Goal: Task Accomplishment & Management: Use online tool/utility

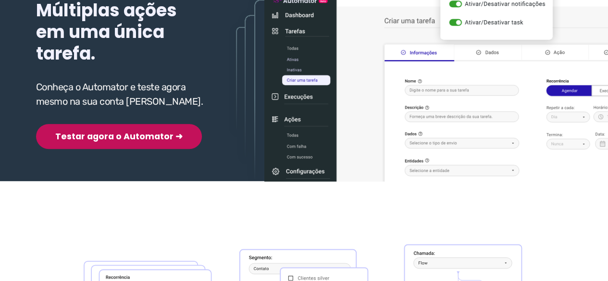
scroll to position [192, 0]
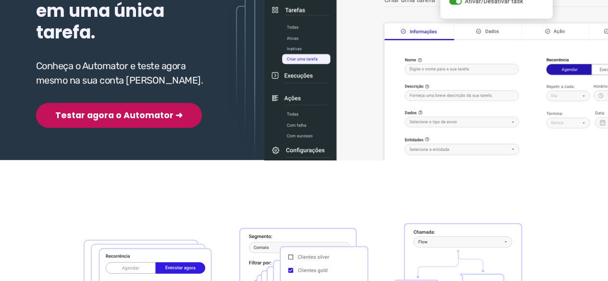
click at [120, 113] on button "Testar agora o Automator ➜" at bounding box center [119, 115] width 166 height 25
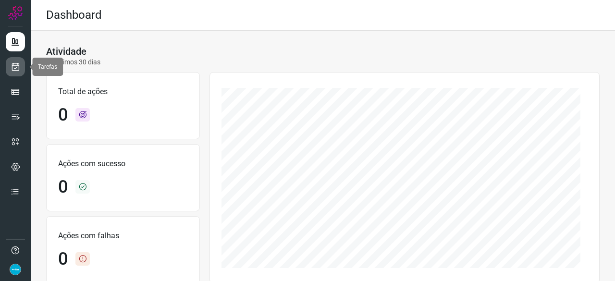
click at [21, 63] on link at bounding box center [15, 66] width 19 height 19
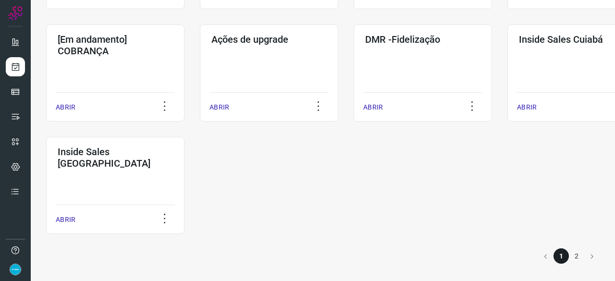
scroll to position [406, 0]
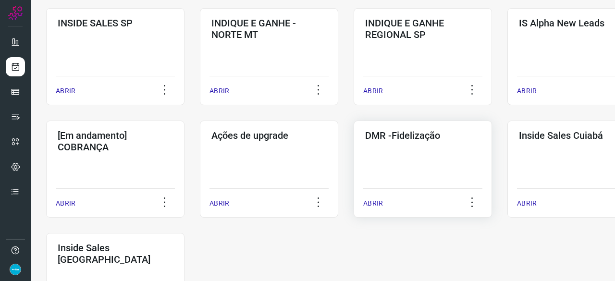
click at [371, 201] on p "ABRIR" at bounding box center [374, 204] width 20 height 10
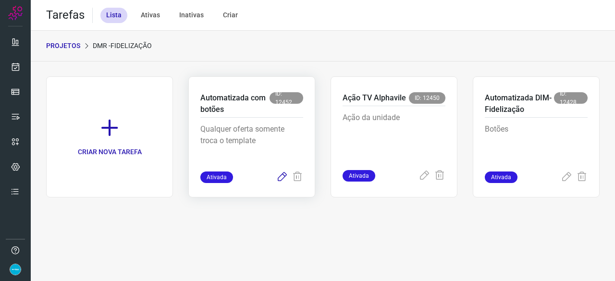
click at [282, 177] on icon at bounding box center [282, 178] width 12 height 12
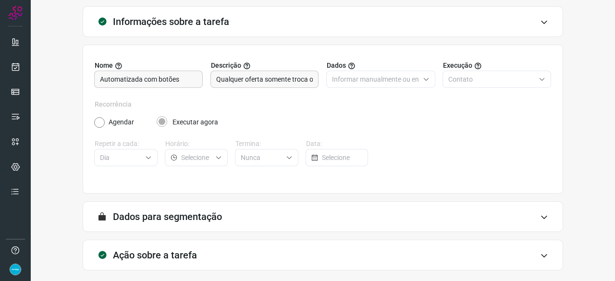
scroll to position [94, 0]
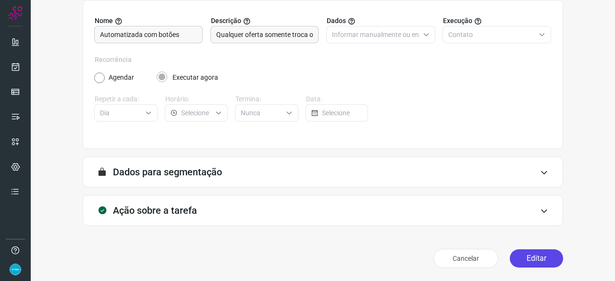
click at [526, 260] on button "Editar" at bounding box center [536, 259] width 53 height 18
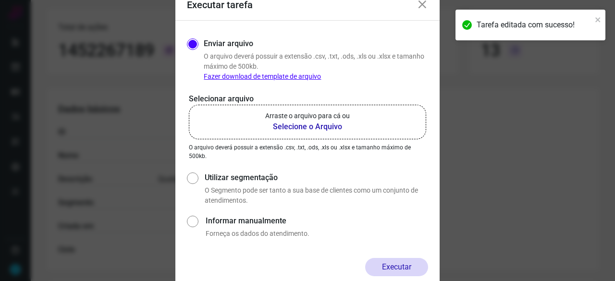
click at [296, 126] on b "Selecione o Arquivo" at bounding box center [307, 127] width 85 height 12
click at [0, 0] on input "Arraste o arquivo para cá ou Selecione o Arquivo" at bounding box center [0, 0] width 0 height 0
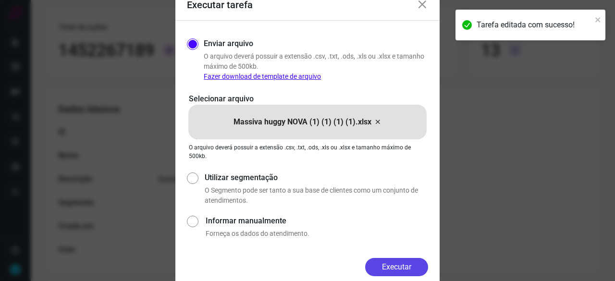
click at [394, 269] on button "Executar" at bounding box center [396, 267] width 63 height 18
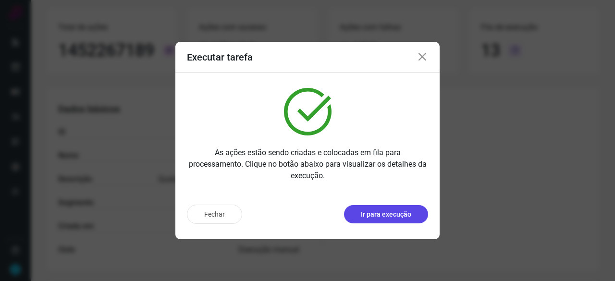
click at [384, 216] on p "Ir para execução" at bounding box center [386, 215] width 50 height 10
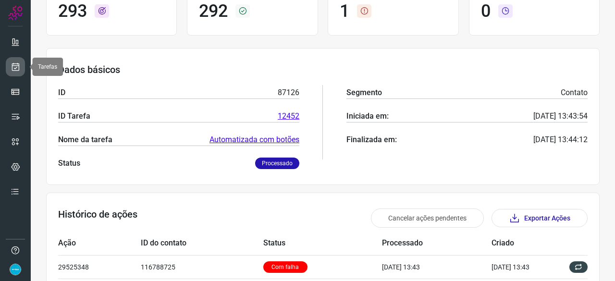
click at [13, 64] on icon at bounding box center [16, 67] width 10 height 10
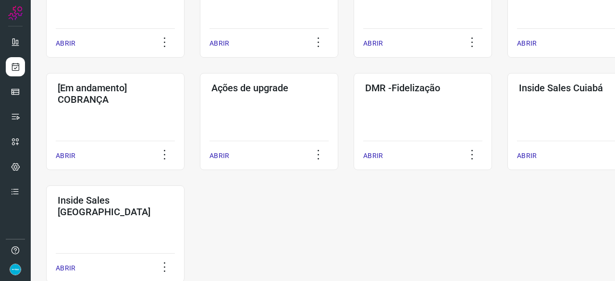
scroll to position [502, 0]
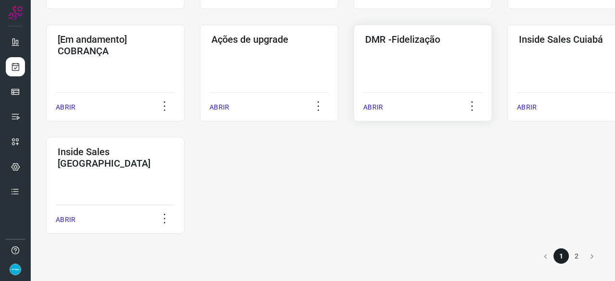
click at [381, 106] on p "ABRIR" at bounding box center [374, 107] width 20 height 10
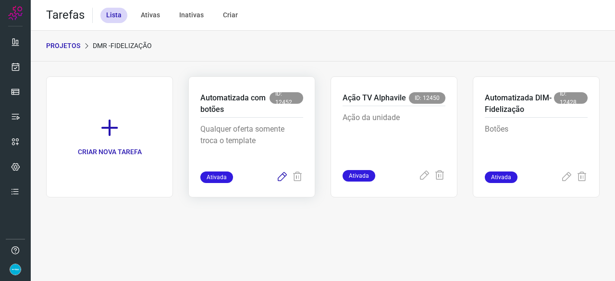
click at [280, 178] on icon at bounding box center [282, 178] width 12 height 12
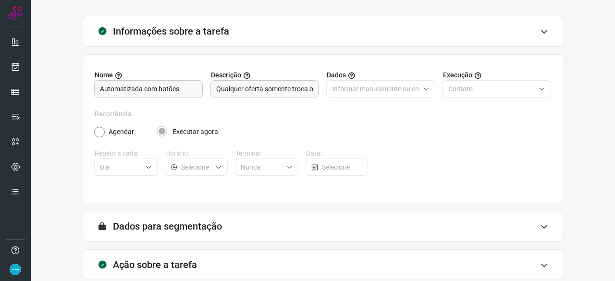
scroll to position [94, 0]
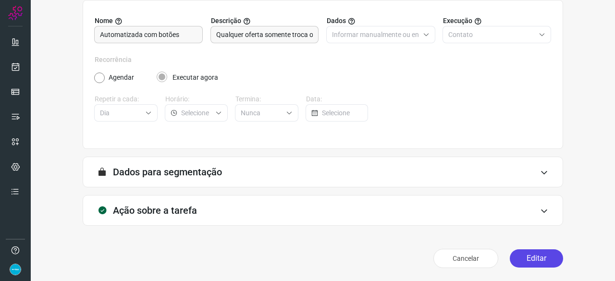
click at [534, 254] on button "Editar" at bounding box center [536, 259] width 53 height 18
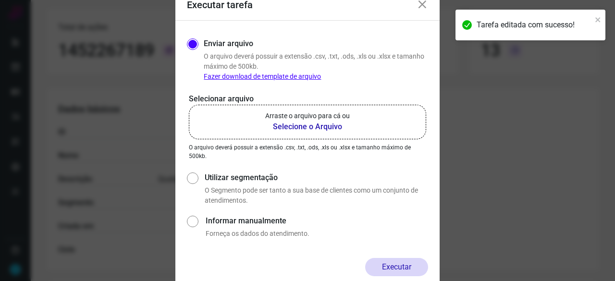
click at [277, 129] on b "Selecione o Arquivo" at bounding box center [307, 127] width 85 height 12
click at [0, 0] on input "Arraste o arquivo para cá ou Selecione o Arquivo" at bounding box center [0, 0] width 0 height 0
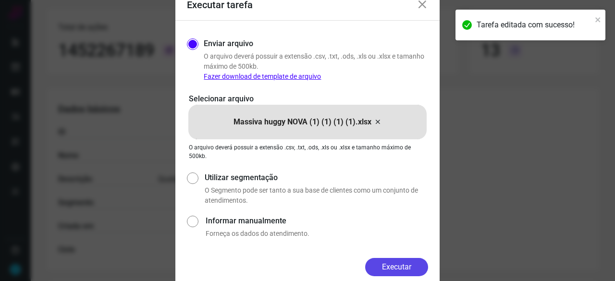
click at [408, 258] on form "Executar tarefa Enviar arquivo O arquivo deverá possuir a extensão .csv, .txt, …" at bounding box center [308, 141] width 264 height 302
click at [412, 264] on button "Executar" at bounding box center [396, 267] width 63 height 18
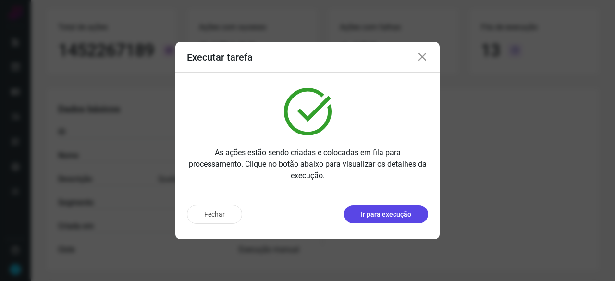
click at [375, 219] on p "Ir para execução" at bounding box center [386, 215] width 50 height 10
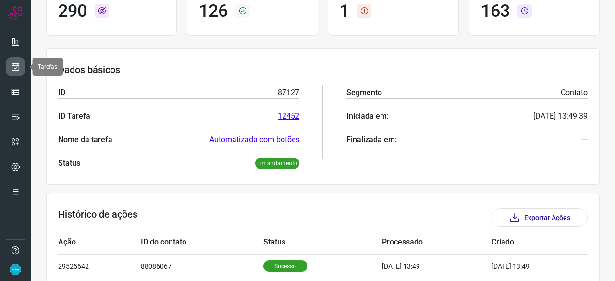
click at [17, 64] on icon at bounding box center [16, 67] width 10 height 10
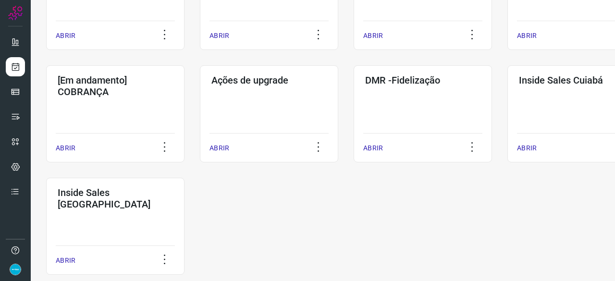
scroll to position [462, 0]
click at [372, 147] on p "ABRIR" at bounding box center [374, 148] width 20 height 10
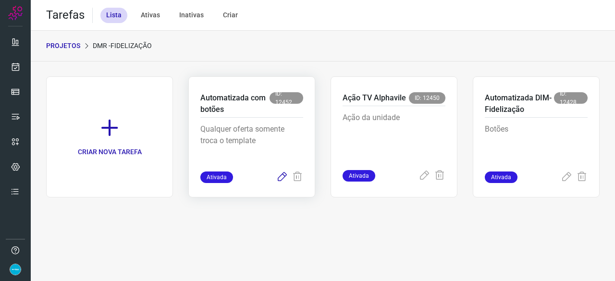
click at [283, 176] on icon at bounding box center [282, 178] width 12 height 12
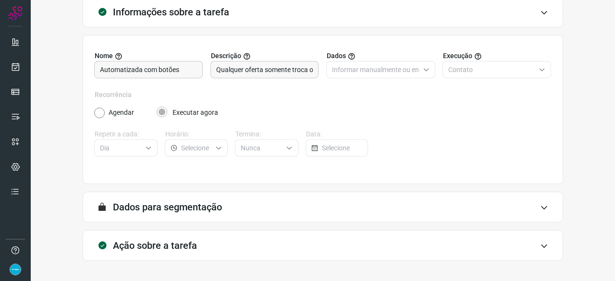
scroll to position [94, 0]
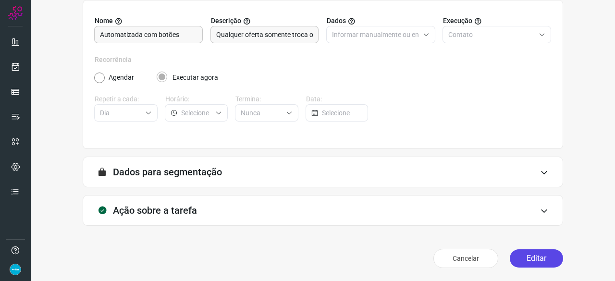
click at [540, 255] on button "Editar" at bounding box center [536, 259] width 53 height 18
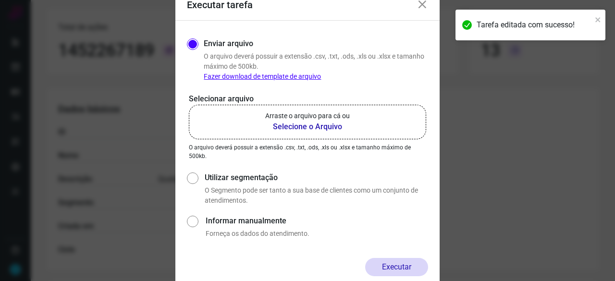
click at [287, 128] on b "Selecione o Arquivo" at bounding box center [307, 127] width 85 height 12
click at [0, 0] on input "Arraste o arquivo para cá ou Selecione o Arquivo" at bounding box center [0, 0] width 0 height 0
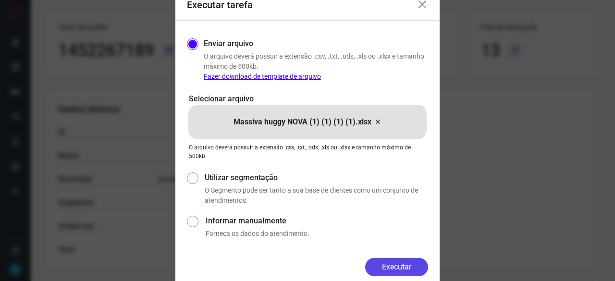
click at [423, 267] on button "Executar" at bounding box center [396, 267] width 63 height 18
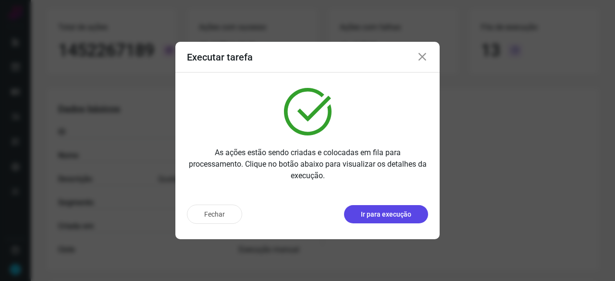
click at [382, 213] on p "Ir para execução" at bounding box center [386, 215] width 50 height 10
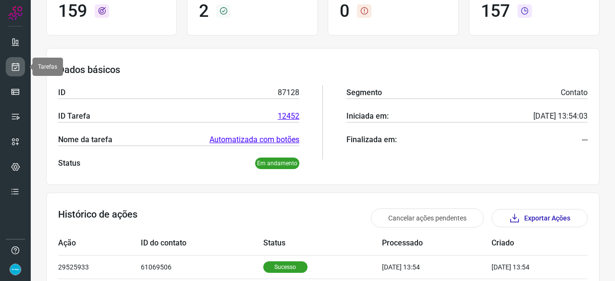
click at [15, 65] on icon at bounding box center [16, 67] width 10 height 10
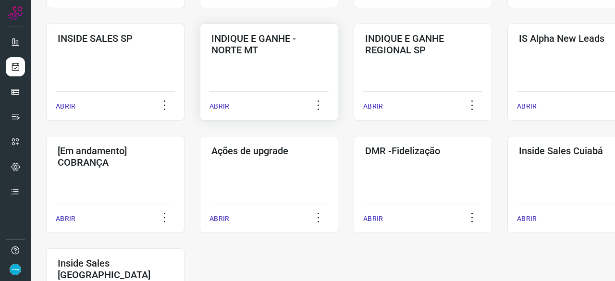
scroll to position [414, 0]
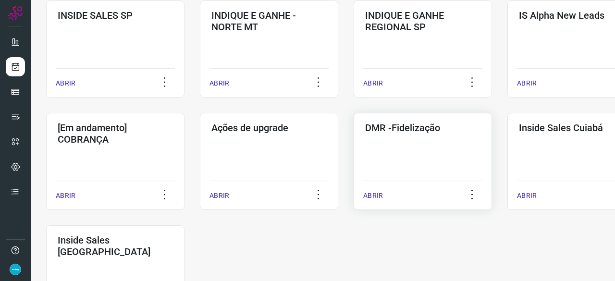
click at [375, 198] on p "ABRIR" at bounding box center [374, 196] width 20 height 10
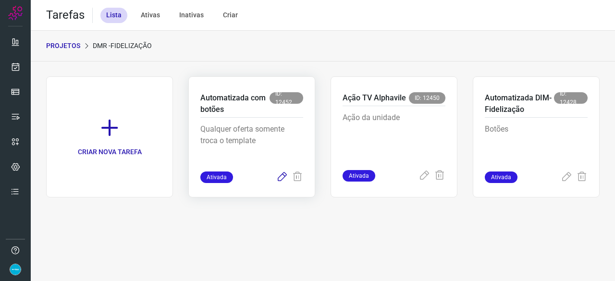
click at [279, 179] on icon at bounding box center [282, 178] width 12 height 12
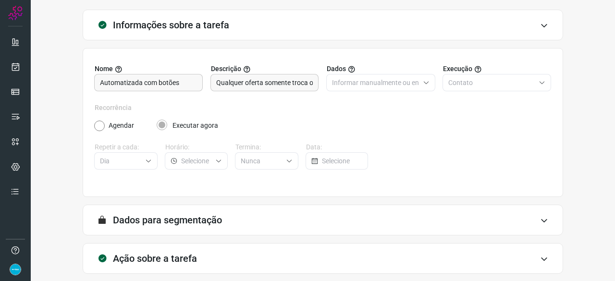
scroll to position [94, 0]
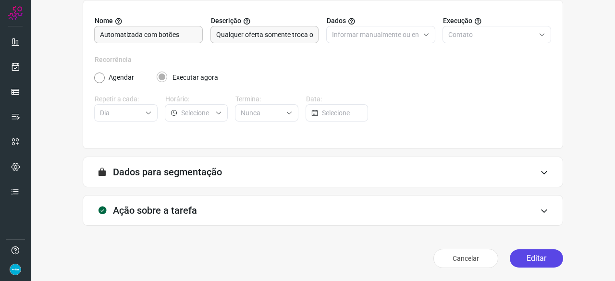
click at [532, 261] on button "Editar" at bounding box center [536, 259] width 53 height 18
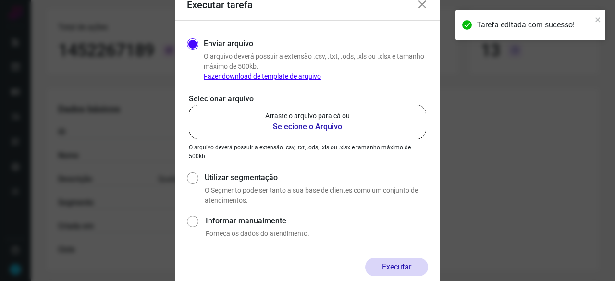
click at [281, 128] on b "Selecione o Arquivo" at bounding box center [307, 127] width 85 height 12
click at [0, 0] on input "Arraste o arquivo para cá ou Selecione o Arquivo" at bounding box center [0, 0] width 0 height 0
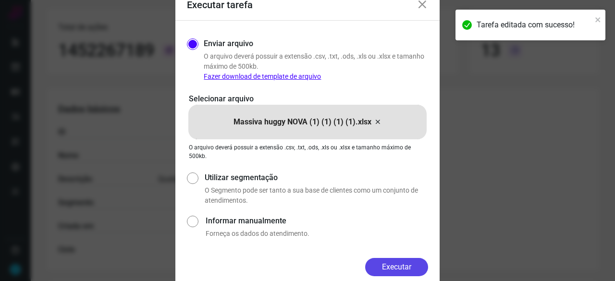
click at [404, 263] on button "Executar" at bounding box center [396, 267] width 63 height 18
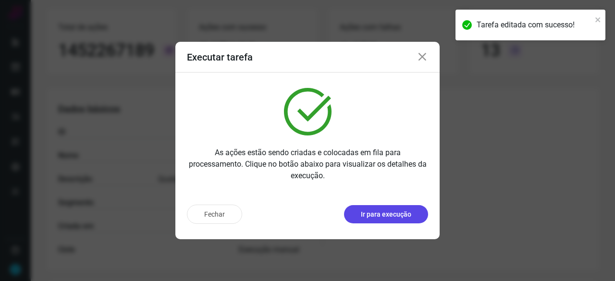
click at [385, 213] on p "Ir para execução" at bounding box center [386, 215] width 50 height 10
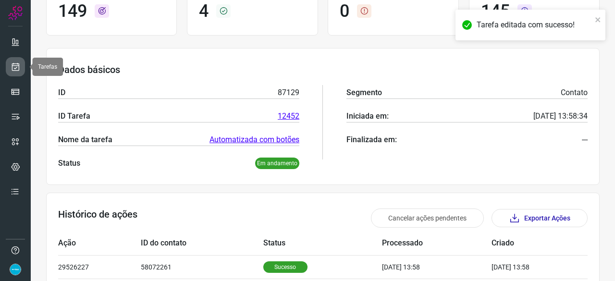
click at [16, 67] on icon at bounding box center [16, 67] width 10 height 10
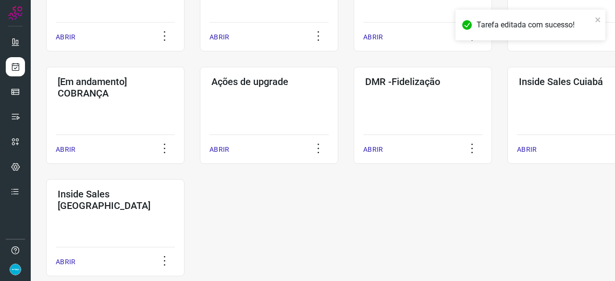
scroll to position [462, 0]
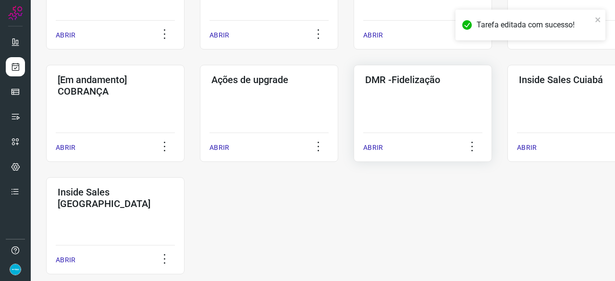
click at [373, 147] on p "ABRIR" at bounding box center [374, 148] width 20 height 10
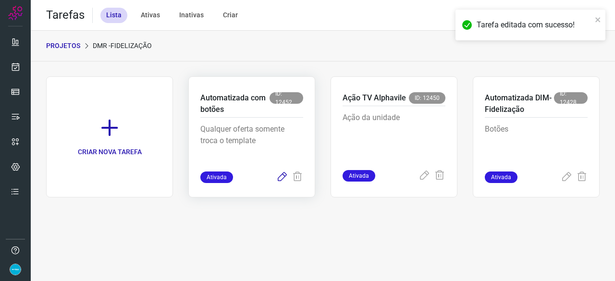
click at [285, 175] on icon at bounding box center [282, 178] width 12 height 12
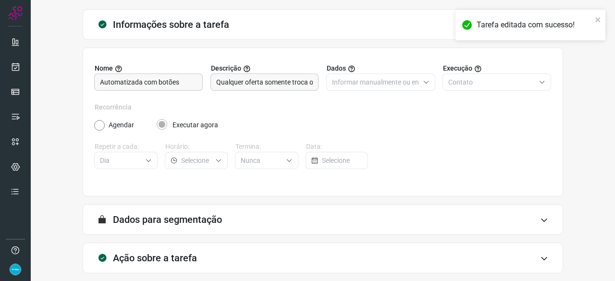
scroll to position [94, 0]
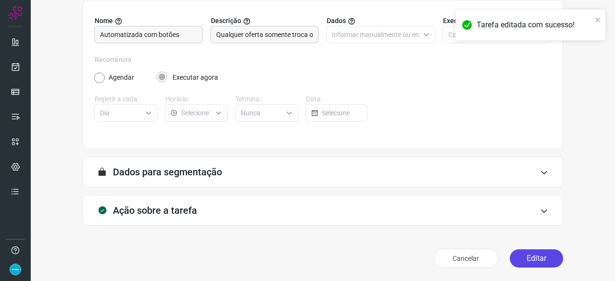
click at [528, 262] on button "Editar" at bounding box center [536, 259] width 53 height 18
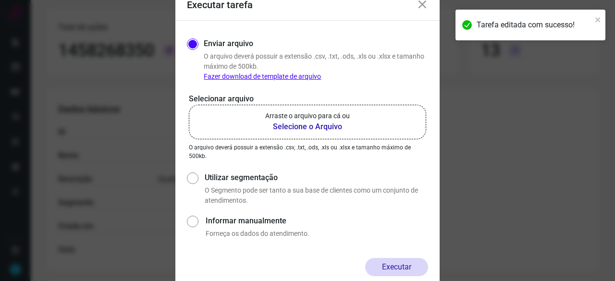
click at [322, 127] on b "Selecione o Arquivo" at bounding box center [307, 127] width 85 height 12
click at [0, 0] on input "Arraste o arquivo para cá ou Selecione o Arquivo" at bounding box center [0, 0] width 0 height 0
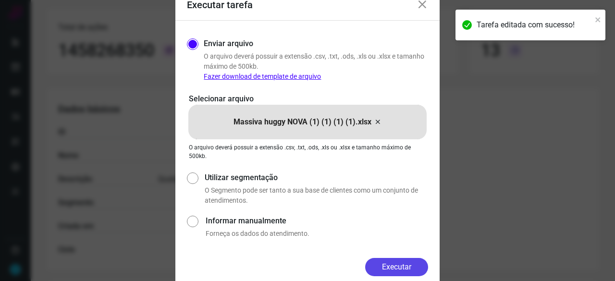
click at [398, 267] on button "Executar" at bounding box center [396, 267] width 63 height 18
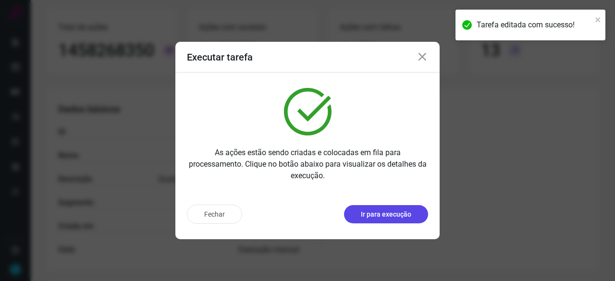
click at [381, 215] on p "Ir para execução" at bounding box center [386, 215] width 50 height 10
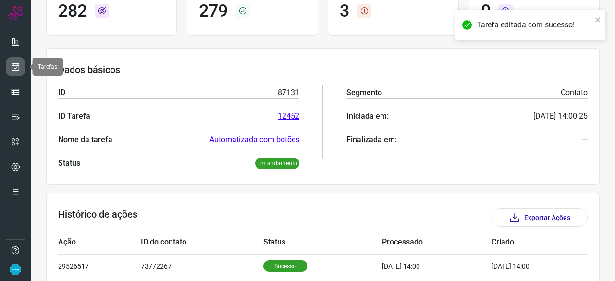
click at [19, 59] on link at bounding box center [15, 66] width 19 height 19
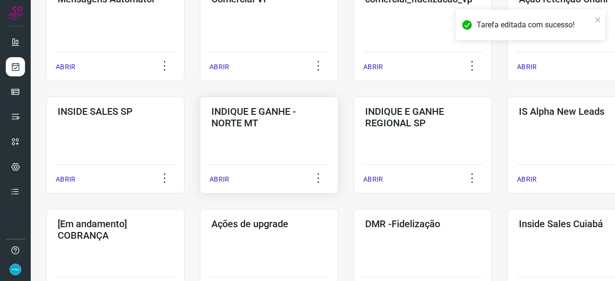
scroll to position [414, 0]
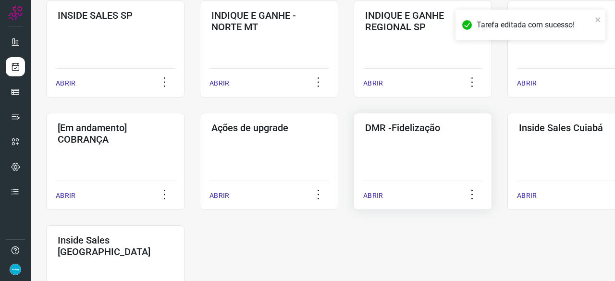
click at [369, 197] on p "ABRIR" at bounding box center [374, 196] width 20 height 10
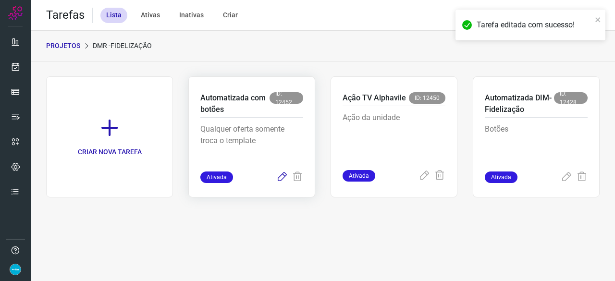
click at [284, 176] on icon at bounding box center [282, 178] width 12 height 12
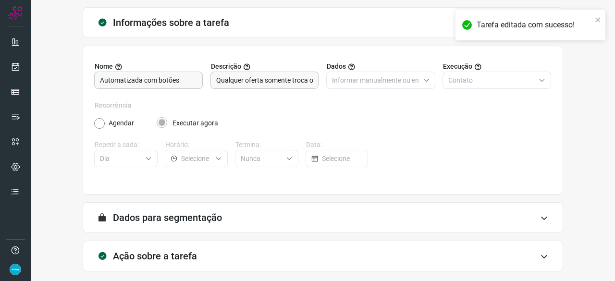
scroll to position [94, 0]
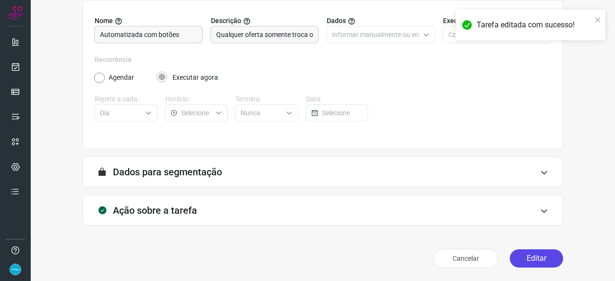
click at [551, 260] on button "Editar" at bounding box center [536, 259] width 53 height 18
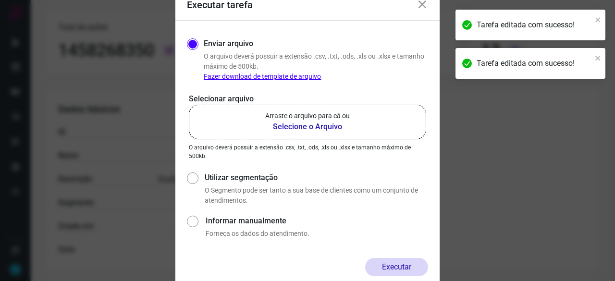
click at [308, 124] on b "Selecione o Arquivo" at bounding box center [307, 127] width 85 height 12
click at [0, 0] on input "Arraste o arquivo para cá ou Selecione o Arquivo" at bounding box center [0, 0] width 0 height 0
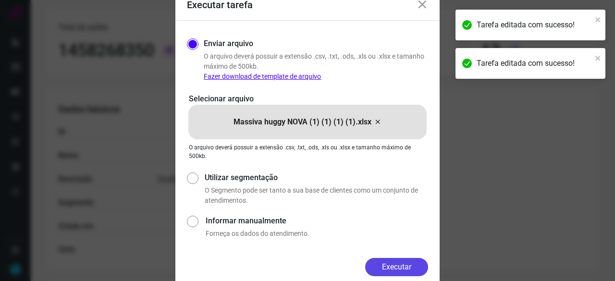
click at [396, 271] on button "Executar" at bounding box center [396, 267] width 63 height 18
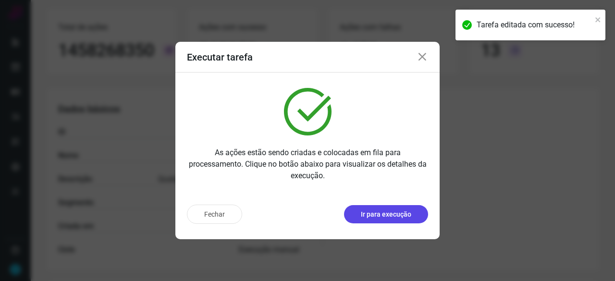
click at [408, 211] on p "Ir para execução" at bounding box center [386, 215] width 50 height 10
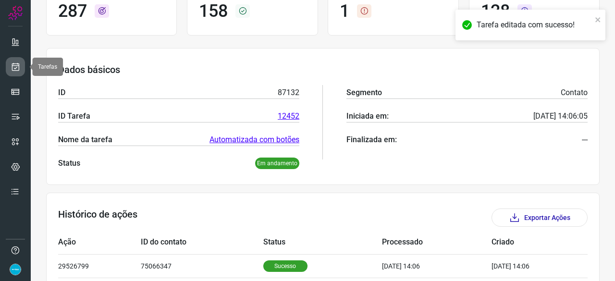
click at [12, 63] on icon at bounding box center [16, 67] width 10 height 10
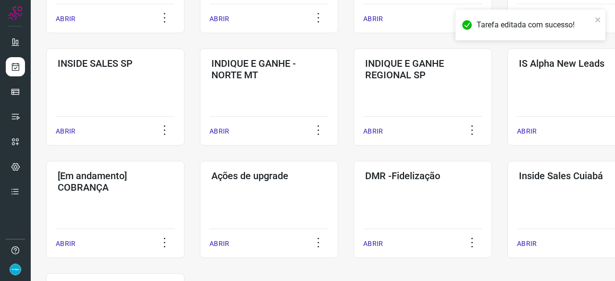
scroll to position [462, 0]
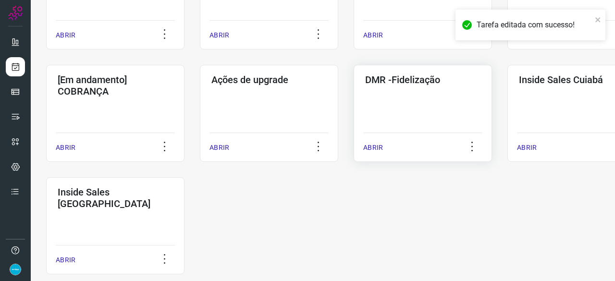
click at [377, 145] on p "ABRIR" at bounding box center [374, 148] width 20 height 10
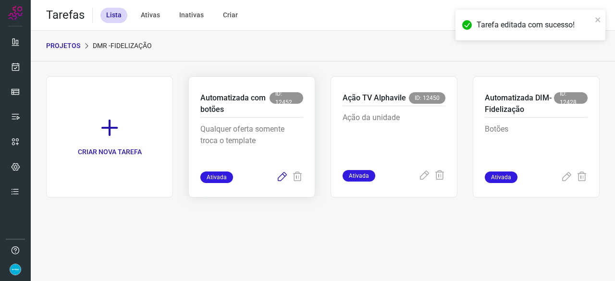
click at [282, 176] on icon at bounding box center [282, 178] width 12 height 12
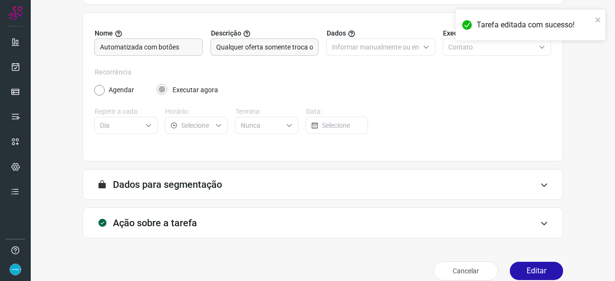
scroll to position [94, 0]
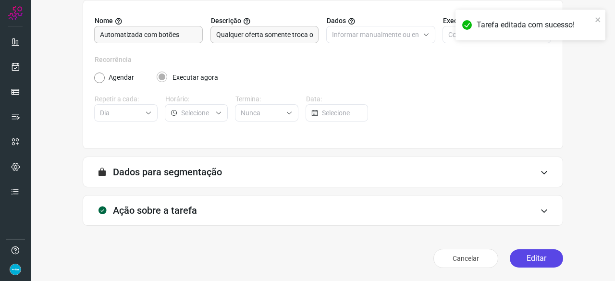
click at [540, 260] on button "Editar" at bounding box center [536, 259] width 53 height 18
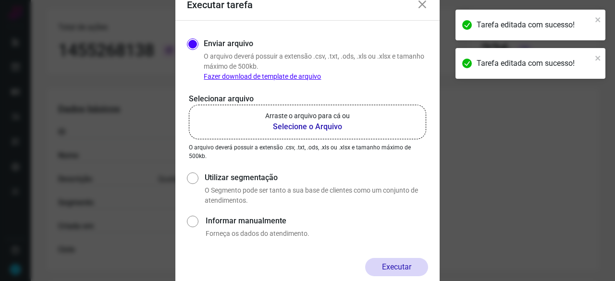
click at [287, 126] on b "Selecione o Arquivo" at bounding box center [307, 127] width 85 height 12
click at [0, 0] on input "Arraste o arquivo para cá ou Selecione o Arquivo" at bounding box center [0, 0] width 0 height 0
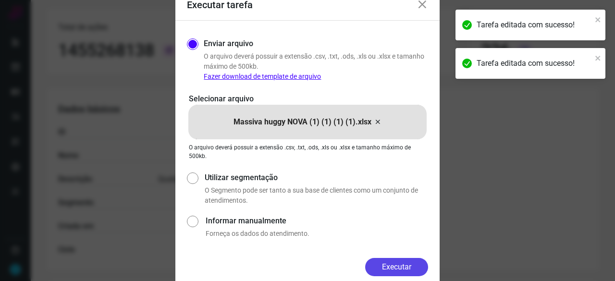
click at [421, 268] on button "Executar" at bounding box center [396, 267] width 63 height 18
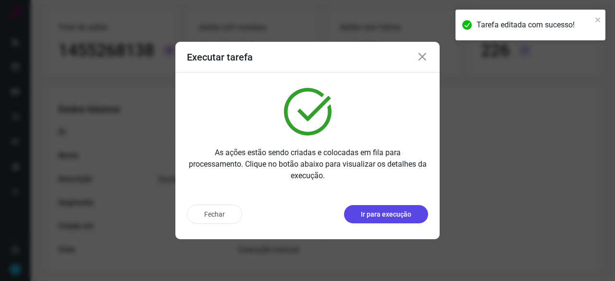
click at [375, 215] on p "Ir para execução" at bounding box center [386, 215] width 50 height 10
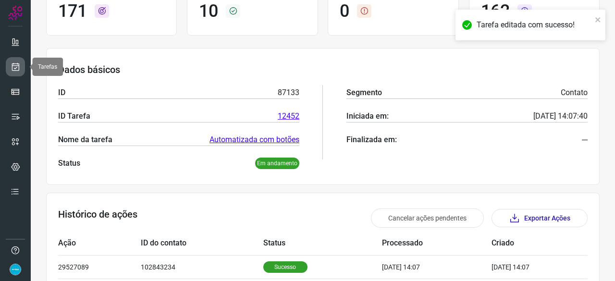
click at [16, 61] on link at bounding box center [15, 66] width 19 height 19
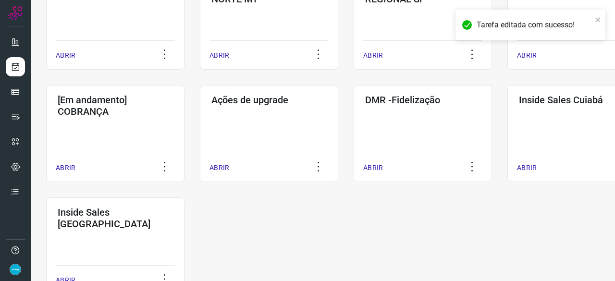
scroll to position [462, 0]
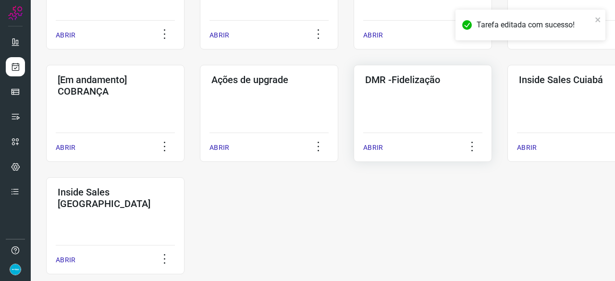
click at [370, 147] on p "ABRIR" at bounding box center [374, 148] width 20 height 10
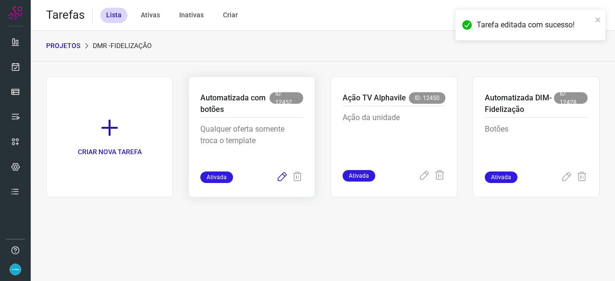
click at [282, 179] on icon at bounding box center [282, 178] width 12 height 12
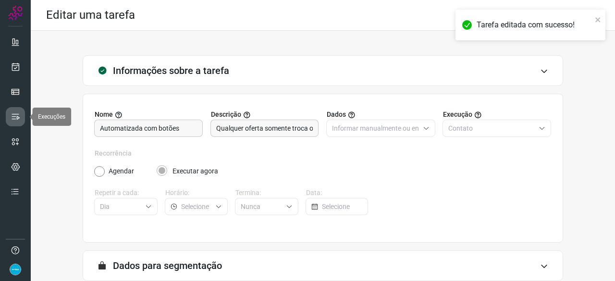
click at [15, 107] on link at bounding box center [15, 116] width 19 height 19
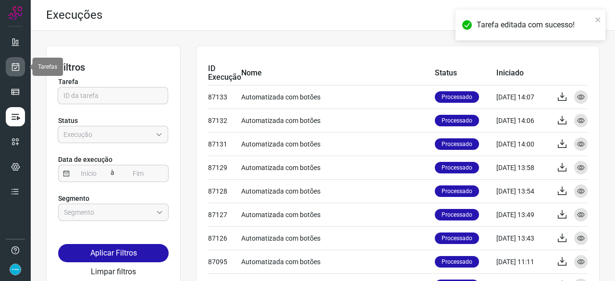
click at [16, 63] on icon at bounding box center [16, 67] width 10 height 10
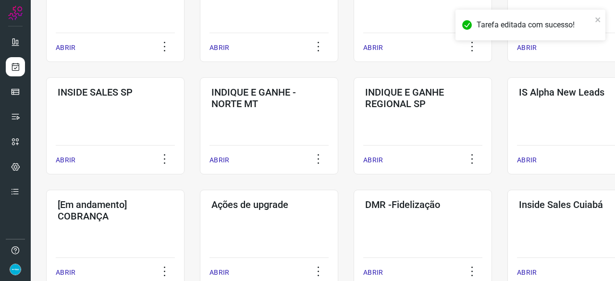
scroll to position [433, 0]
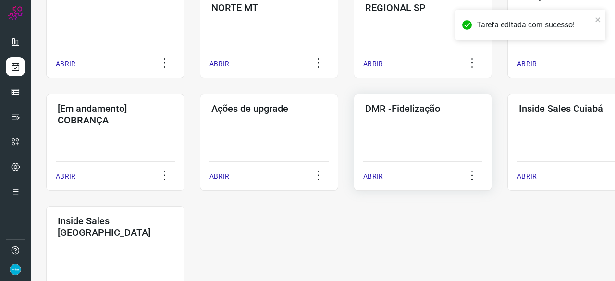
click at [371, 173] on p "ABRIR" at bounding box center [374, 177] width 20 height 10
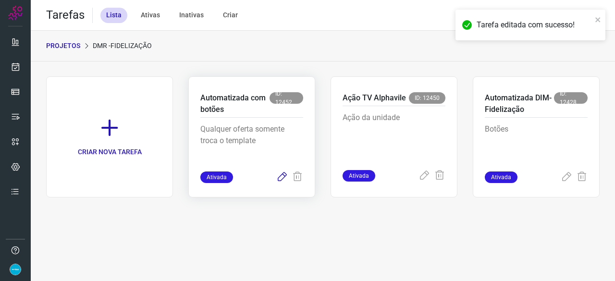
click at [278, 176] on icon at bounding box center [282, 178] width 12 height 12
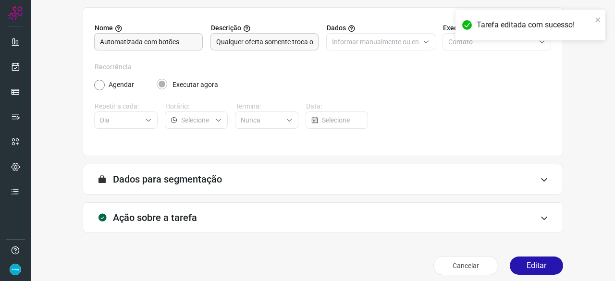
scroll to position [94, 0]
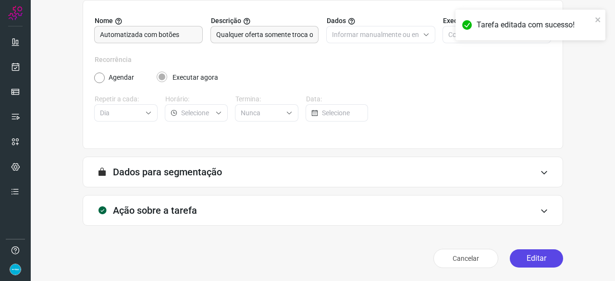
click at [522, 261] on button "Editar" at bounding box center [536, 259] width 53 height 18
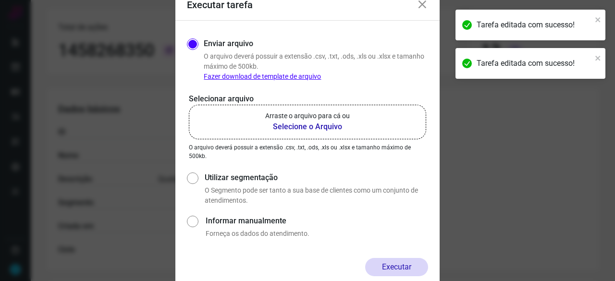
click at [291, 127] on b "Selecione o Arquivo" at bounding box center [307, 127] width 85 height 12
click at [0, 0] on input "Arraste o arquivo para cá ou Selecione o Arquivo" at bounding box center [0, 0] width 0 height 0
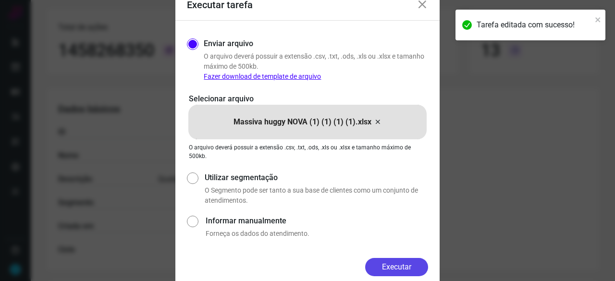
click at [402, 265] on button "Executar" at bounding box center [396, 267] width 63 height 18
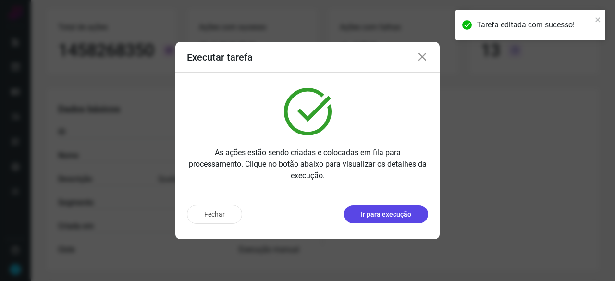
click at [398, 219] on p "Ir para execução" at bounding box center [386, 215] width 50 height 10
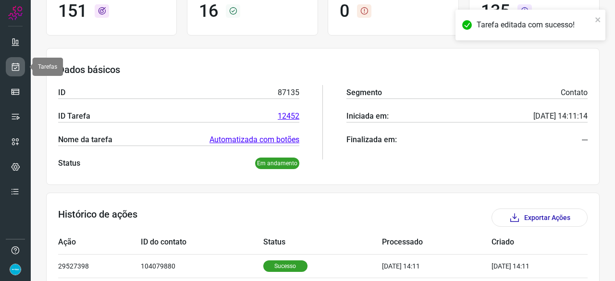
click at [19, 62] on icon at bounding box center [16, 67] width 10 height 10
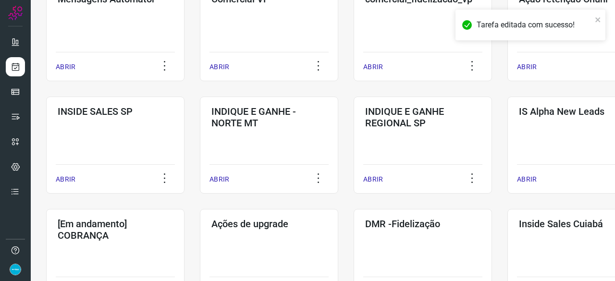
scroll to position [414, 0]
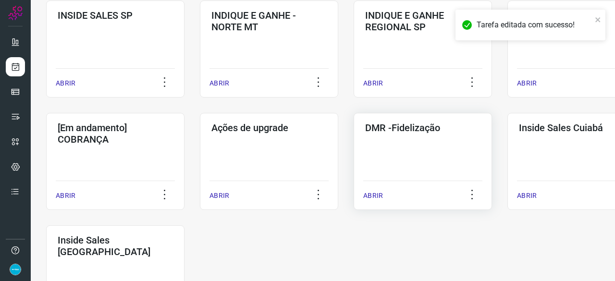
click at [374, 194] on p "ABRIR" at bounding box center [374, 196] width 20 height 10
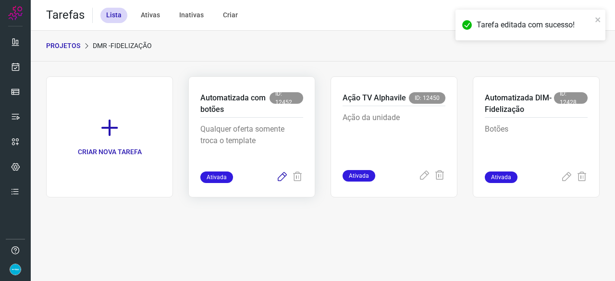
click at [284, 175] on icon at bounding box center [282, 178] width 12 height 12
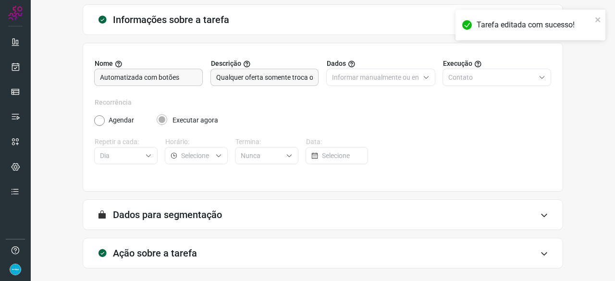
scroll to position [94, 0]
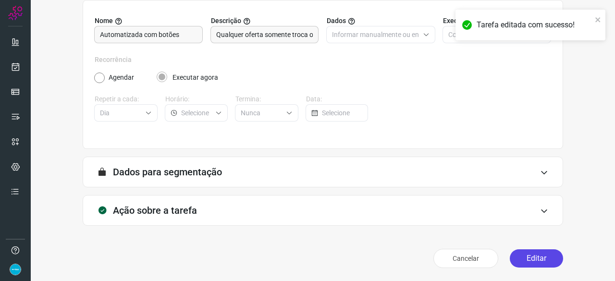
click at [532, 258] on button "Editar" at bounding box center [536, 259] width 53 height 18
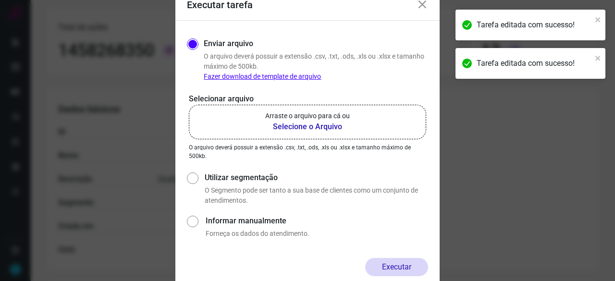
click at [298, 126] on b "Selecione o Arquivo" at bounding box center [307, 127] width 85 height 12
click at [0, 0] on input "Arraste o arquivo para cá ou Selecione o Arquivo" at bounding box center [0, 0] width 0 height 0
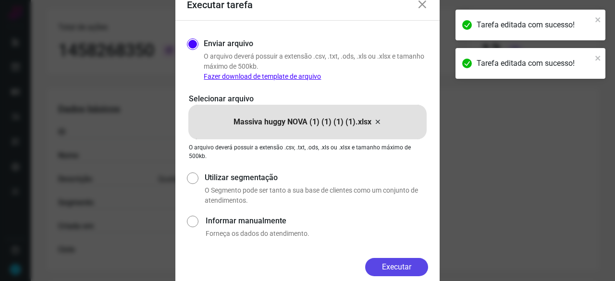
click at [390, 268] on button "Executar" at bounding box center [396, 267] width 63 height 18
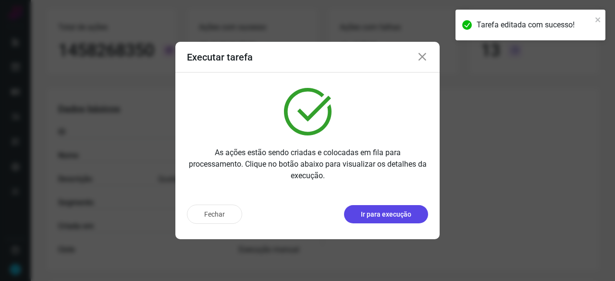
click at [402, 214] on p "Ir para execução" at bounding box center [386, 215] width 50 height 10
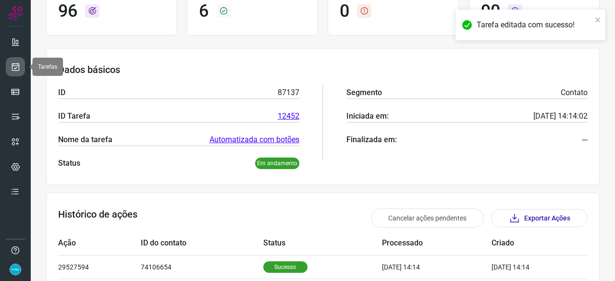
click at [14, 65] on icon at bounding box center [16, 67] width 10 height 10
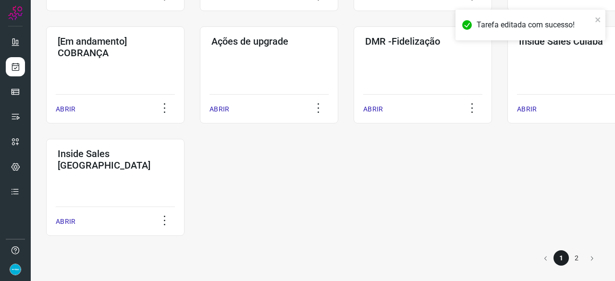
scroll to position [502, 0]
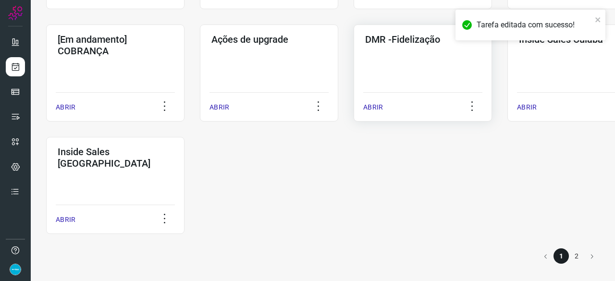
click at [375, 105] on p "ABRIR" at bounding box center [374, 107] width 20 height 10
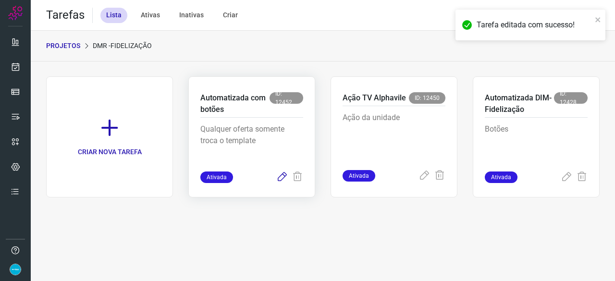
click at [280, 175] on icon at bounding box center [282, 178] width 12 height 12
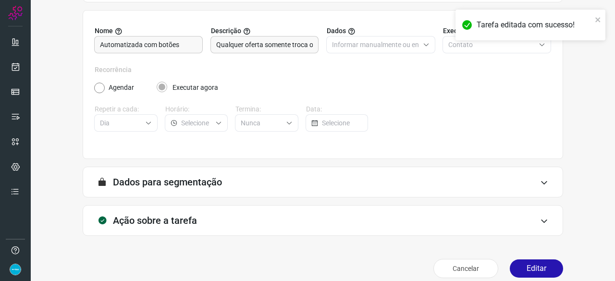
scroll to position [94, 0]
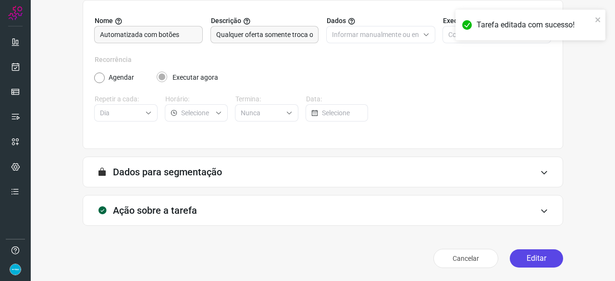
click at [540, 262] on button "Editar" at bounding box center [536, 259] width 53 height 18
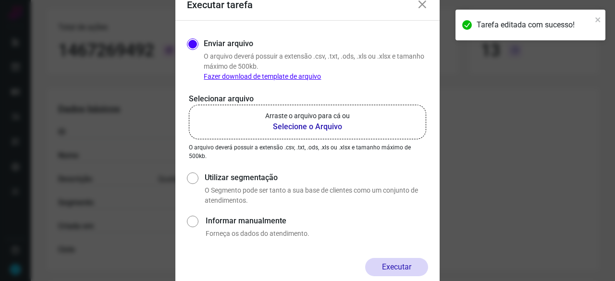
click at [300, 125] on b "Selecione o Arquivo" at bounding box center [307, 127] width 85 height 12
click at [0, 0] on input "Arraste o arquivo para cá ou Selecione o Arquivo" at bounding box center [0, 0] width 0 height 0
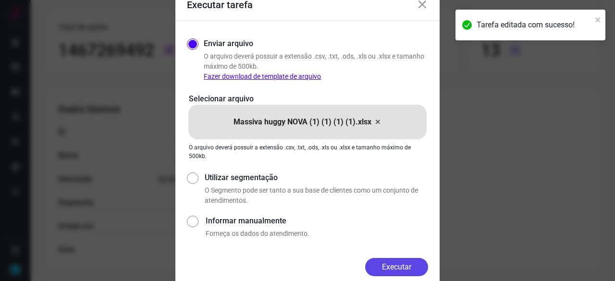
click at [401, 268] on button "Executar" at bounding box center [396, 267] width 63 height 18
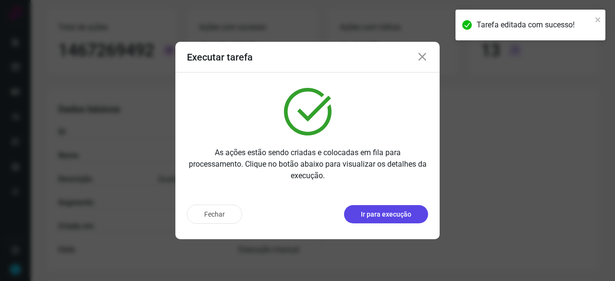
click at [409, 215] on p "Ir para execução" at bounding box center [386, 215] width 50 height 10
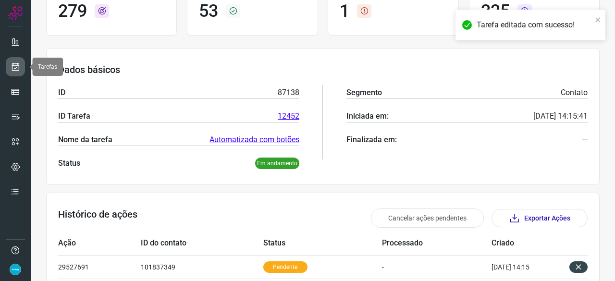
click at [19, 63] on icon at bounding box center [16, 67] width 10 height 10
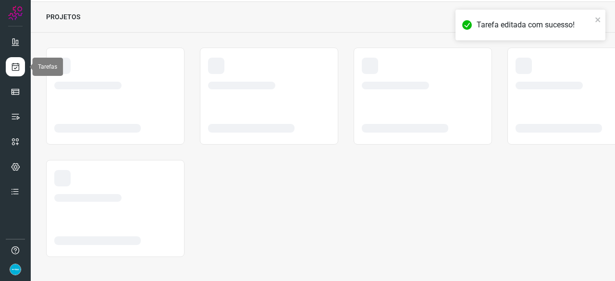
scroll to position [29, 0]
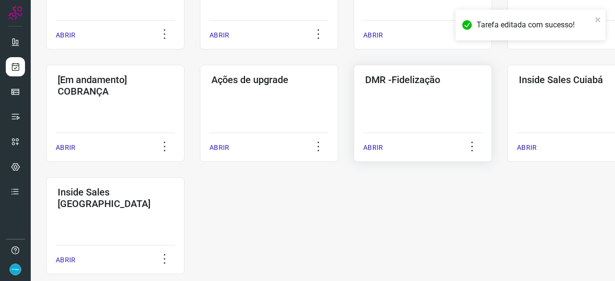
click at [373, 146] on p "ABRIR" at bounding box center [374, 148] width 20 height 10
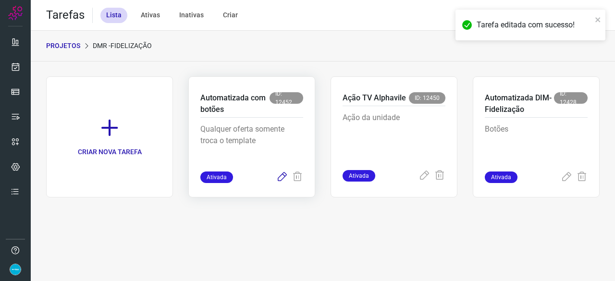
click at [283, 178] on icon at bounding box center [282, 178] width 12 height 12
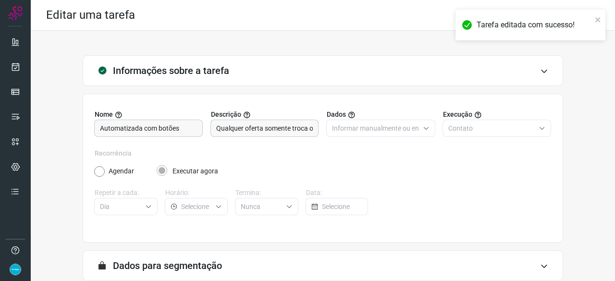
scroll to position [94, 0]
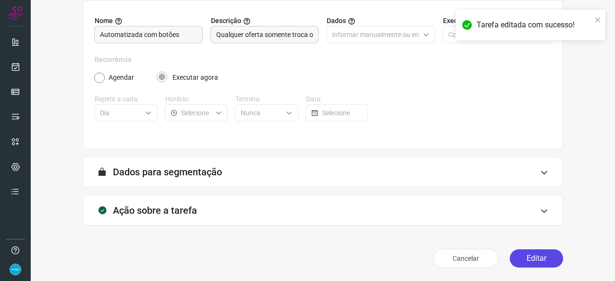
click at [542, 258] on button "Editar" at bounding box center [536, 259] width 53 height 18
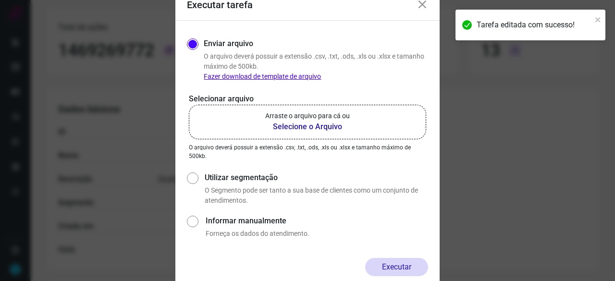
click at [290, 127] on b "Selecione o Arquivo" at bounding box center [307, 127] width 85 height 12
click at [0, 0] on input "Arraste o arquivo para cá ou Selecione o Arquivo" at bounding box center [0, 0] width 0 height 0
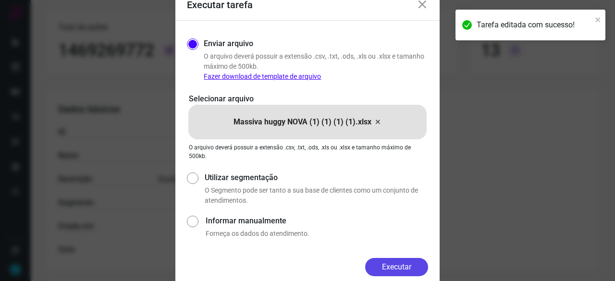
click at [413, 265] on button "Executar" at bounding box center [396, 267] width 63 height 18
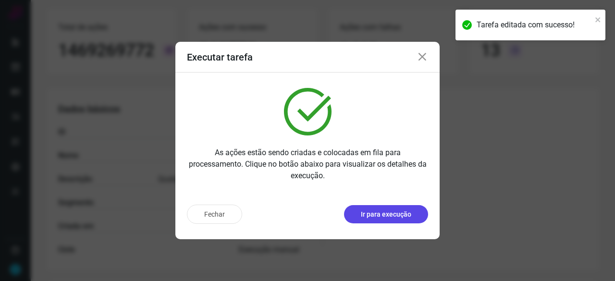
click at [407, 215] on p "Ir para execução" at bounding box center [386, 215] width 50 height 10
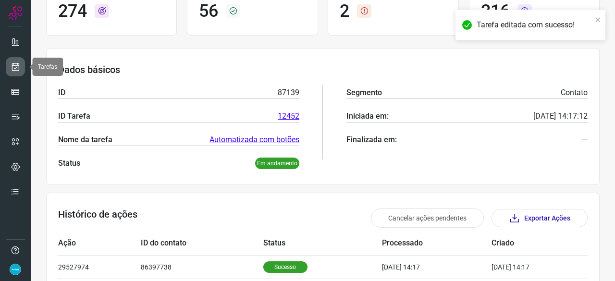
click at [16, 67] on icon at bounding box center [16, 67] width 10 height 10
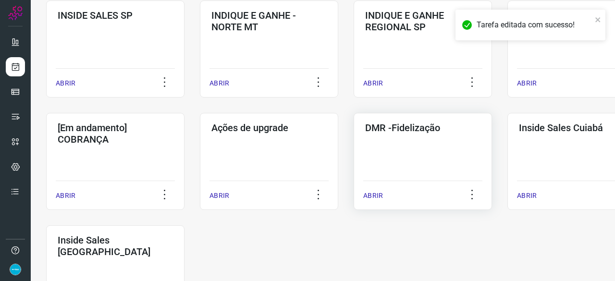
click at [372, 194] on p "ABRIR" at bounding box center [374, 196] width 20 height 10
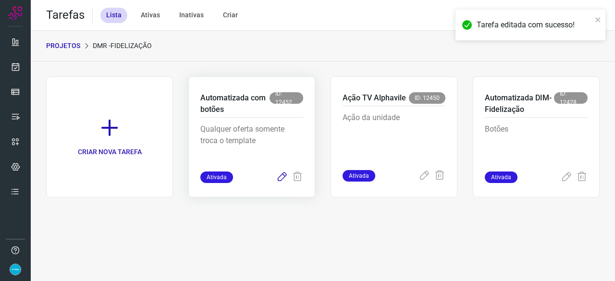
click at [280, 175] on icon at bounding box center [282, 178] width 12 height 12
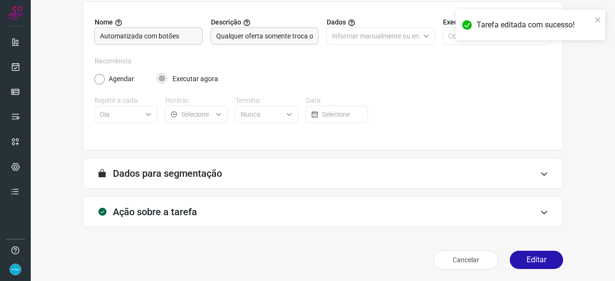
scroll to position [94, 0]
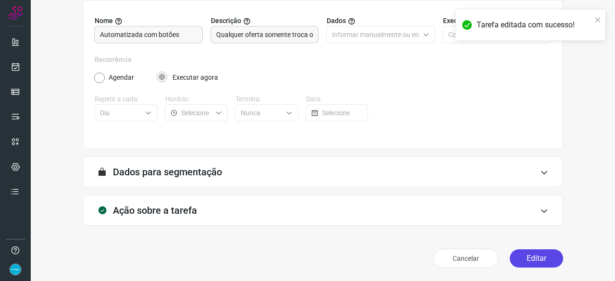
click at [537, 257] on button "Editar" at bounding box center [536, 259] width 53 height 18
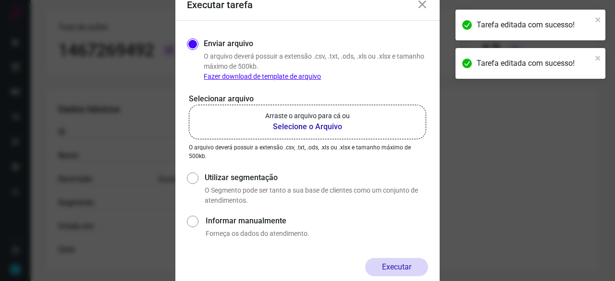
click at [298, 129] on b "Selecione o Arquivo" at bounding box center [307, 127] width 85 height 12
click at [0, 0] on input "Arraste o arquivo para cá ou Selecione o Arquivo" at bounding box center [0, 0] width 0 height 0
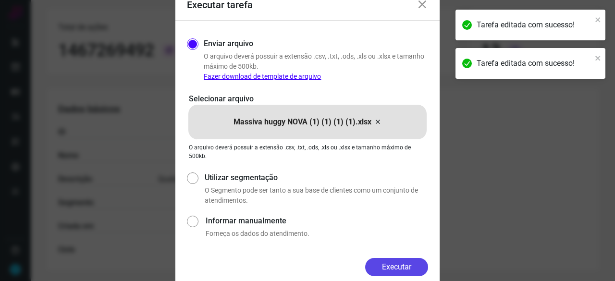
click at [404, 267] on button "Executar" at bounding box center [396, 267] width 63 height 18
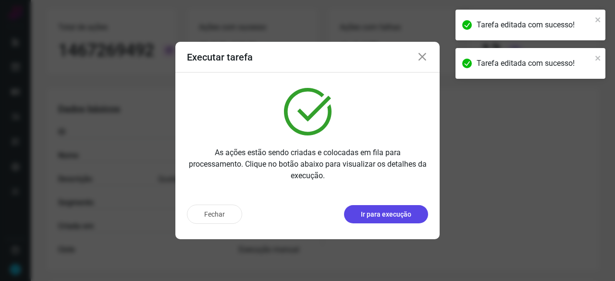
click at [382, 216] on p "Ir para execução" at bounding box center [386, 215] width 50 height 10
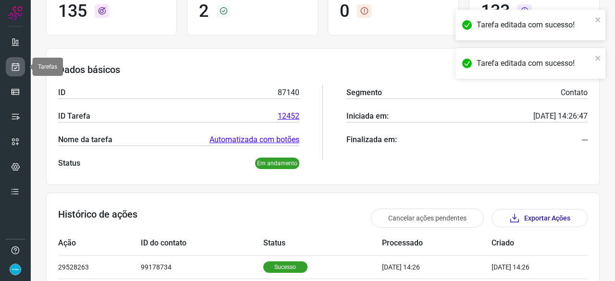
click at [19, 60] on link at bounding box center [15, 66] width 19 height 19
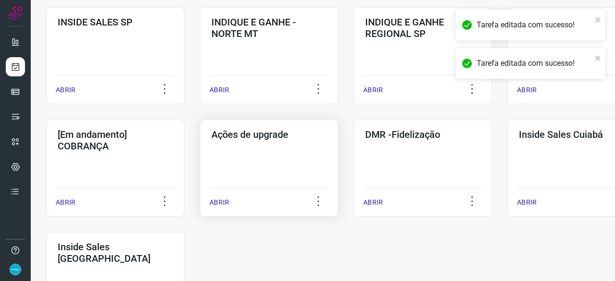
scroll to position [414, 0]
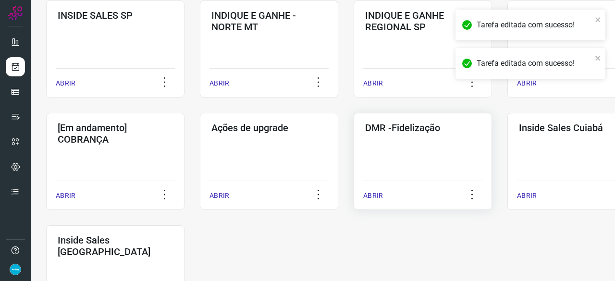
click at [384, 193] on div "ABRIR" at bounding box center [423, 193] width 119 height 24
click at [379, 198] on p "ABRIR" at bounding box center [374, 196] width 20 height 10
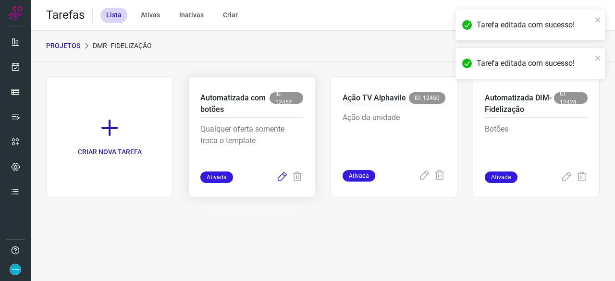
click at [284, 176] on icon at bounding box center [282, 178] width 12 height 12
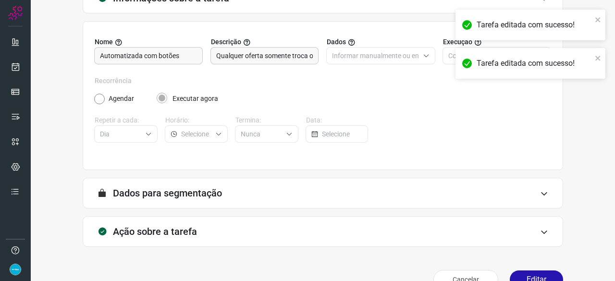
scroll to position [94, 0]
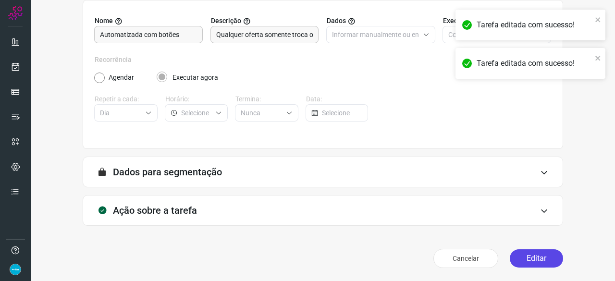
click at [531, 259] on button "Editar" at bounding box center [536, 259] width 53 height 18
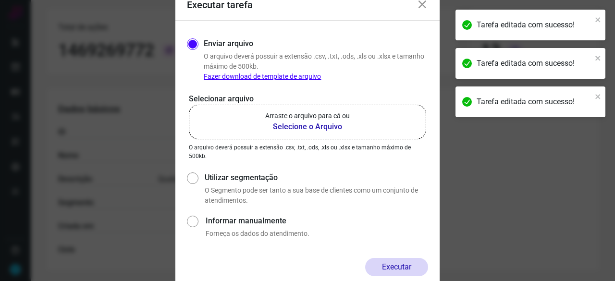
click at [292, 126] on b "Selecione o Arquivo" at bounding box center [307, 127] width 85 height 12
click at [0, 0] on input "Arraste o arquivo para cá ou Selecione o Arquivo" at bounding box center [0, 0] width 0 height 0
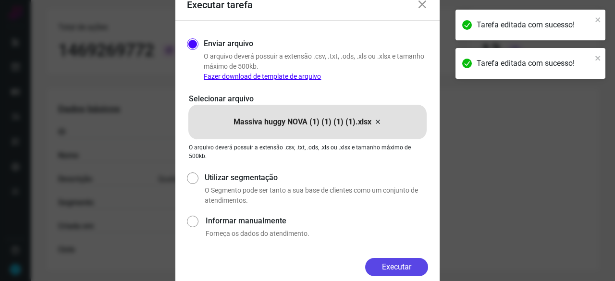
click at [381, 259] on button "Executar" at bounding box center [396, 267] width 63 height 18
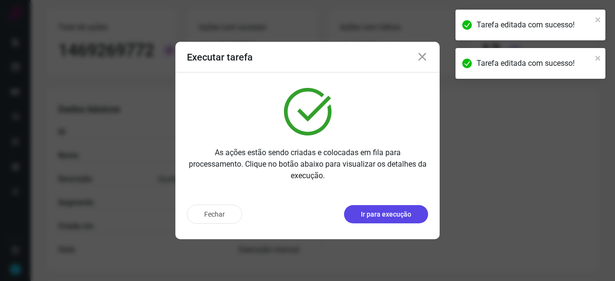
click at [391, 213] on p "Ir para execução" at bounding box center [386, 215] width 50 height 10
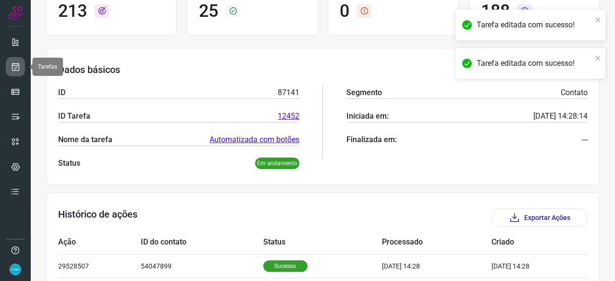
click at [16, 64] on icon at bounding box center [16, 67] width 10 height 10
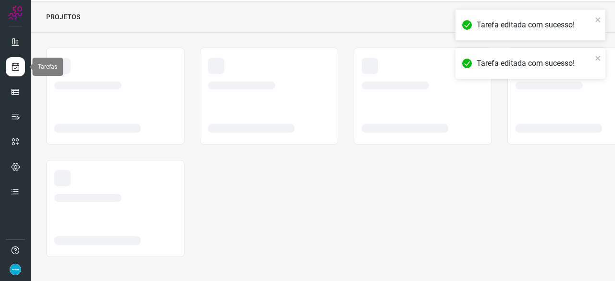
scroll to position [29, 0]
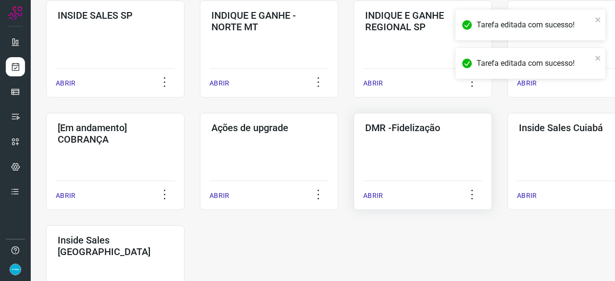
click at [366, 193] on p "ABRIR" at bounding box center [374, 196] width 20 height 10
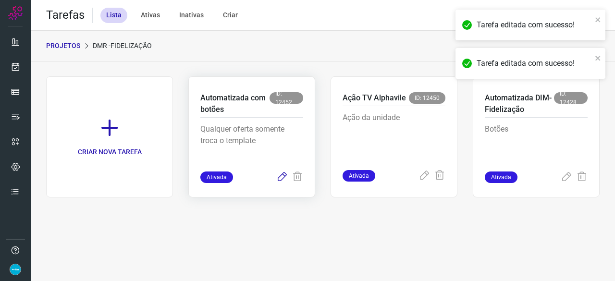
click at [279, 175] on icon at bounding box center [282, 178] width 12 height 12
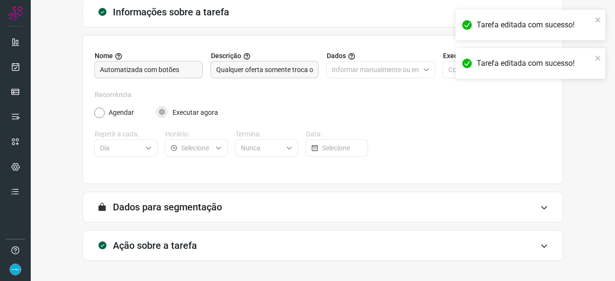
scroll to position [94, 0]
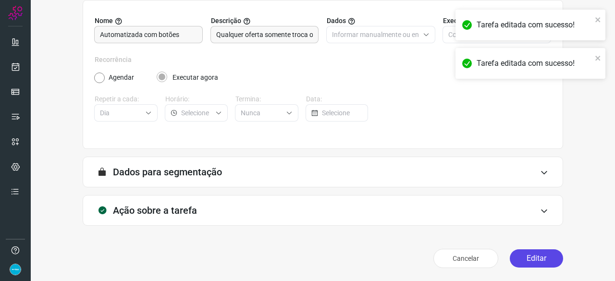
click at [517, 261] on button "Editar" at bounding box center [536, 259] width 53 height 18
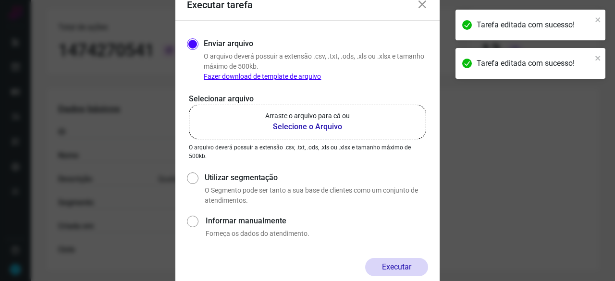
click at [295, 126] on b "Selecione o Arquivo" at bounding box center [307, 127] width 85 height 12
click at [0, 0] on input "Arraste o arquivo para cá ou Selecione o Arquivo" at bounding box center [0, 0] width 0 height 0
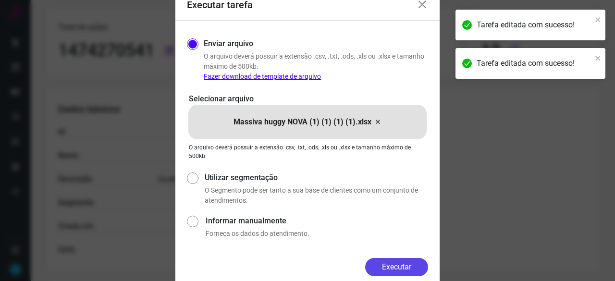
click at [414, 263] on button "Executar" at bounding box center [396, 267] width 63 height 18
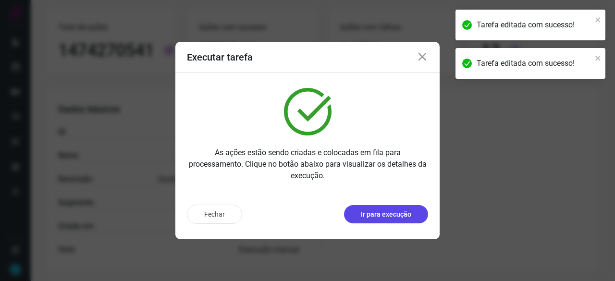
click at [391, 208] on button "Ir para execução" at bounding box center [386, 214] width 84 height 18
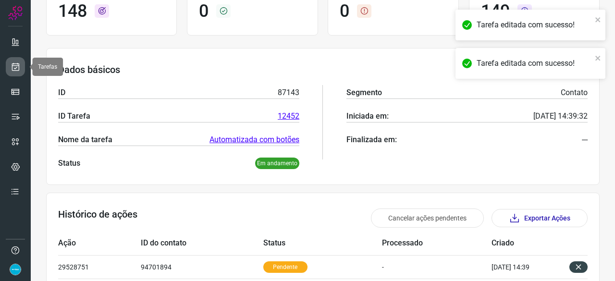
click at [21, 64] on link at bounding box center [15, 66] width 19 height 19
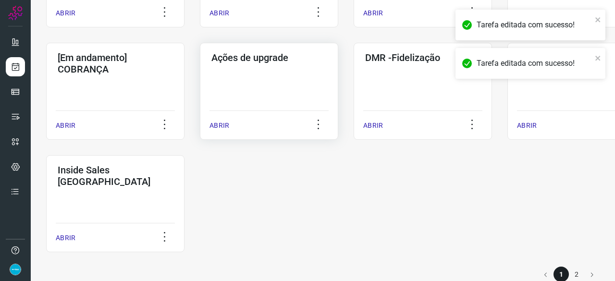
scroll to position [502, 0]
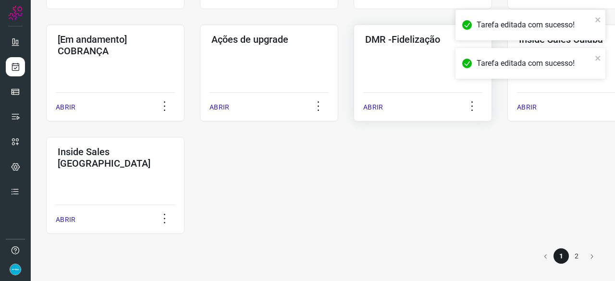
click at [378, 108] on p "ABRIR" at bounding box center [374, 107] width 20 height 10
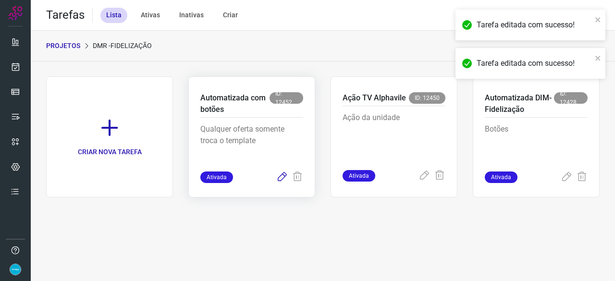
click at [281, 176] on icon at bounding box center [282, 178] width 12 height 12
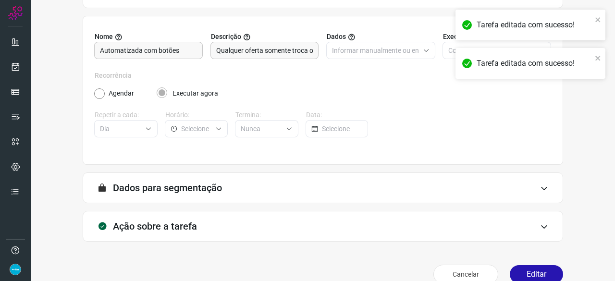
scroll to position [94, 0]
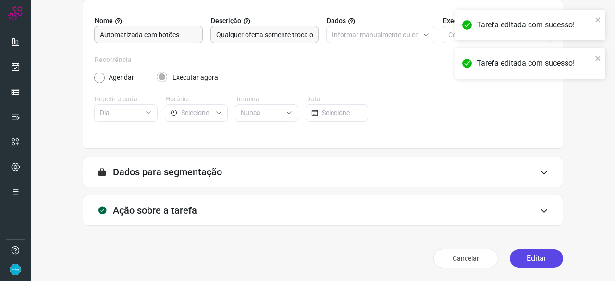
click at [550, 259] on button "Editar" at bounding box center [536, 259] width 53 height 18
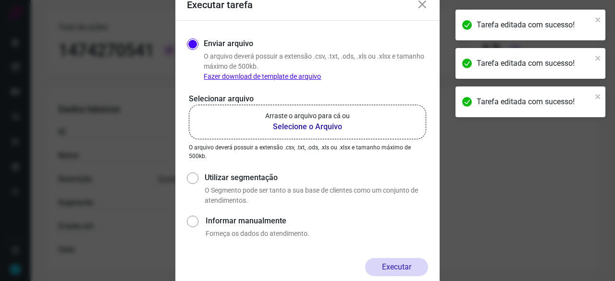
click at [284, 127] on b "Selecione o Arquivo" at bounding box center [307, 127] width 85 height 12
click at [0, 0] on input "Arraste o arquivo para cá ou Selecione o Arquivo" at bounding box center [0, 0] width 0 height 0
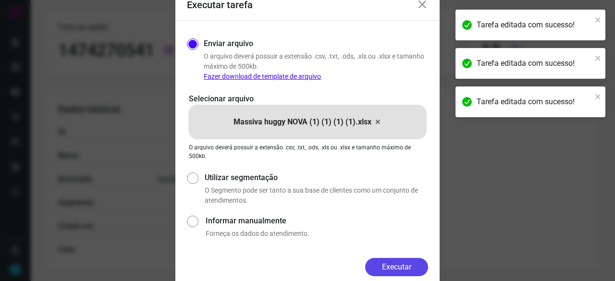
click at [404, 270] on button "Executar" at bounding box center [396, 267] width 63 height 18
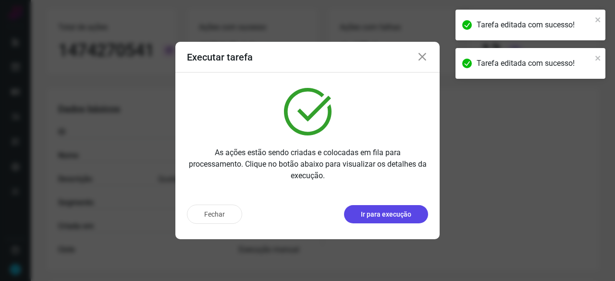
click at [371, 214] on p "Ir para execução" at bounding box center [386, 215] width 50 height 10
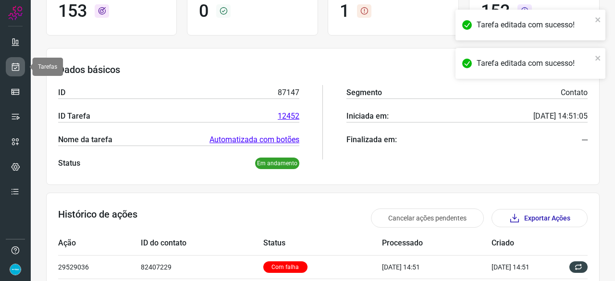
click at [19, 62] on icon at bounding box center [16, 67] width 10 height 10
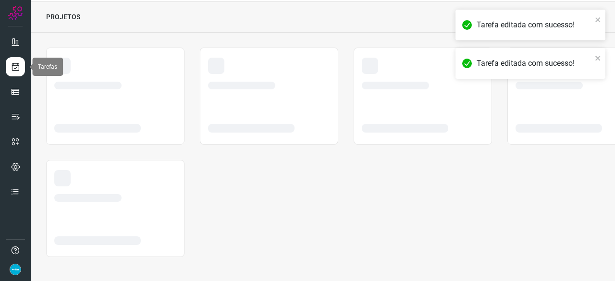
scroll to position [29, 0]
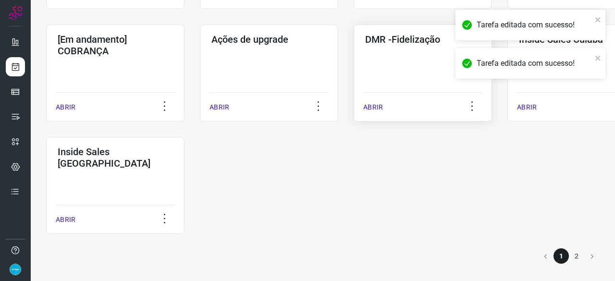
click at [378, 109] on p "ABRIR" at bounding box center [374, 107] width 20 height 10
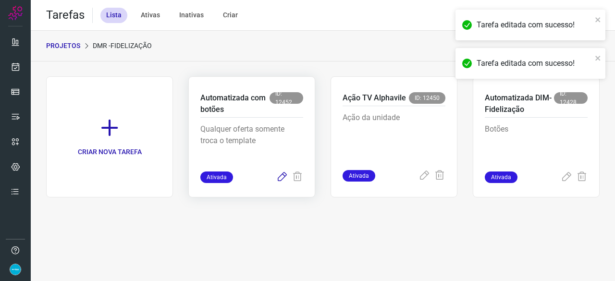
click at [283, 176] on icon at bounding box center [282, 178] width 12 height 12
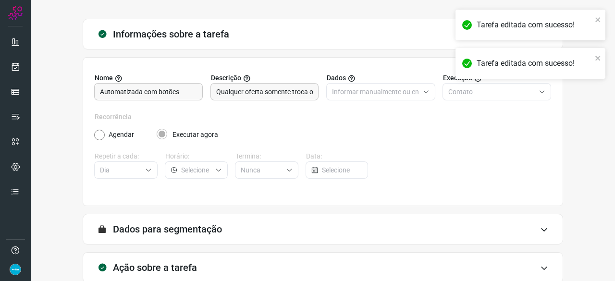
scroll to position [94, 0]
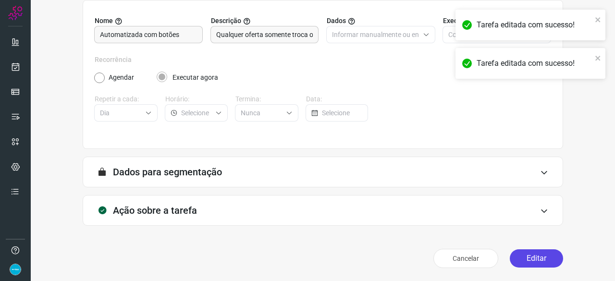
click at [526, 251] on button "Editar" at bounding box center [536, 259] width 53 height 18
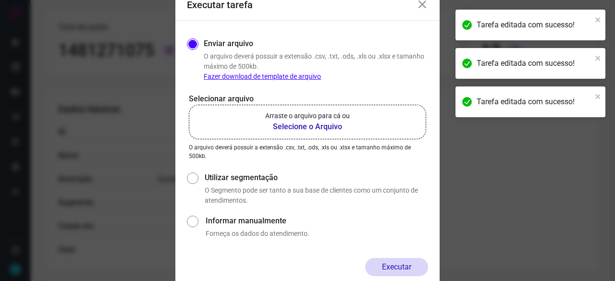
click at [321, 126] on b "Selecione o Arquivo" at bounding box center [307, 127] width 85 height 12
click at [0, 0] on input "Arraste o arquivo para cá ou Selecione o Arquivo" at bounding box center [0, 0] width 0 height 0
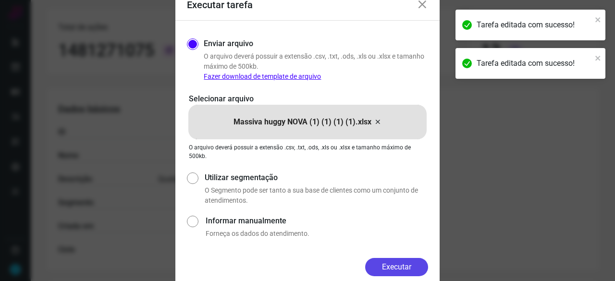
click at [409, 264] on button "Executar" at bounding box center [396, 267] width 63 height 18
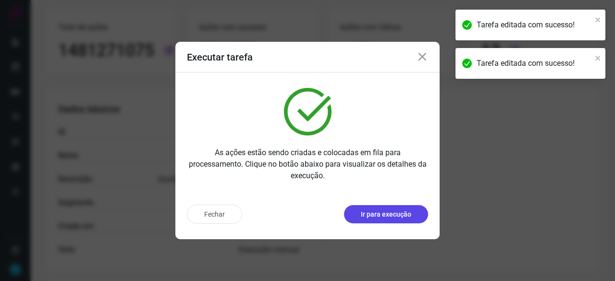
click at [377, 214] on p "Ir para execução" at bounding box center [386, 215] width 50 height 10
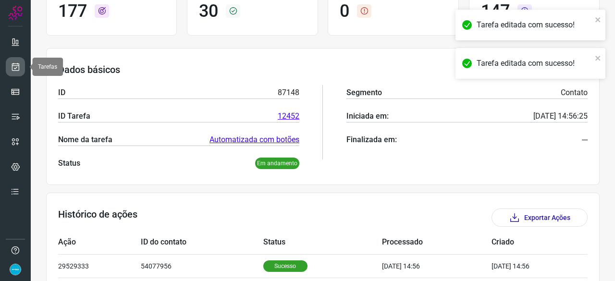
click at [19, 64] on icon at bounding box center [16, 67] width 10 height 10
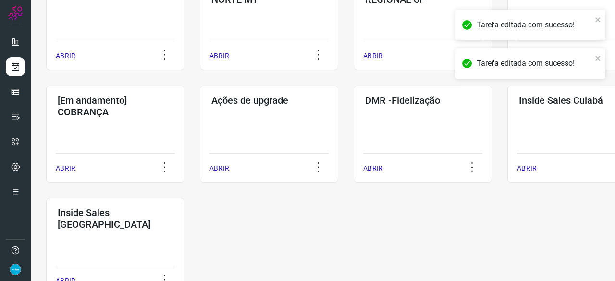
scroll to position [462, 0]
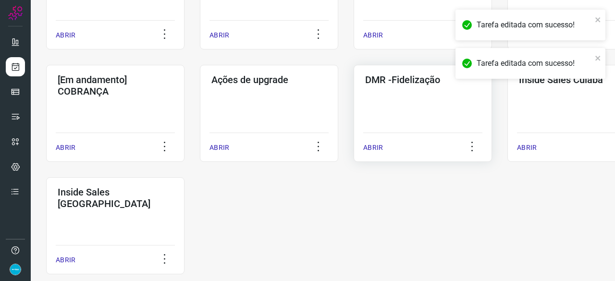
click at [372, 148] on p "ABRIR" at bounding box center [374, 148] width 20 height 10
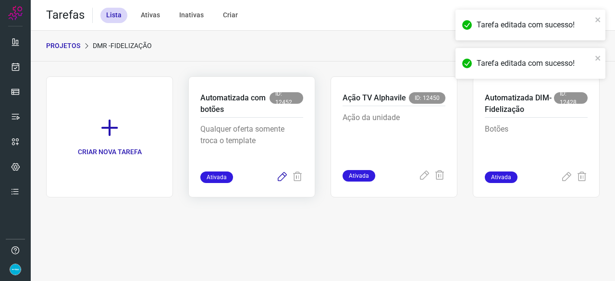
click at [283, 175] on icon at bounding box center [282, 178] width 12 height 12
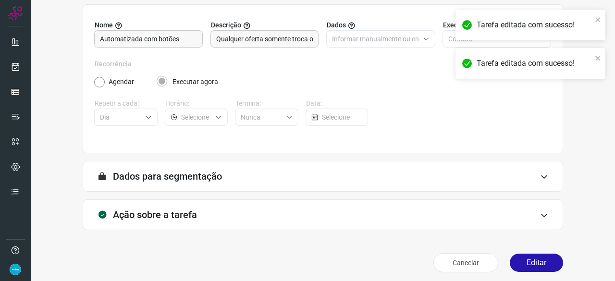
scroll to position [94, 0]
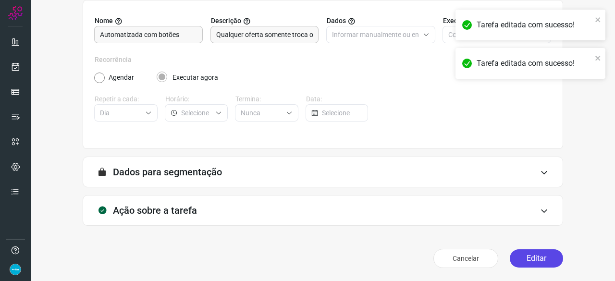
click at [540, 258] on button "Editar" at bounding box center [536, 259] width 53 height 18
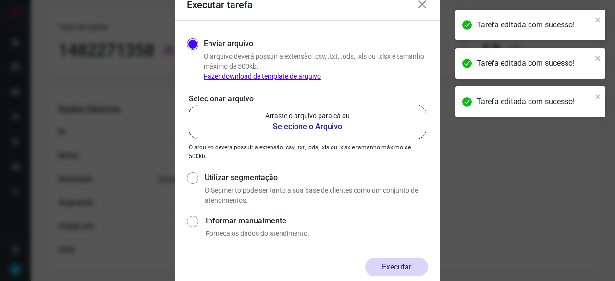
click at [308, 126] on b "Selecione o Arquivo" at bounding box center [307, 127] width 85 height 12
click at [0, 0] on input "Arraste o arquivo para cá ou Selecione o Arquivo" at bounding box center [0, 0] width 0 height 0
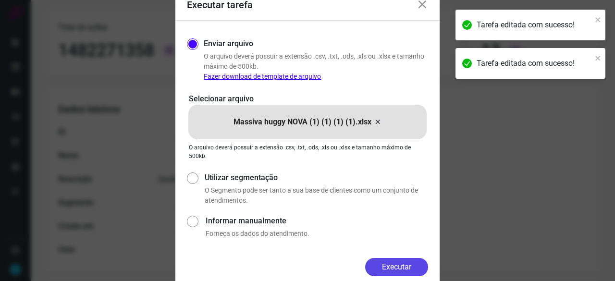
click at [413, 267] on button "Executar" at bounding box center [396, 267] width 63 height 18
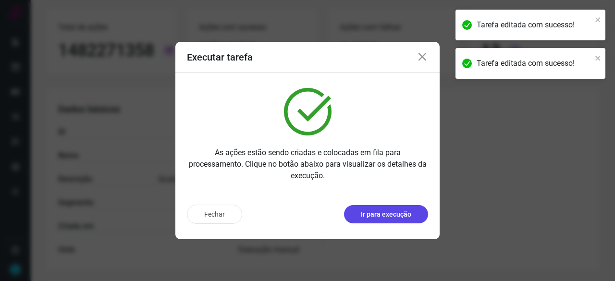
click at [400, 210] on p "Ir para execução" at bounding box center [386, 215] width 50 height 10
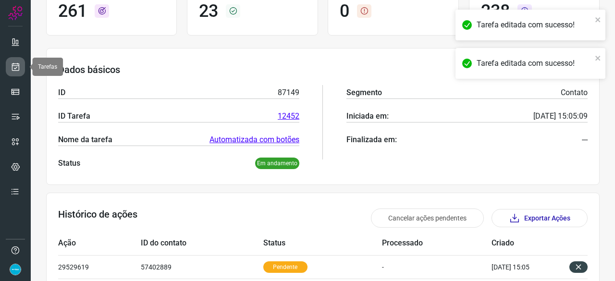
click at [18, 66] on icon at bounding box center [16, 67] width 10 height 10
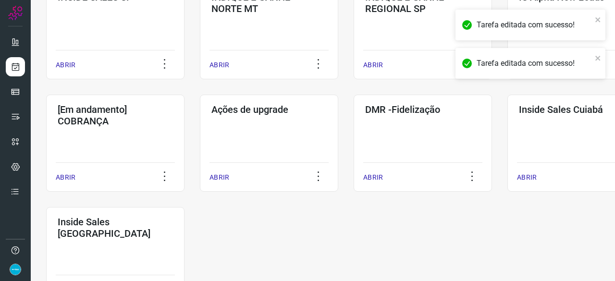
scroll to position [462, 0]
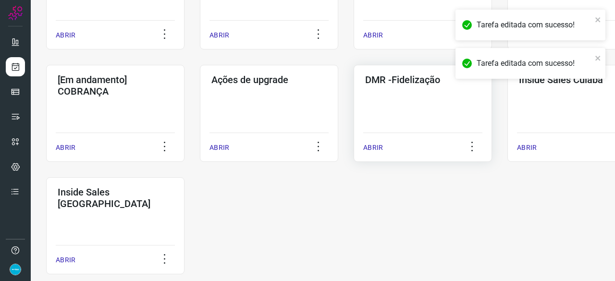
click at [378, 149] on p "ABRIR" at bounding box center [374, 148] width 20 height 10
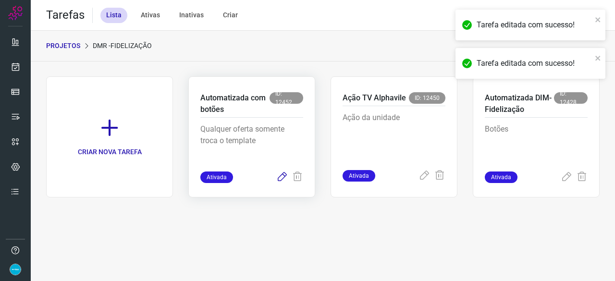
click at [284, 176] on icon at bounding box center [282, 178] width 12 height 12
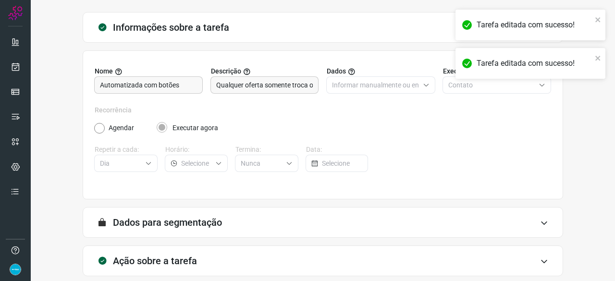
scroll to position [94, 0]
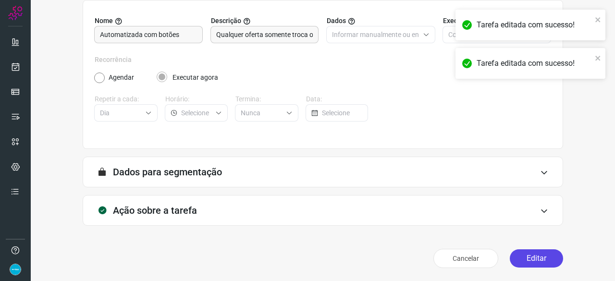
click at [525, 256] on button "Editar" at bounding box center [536, 259] width 53 height 18
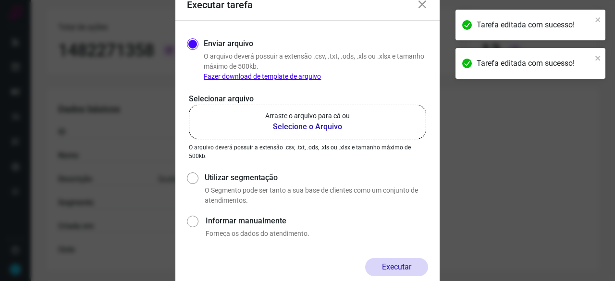
click at [287, 130] on b "Selecione o Arquivo" at bounding box center [307, 127] width 85 height 12
click at [0, 0] on input "Arraste o arquivo para cá ou Selecione o Arquivo" at bounding box center [0, 0] width 0 height 0
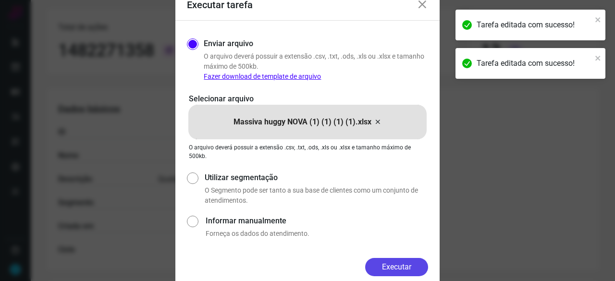
click at [397, 264] on button "Executar" at bounding box center [396, 267] width 63 height 18
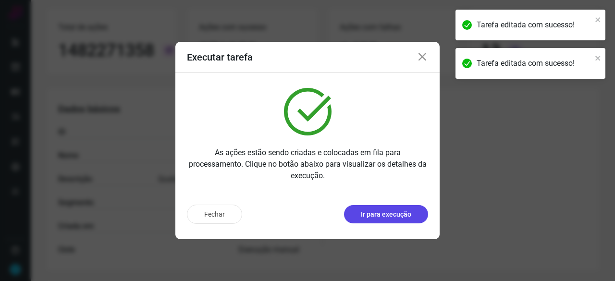
click at [399, 215] on p "Ir para execução" at bounding box center [386, 215] width 50 height 10
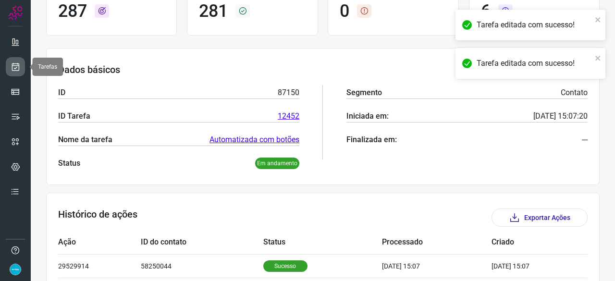
click at [11, 65] on icon at bounding box center [16, 67] width 10 height 10
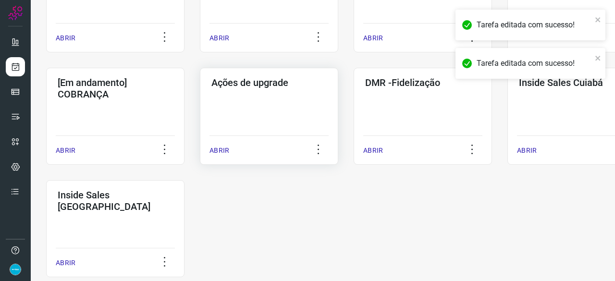
scroll to position [462, 0]
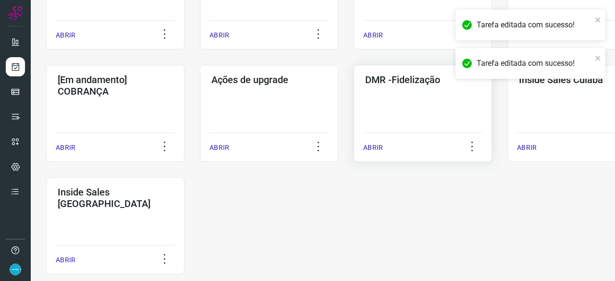
click at [376, 149] on p "ABRIR" at bounding box center [374, 148] width 20 height 10
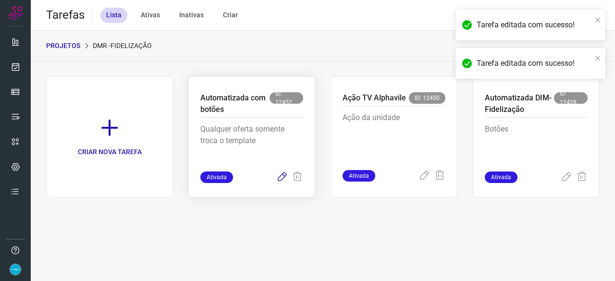
click at [283, 175] on icon at bounding box center [282, 178] width 12 height 12
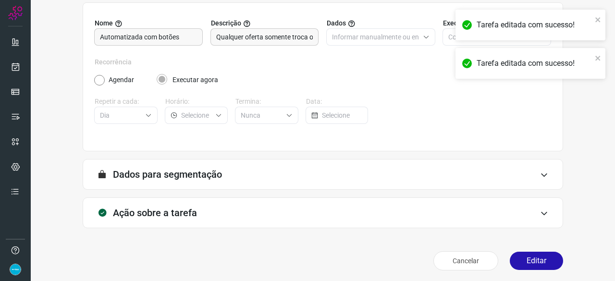
scroll to position [94, 0]
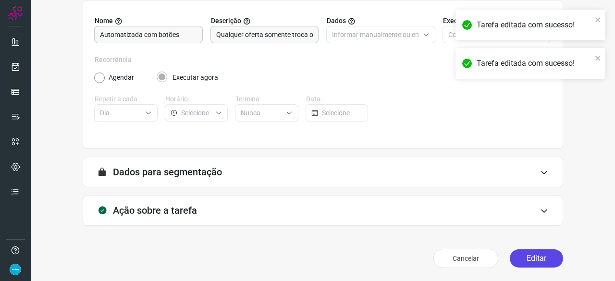
click at [543, 260] on button "Editar" at bounding box center [536, 259] width 53 height 18
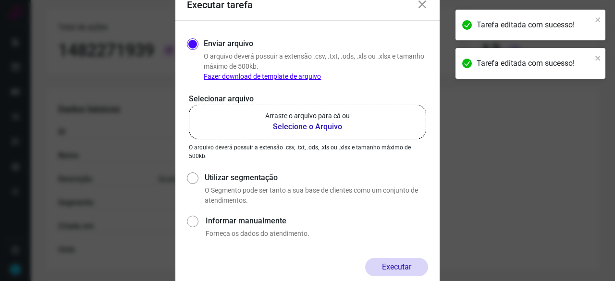
click at [307, 126] on b "Selecione o Arquivo" at bounding box center [307, 127] width 85 height 12
click at [0, 0] on input "Arraste o arquivo para cá ou Selecione o Arquivo" at bounding box center [0, 0] width 0 height 0
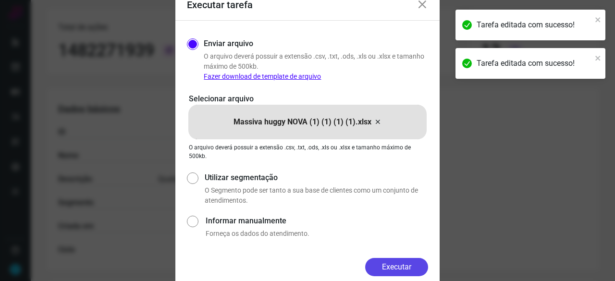
click at [415, 268] on button "Executar" at bounding box center [396, 267] width 63 height 18
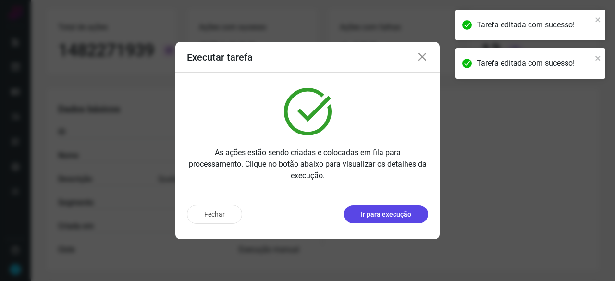
click at [370, 220] on button "Ir para execução" at bounding box center [386, 214] width 84 height 18
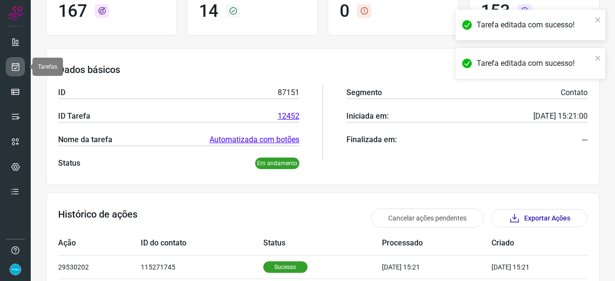
click at [17, 70] on icon at bounding box center [16, 67] width 10 height 10
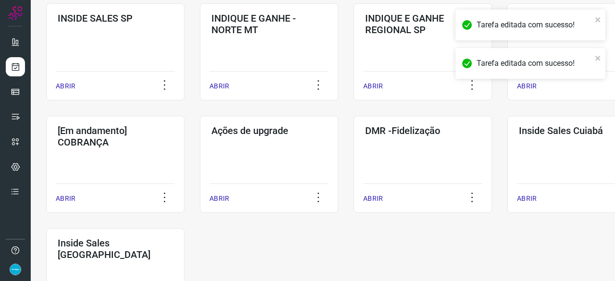
scroll to position [414, 0]
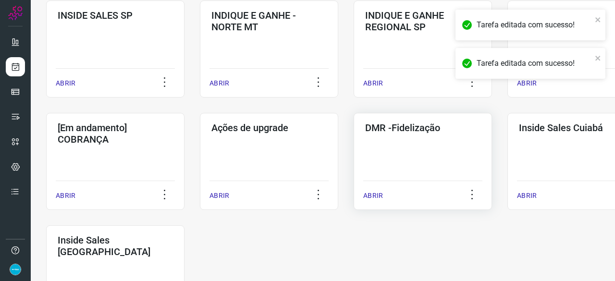
click at [378, 196] on p "ABRIR" at bounding box center [374, 196] width 20 height 10
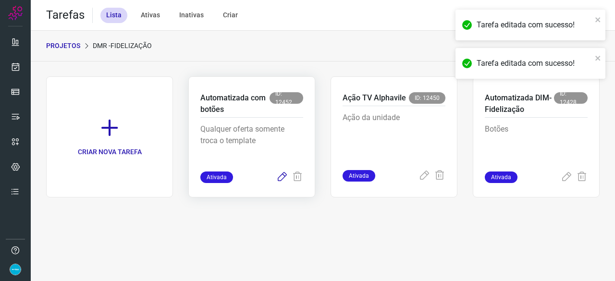
click at [282, 176] on icon at bounding box center [282, 178] width 12 height 12
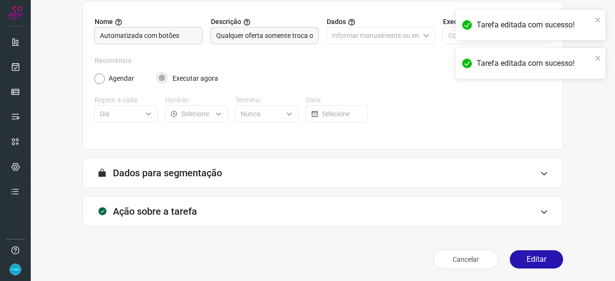
scroll to position [94, 0]
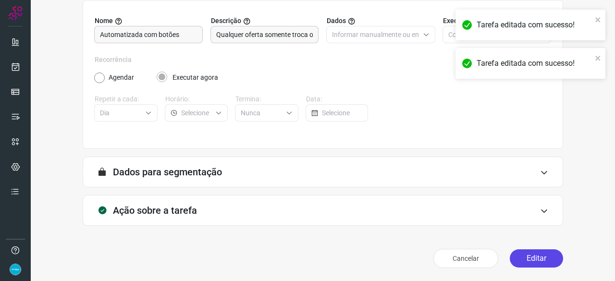
click at [530, 258] on button "Editar" at bounding box center [536, 259] width 53 height 18
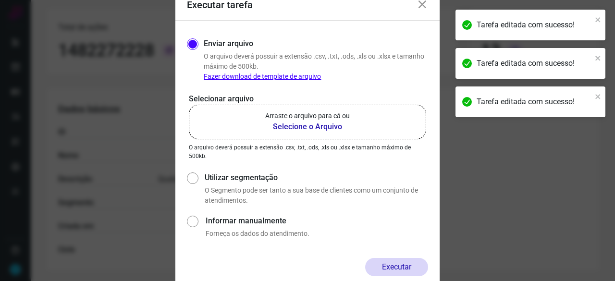
click at [312, 126] on b "Selecione o Arquivo" at bounding box center [307, 127] width 85 height 12
click at [0, 0] on input "Arraste o arquivo para cá ou Selecione o Arquivo" at bounding box center [0, 0] width 0 height 0
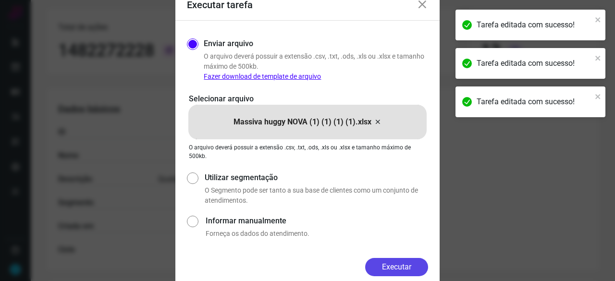
click at [407, 265] on button "Executar" at bounding box center [396, 267] width 63 height 18
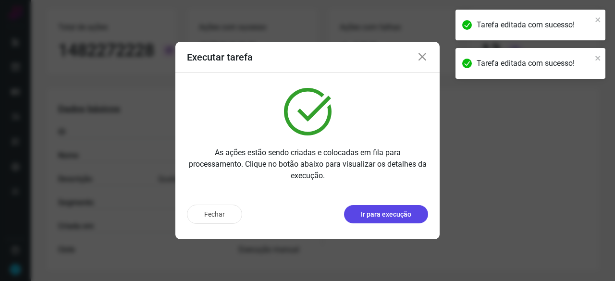
click at [373, 216] on p "Ir para execução" at bounding box center [386, 215] width 50 height 10
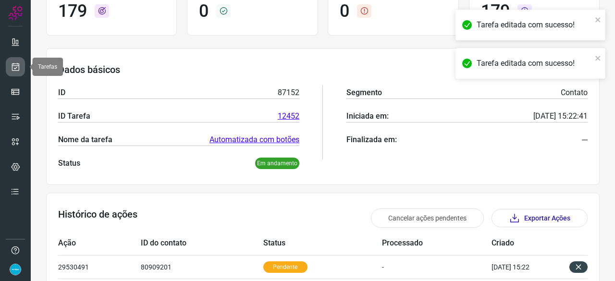
click at [17, 65] on icon at bounding box center [16, 67] width 10 height 10
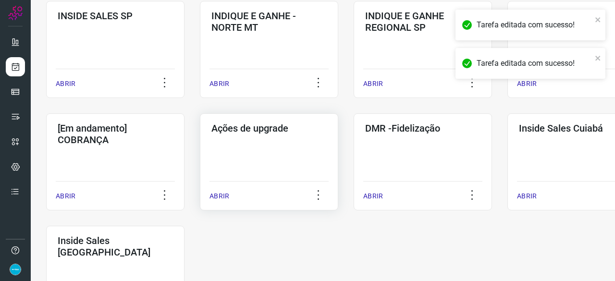
scroll to position [414, 0]
click at [372, 193] on p "ABRIR" at bounding box center [374, 196] width 20 height 10
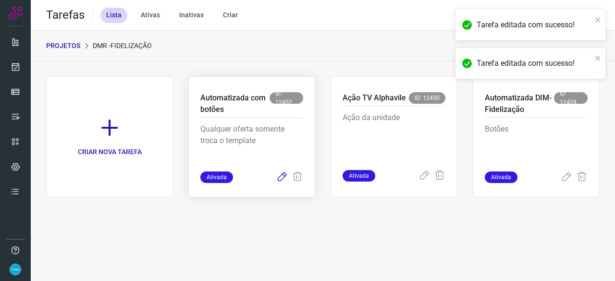
click at [279, 175] on icon at bounding box center [282, 178] width 12 height 12
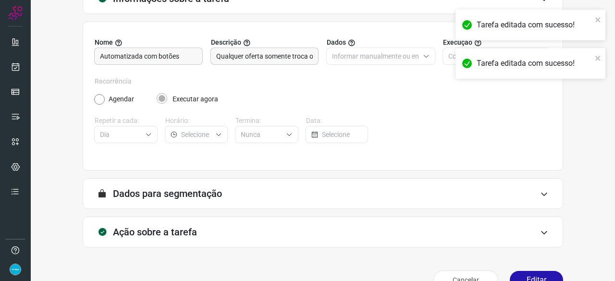
scroll to position [94, 0]
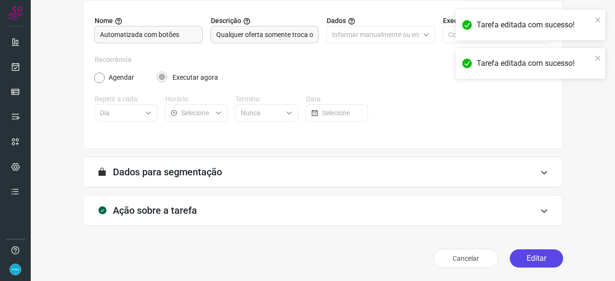
click at [531, 254] on button "Editar" at bounding box center [536, 259] width 53 height 18
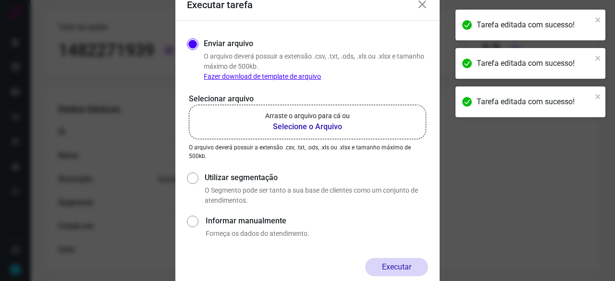
click at [303, 126] on b "Selecione o Arquivo" at bounding box center [307, 127] width 85 height 12
click at [0, 0] on input "Arraste o arquivo para cá ou Selecione o Arquivo" at bounding box center [0, 0] width 0 height 0
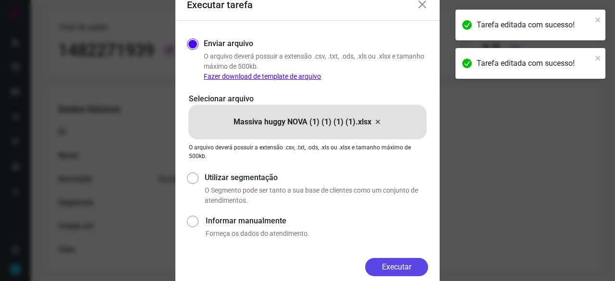
click at [406, 270] on button "Executar" at bounding box center [396, 267] width 63 height 18
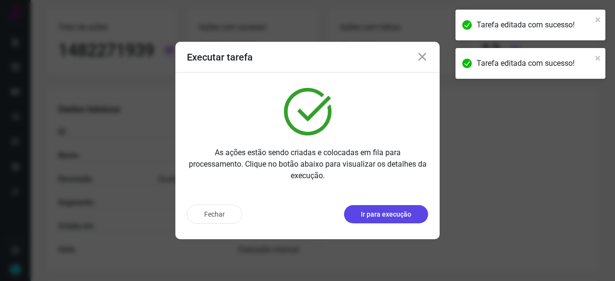
click at [383, 218] on p "Ir para execução" at bounding box center [386, 215] width 50 height 10
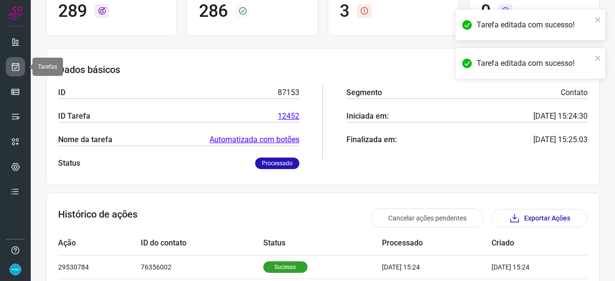
click at [15, 66] on icon at bounding box center [16, 67] width 10 height 10
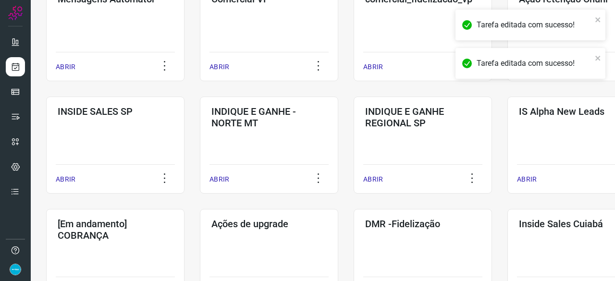
scroll to position [414, 0]
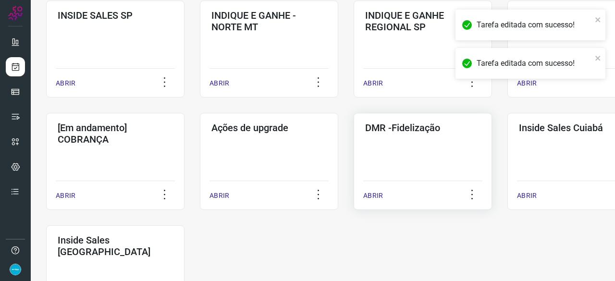
click at [377, 196] on p "ABRIR" at bounding box center [374, 196] width 20 height 10
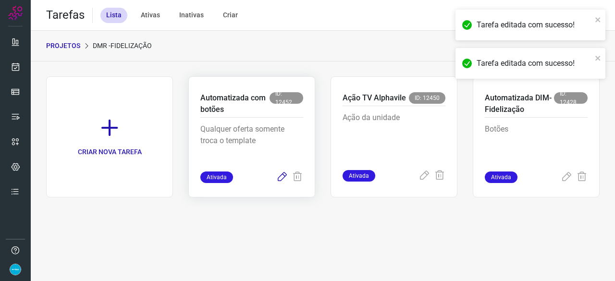
click at [287, 176] on icon at bounding box center [282, 178] width 12 height 12
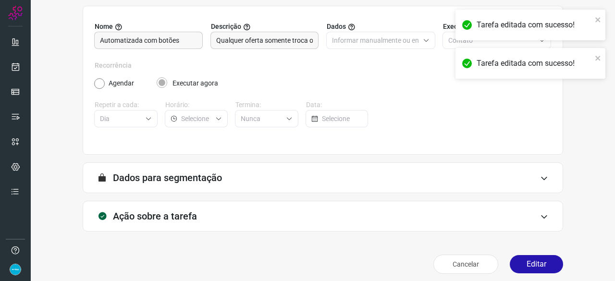
scroll to position [94, 0]
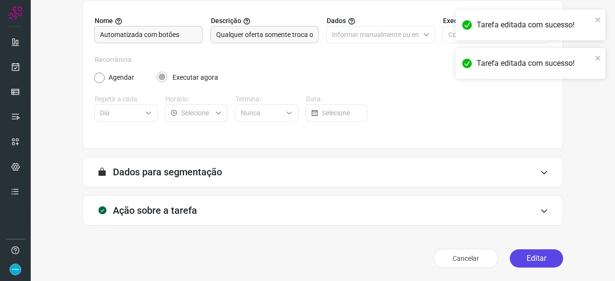
click at [524, 256] on button "Editar" at bounding box center [536, 259] width 53 height 18
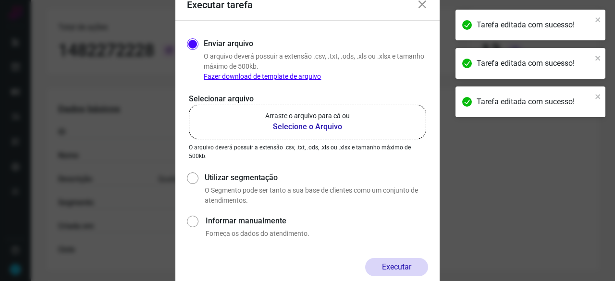
click at [321, 124] on b "Selecione o Arquivo" at bounding box center [307, 127] width 85 height 12
click at [0, 0] on input "Arraste o arquivo para cá ou Selecione o Arquivo" at bounding box center [0, 0] width 0 height 0
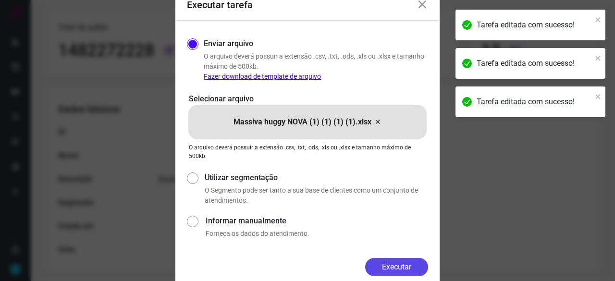
click at [404, 265] on button "Executar" at bounding box center [396, 267] width 63 height 18
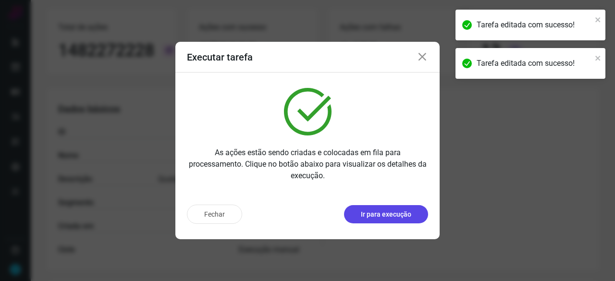
click at [398, 218] on p "Ir para execução" at bounding box center [386, 215] width 50 height 10
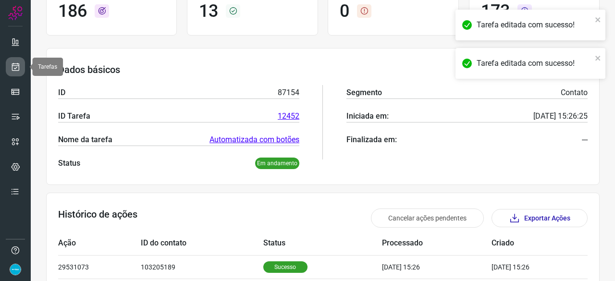
click at [13, 61] on link at bounding box center [15, 66] width 19 height 19
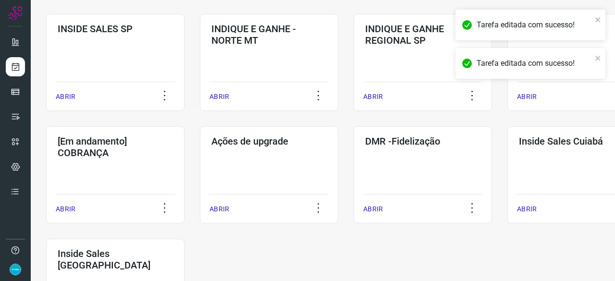
scroll to position [414, 0]
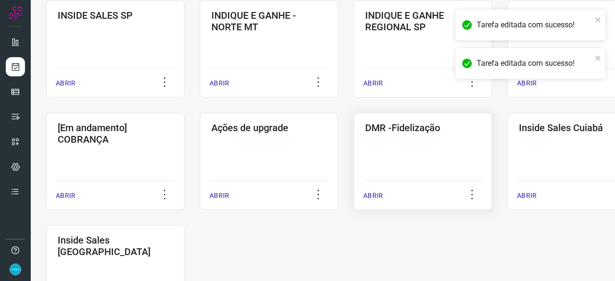
click at [378, 195] on p "ABRIR" at bounding box center [374, 196] width 20 height 10
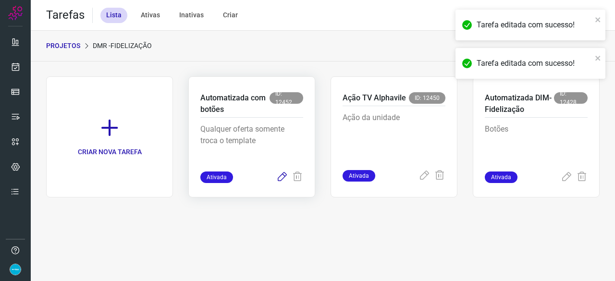
click at [284, 177] on icon at bounding box center [282, 178] width 12 height 12
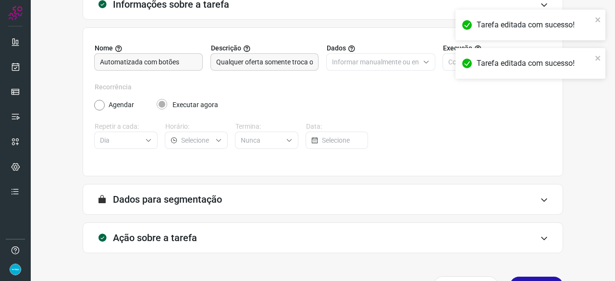
scroll to position [94, 0]
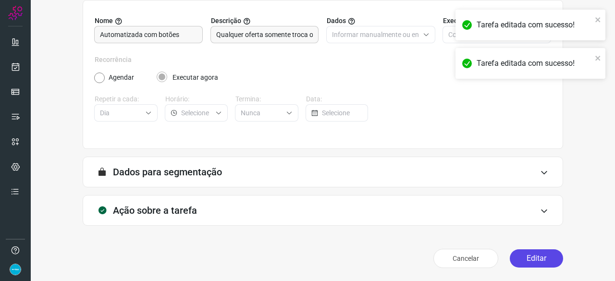
click at [530, 252] on button "Editar" at bounding box center [536, 259] width 53 height 18
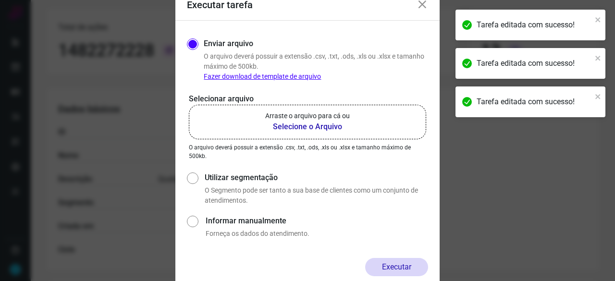
click at [331, 126] on b "Selecione o Arquivo" at bounding box center [307, 127] width 85 height 12
click at [0, 0] on input "Arraste o arquivo para cá ou Selecione o Arquivo" at bounding box center [0, 0] width 0 height 0
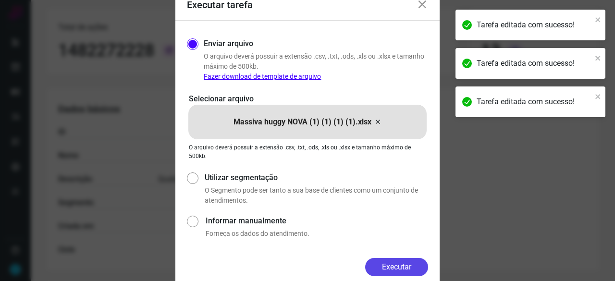
click at [400, 264] on button "Executar" at bounding box center [396, 267] width 63 height 18
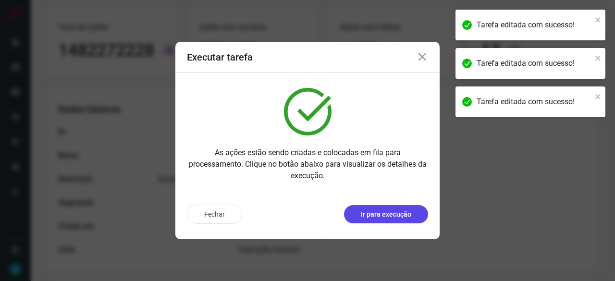
click at [378, 215] on p "Ir para execução" at bounding box center [386, 215] width 50 height 10
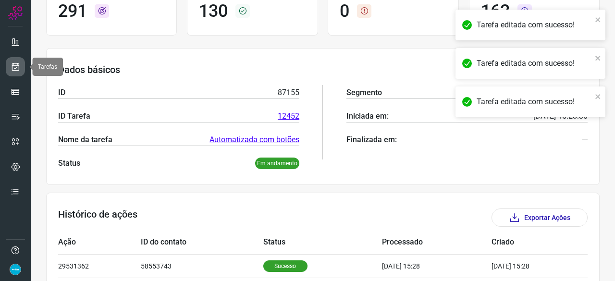
click at [17, 66] on icon at bounding box center [16, 67] width 10 height 10
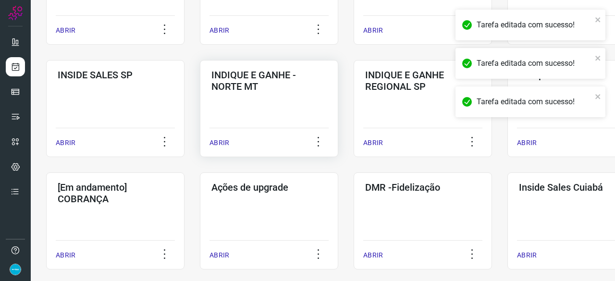
scroll to position [365, 0]
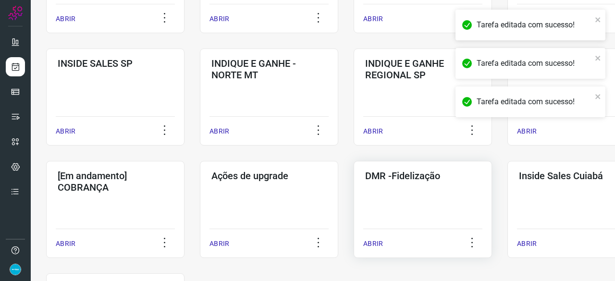
click at [378, 243] on p "ABRIR" at bounding box center [374, 244] width 20 height 10
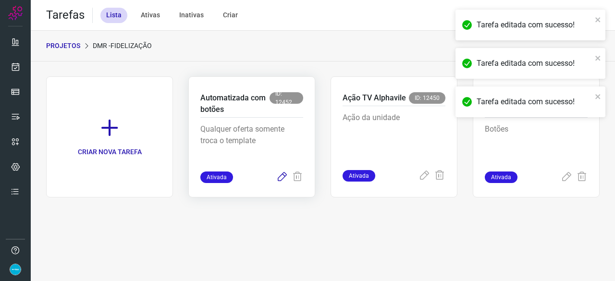
click at [281, 174] on icon at bounding box center [282, 178] width 12 height 12
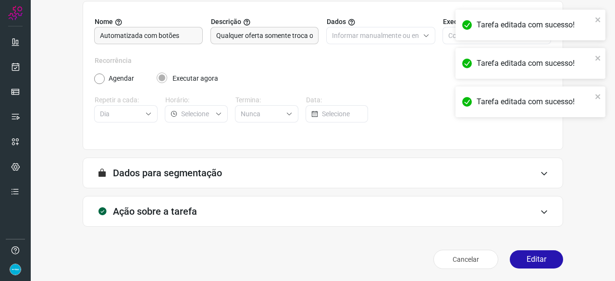
scroll to position [94, 0]
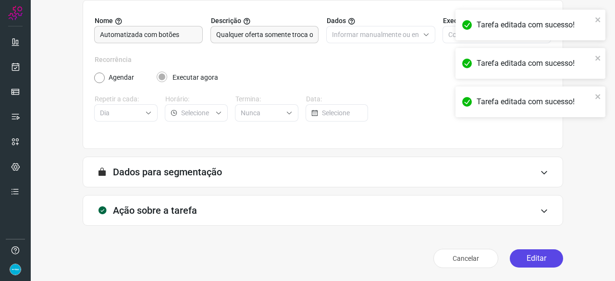
click at [535, 257] on button "Editar" at bounding box center [536, 259] width 53 height 18
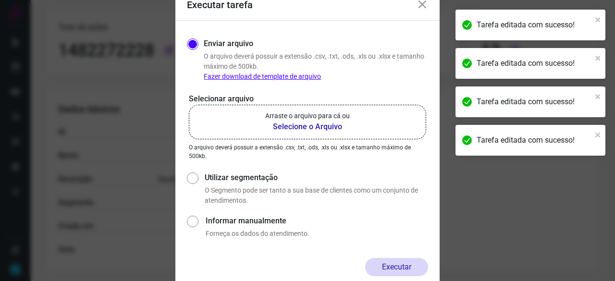
click at [312, 127] on b "Selecione o Arquivo" at bounding box center [307, 127] width 85 height 12
click at [0, 0] on input "Arraste o arquivo para cá ou Selecione o Arquivo" at bounding box center [0, 0] width 0 height 0
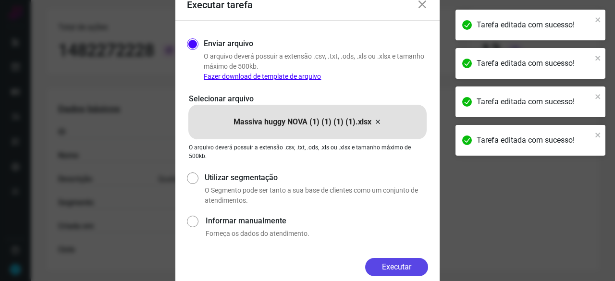
click at [398, 263] on button "Executar" at bounding box center [396, 267] width 63 height 18
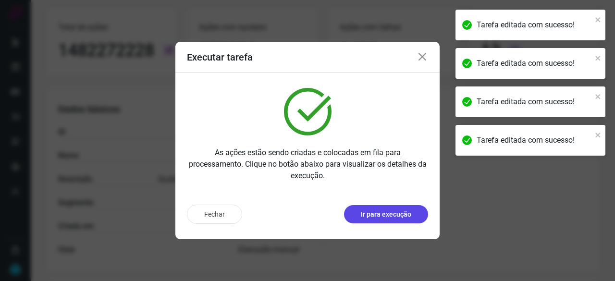
click at [394, 215] on p "Ir para execução" at bounding box center [386, 215] width 50 height 10
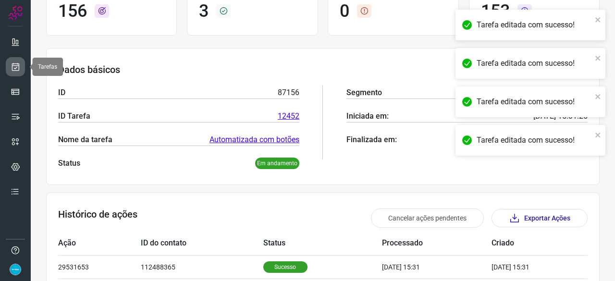
click at [14, 67] on icon at bounding box center [16, 67] width 10 height 10
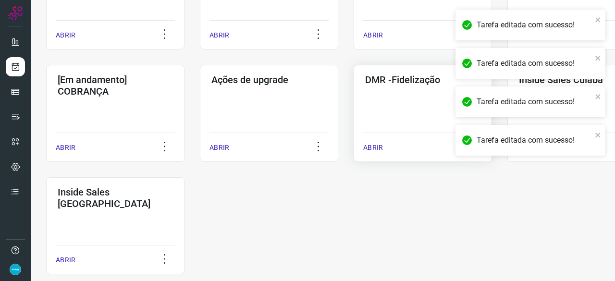
click at [375, 146] on p "ABRIR" at bounding box center [374, 148] width 20 height 10
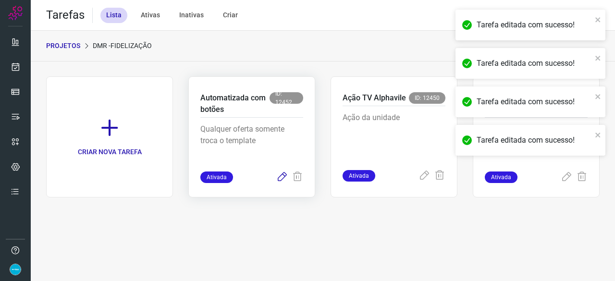
click at [282, 175] on icon at bounding box center [282, 178] width 12 height 12
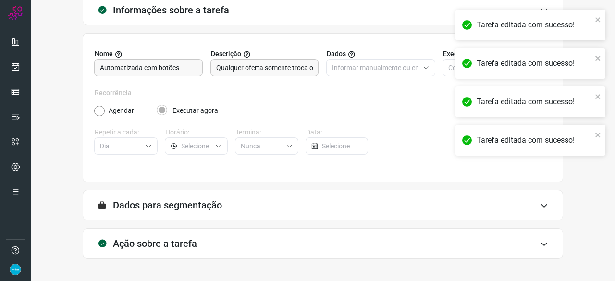
scroll to position [94, 0]
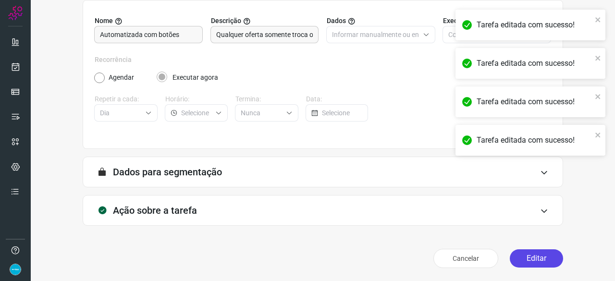
click at [535, 262] on button "Editar" at bounding box center [536, 259] width 53 height 18
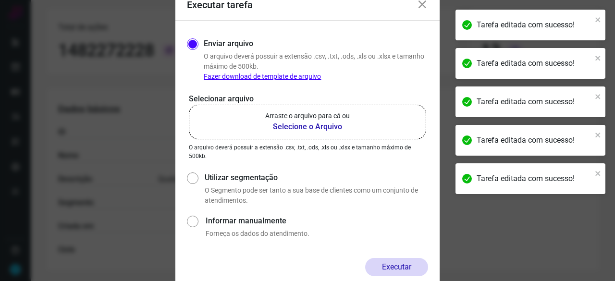
click at [303, 127] on b "Selecione o Arquivo" at bounding box center [307, 127] width 85 height 12
click at [0, 0] on input "Arraste o arquivo para cá ou Selecione o Arquivo" at bounding box center [0, 0] width 0 height 0
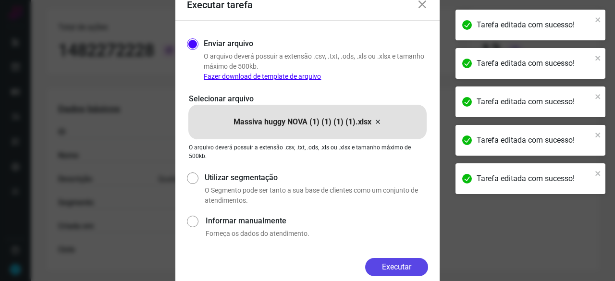
click at [399, 262] on button "Executar" at bounding box center [396, 267] width 63 height 18
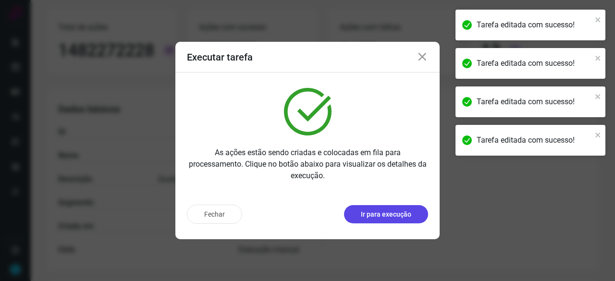
click at [369, 216] on p "Ir para execução" at bounding box center [386, 215] width 50 height 10
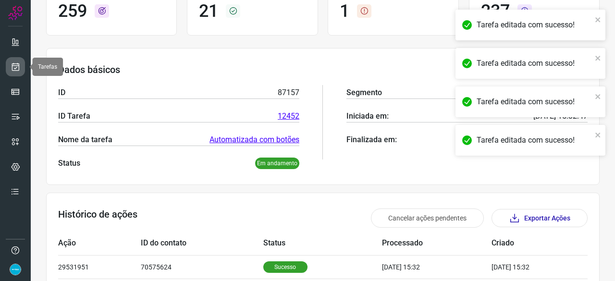
click at [17, 63] on icon at bounding box center [16, 67] width 10 height 10
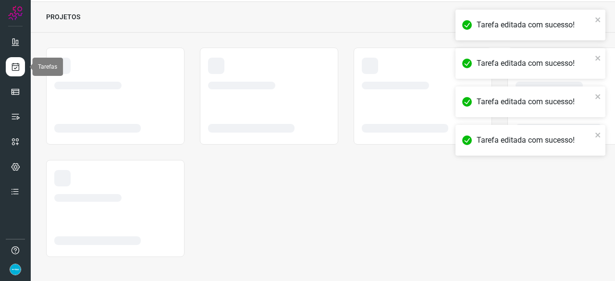
scroll to position [29, 0]
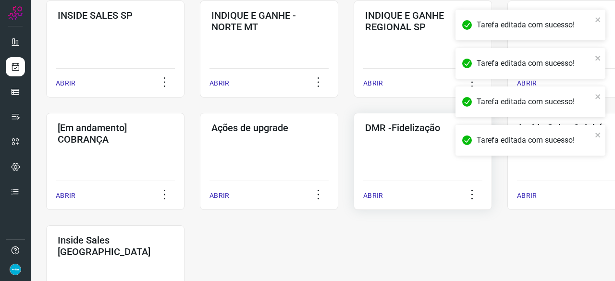
click at [377, 199] on p "ABRIR" at bounding box center [374, 196] width 20 height 10
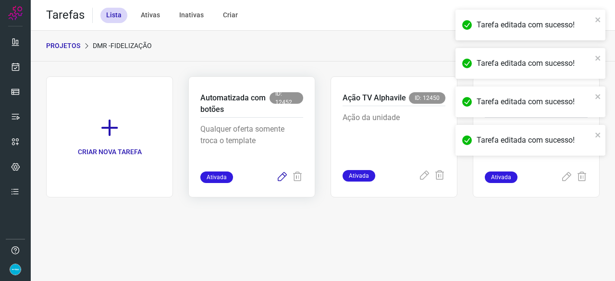
click at [285, 175] on icon at bounding box center [282, 178] width 12 height 12
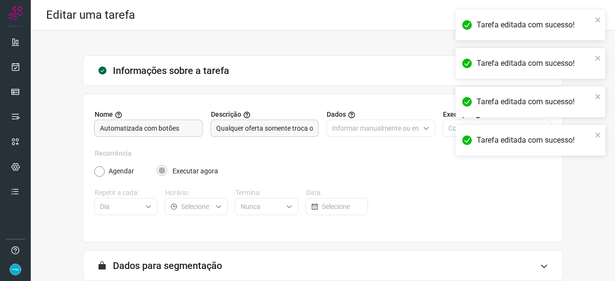
scroll to position [94, 0]
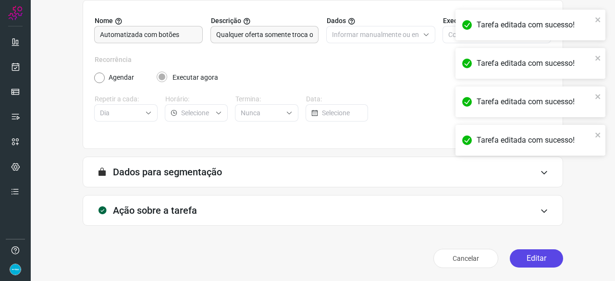
click at [543, 259] on button "Editar" at bounding box center [536, 259] width 53 height 18
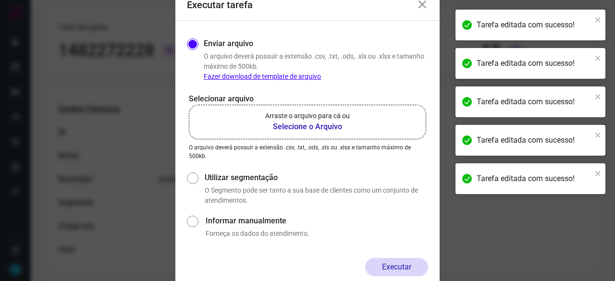
click at [303, 128] on b "Selecione o Arquivo" at bounding box center [307, 127] width 85 height 12
click at [0, 0] on input "Arraste o arquivo para cá ou Selecione o Arquivo" at bounding box center [0, 0] width 0 height 0
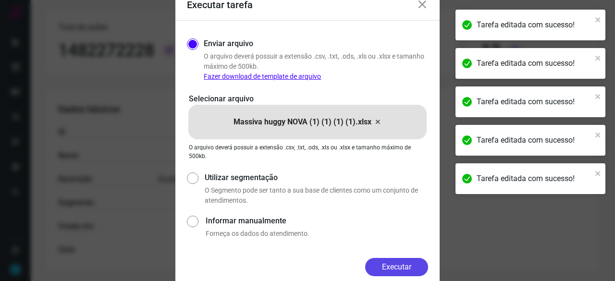
click at [404, 265] on button "Executar" at bounding box center [396, 267] width 63 height 18
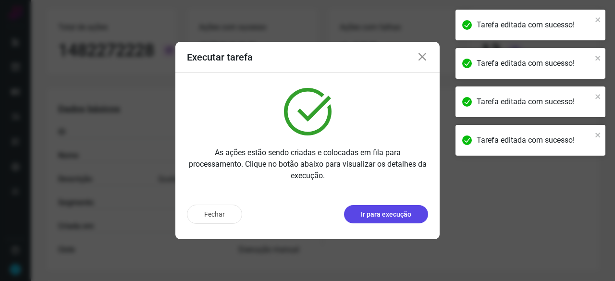
click at [422, 211] on button "Ir para execução" at bounding box center [386, 214] width 84 height 18
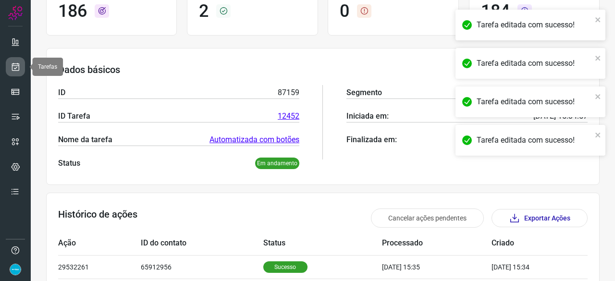
click at [17, 63] on icon at bounding box center [16, 67] width 10 height 10
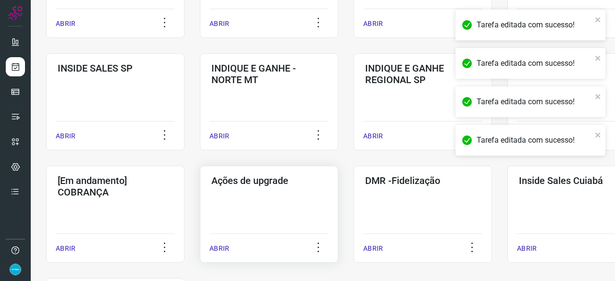
scroll to position [414, 0]
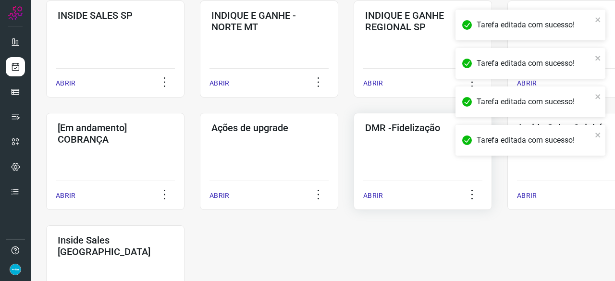
click at [377, 198] on p "ABRIR" at bounding box center [374, 196] width 20 height 10
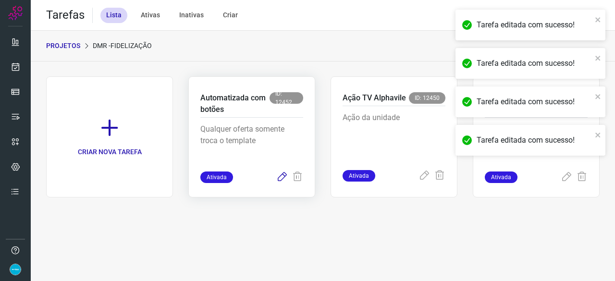
click at [280, 177] on icon at bounding box center [282, 178] width 12 height 12
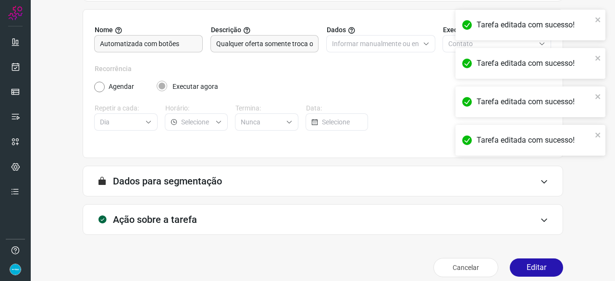
scroll to position [94, 0]
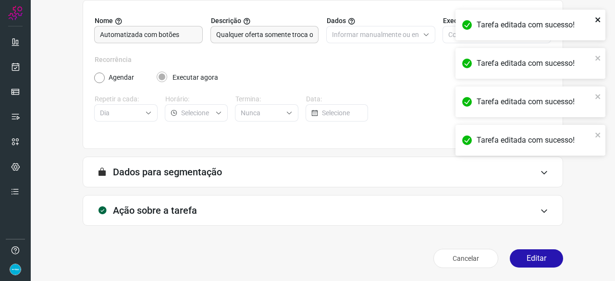
click at [600, 21] on icon "close" at bounding box center [598, 20] width 7 height 8
click at [601, 57] on div "Tarefa editada com sucesso!" at bounding box center [531, 63] width 150 height 31
click at [597, 21] on icon "close" at bounding box center [598, 19] width 5 height 5
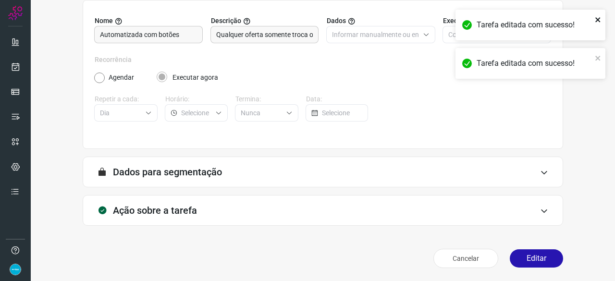
click at [597, 19] on icon "close" at bounding box center [598, 19] width 5 height 5
click at [596, 16] on icon "close" at bounding box center [598, 20] width 7 height 8
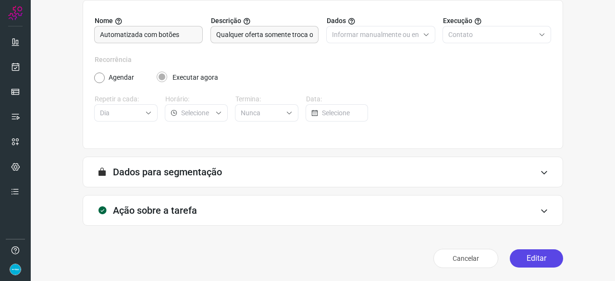
click at [541, 253] on button "Editar" at bounding box center [536, 259] width 53 height 18
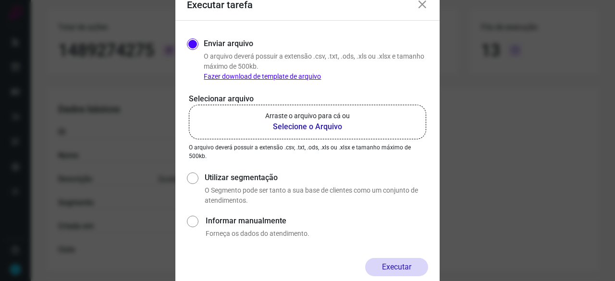
click at [314, 129] on b "Selecione o Arquivo" at bounding box center [307, 127] width 85 height 12
click at [0, 0] on input "Arraste o arquivo para cá ou Selecione o Arquivo" at bounding box center [0, 0] width 0 height 0
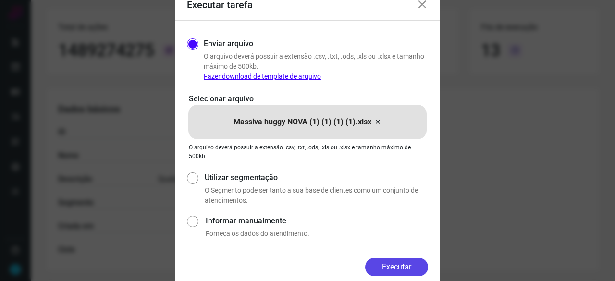
click at [411, 266] on button "Executar" at bounding box center [396, 267] width 63 height 18
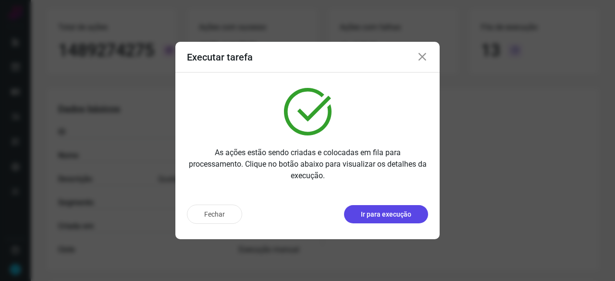
click at [390, 217] on p "Ir para execução" at bounding box center [386, 215] width 50 height 10
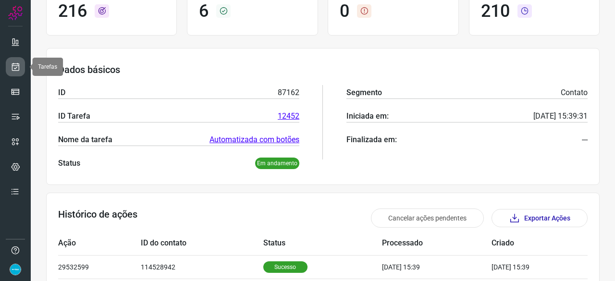
click at [21, 62] on link at bounding box center [15, 66] width 19 height 19
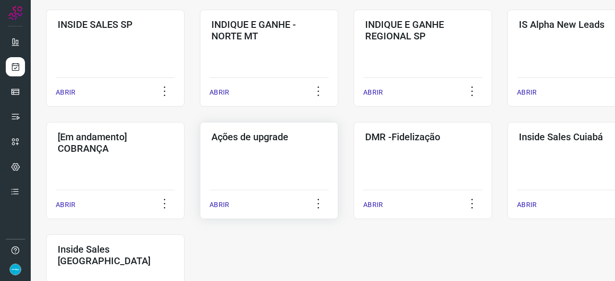
scroll to position [414, 0]
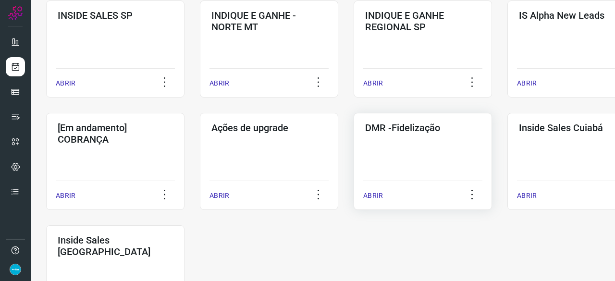
click at [380, 196] on p "ABRIR" at bounding box center [374, 196] width 20 height 10
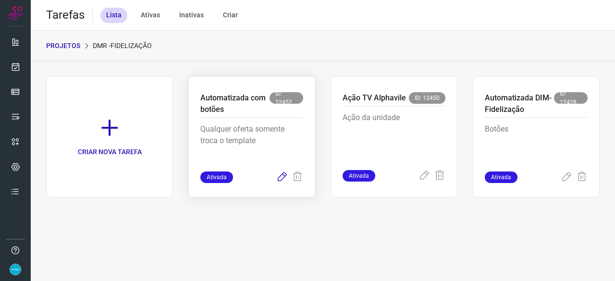
click at [284, 176] on icon at bounding box center [282, 178] width 12 height 12
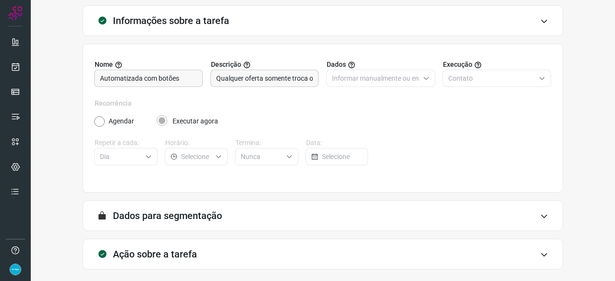
scroll to position [94, 0]
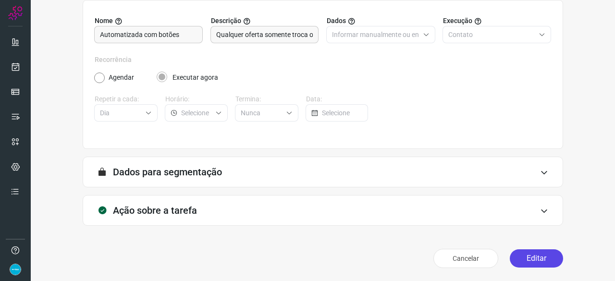
click at [516, 256] on button "Editar" at bounding box center [536, 259] width 53 height 18
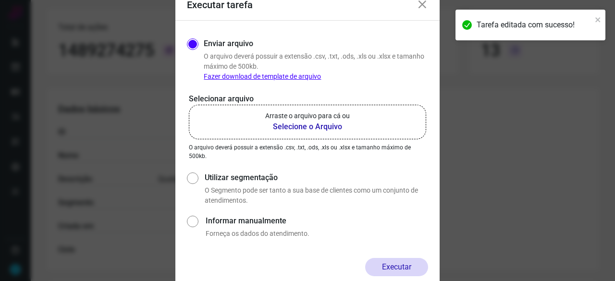
click at [289, 125] on b "Selecione o Arquivo" at bounding box center [307, 127] width 85 height 12
click at [0, 0] on input "Arraste o arquivo para cá ou Selecione o Arquivo" at bounding box center [0, 0] width 0 height 0
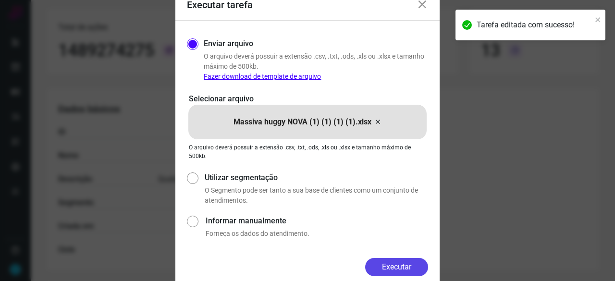
click at [414, 270] on button "Executar" at bounding box center [396, 267] width 63 height 18
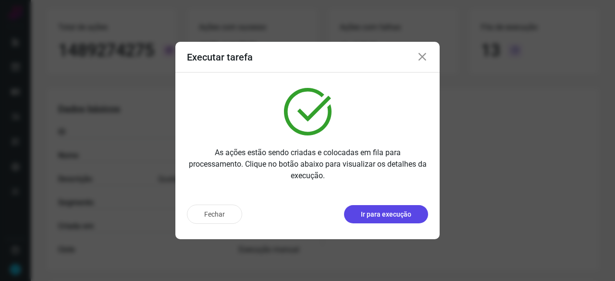
click at [382, 212] on p "Ir para execução" at bounding box center [386, 215] width 50 height 10
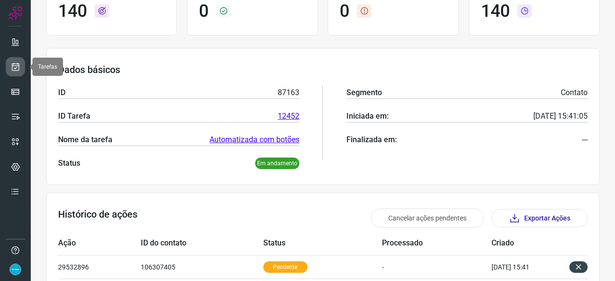
click at [23, 64] on link at bounding box center [15, 66] width 19 height 19
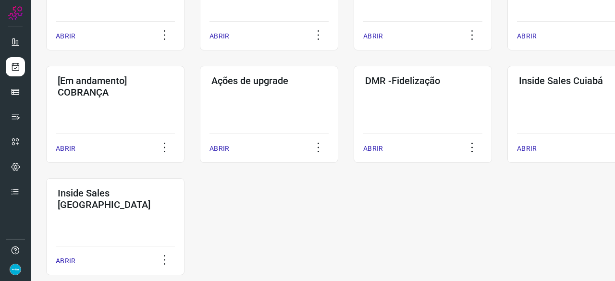
scroll to position [462, 0]
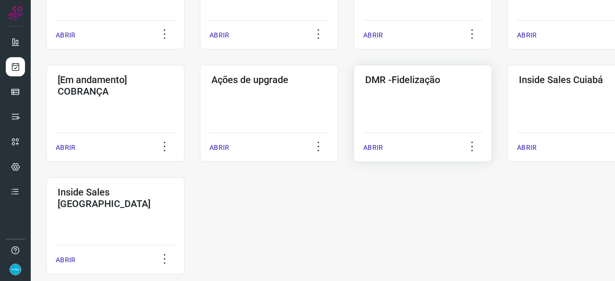
click at [373, 144] on p "ABRIR" at bounding box center [374, 148] width 20 height 10
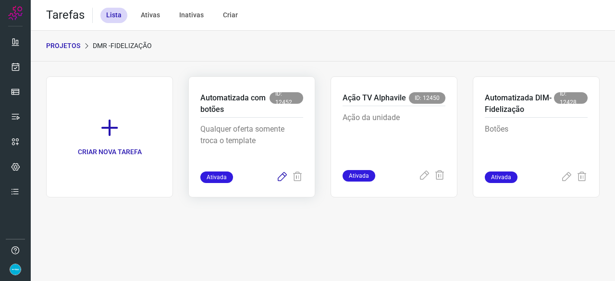
click at [281, 175] on icon at bounding box center [282, 178] width 12 height 12
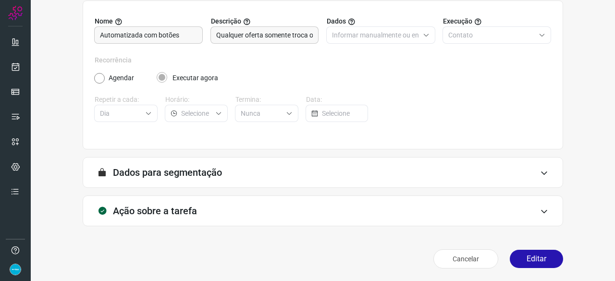
scroll to position [94, 0]
click at [514, 256] on button "Editar" at bounding box center [536, 259] width 53 height 18
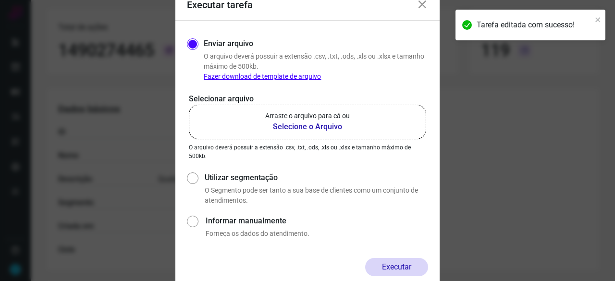
click at [305, 125] on b "Selecione o Arquivo" at bounding box center [307, 127] width 85 height 12
click at [0, 0] on input "Arraste o arquivo para cá ou Selecione o Arquivo" at bounding box center [0, 0] width 0 height 0
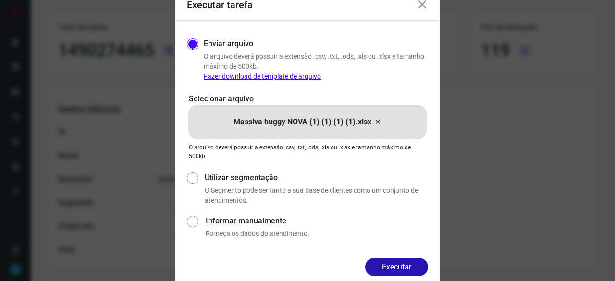
click at [389, 268] on button "Executar" at bounding box center [396, 267] width 63 height 18
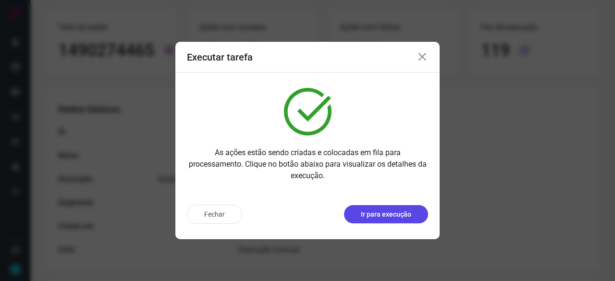
click at [384, 220] on button "Ir para execução" at bounding box center [386, 214] width 84 height 18
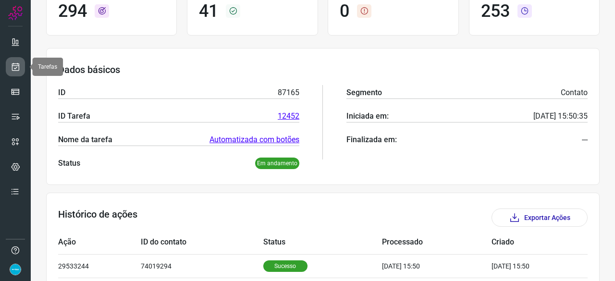
click at [16, 70] on icon at bounding box center [16, 67] width 10 height 10
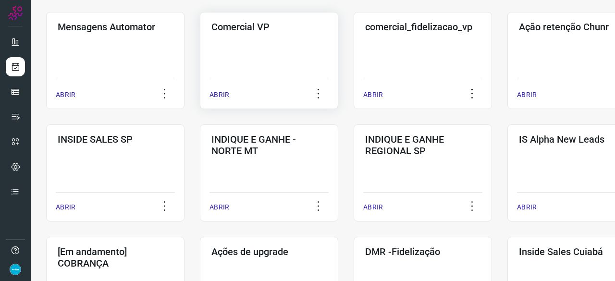
scroll to position [365, 0]
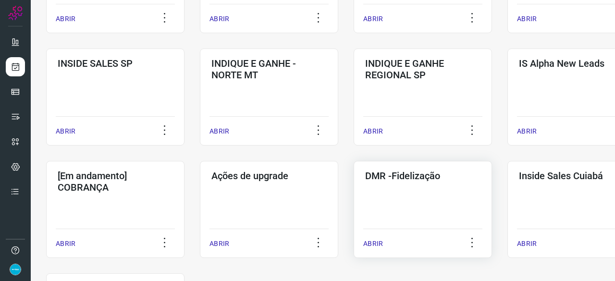
click at [372, 240] on p "ABRIR" at bounding box center [374, 244] width 20 height 10
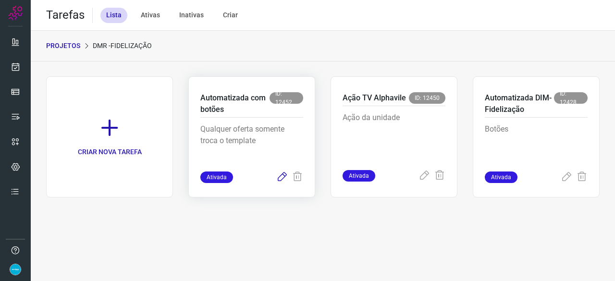
click at [282, 178] on icon at bounding box center [282, 178] width 12 height 12
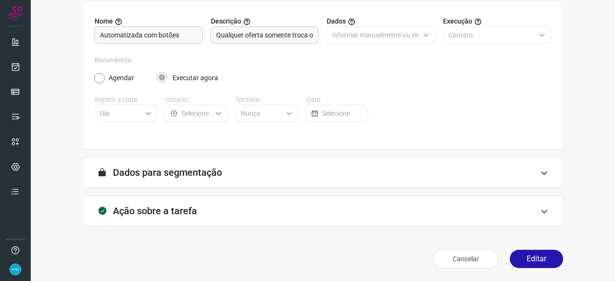
scroll to position [94, 0]
click at [537, 255] on button "Editar" at bounding box center [536, 259] width 53 height 18
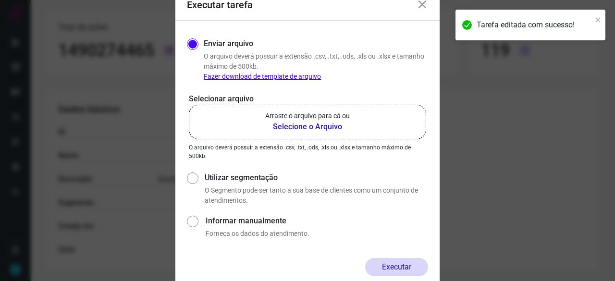
click at [302, 126] on b "Selecione o Arquivo" at bounding box center [307, 127] width 85 height 12
click at [0, 0] on input "Arraste o arquivo para cá ou Selecione o Arquivo" at bounding box center [0, 0] width 0 height 0
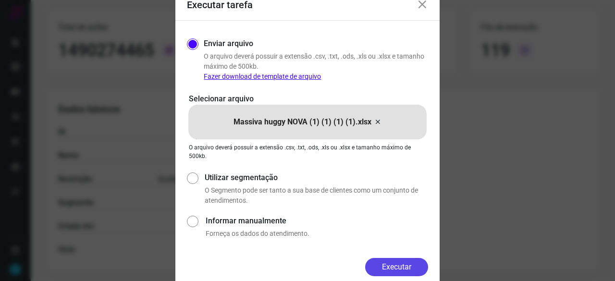
click at [417, 265] on button "Executar" at bounding box center [396, 267] width 63 height 18
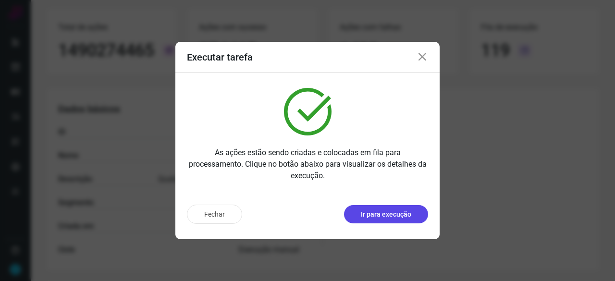
click at [387, 215] on p "Ir para execução" at bounding box center [386, 215] width 50 height 10
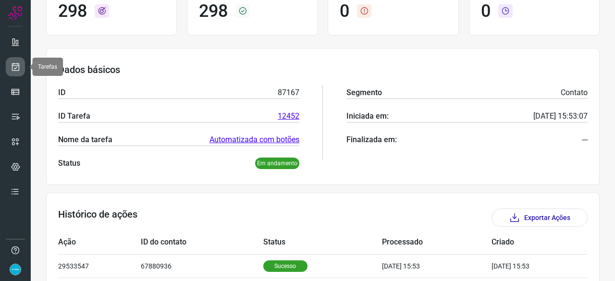
click at [19, 62] on icon at bounding box center [16, 67] width 10 height 10
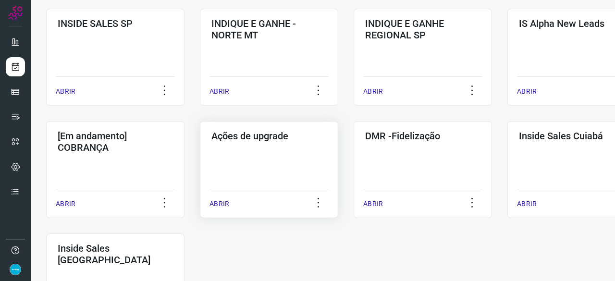
scroll to position [462, 0]
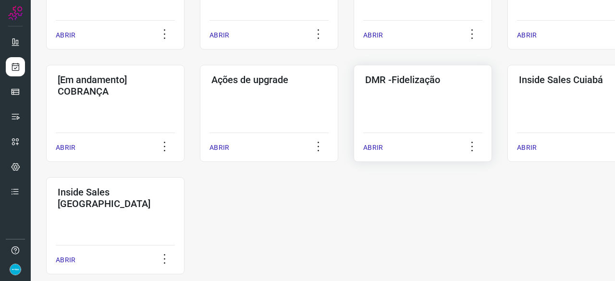
click at [373, 147] on p "ABRIR" at bounding box center [374, 148] width 20 height 10
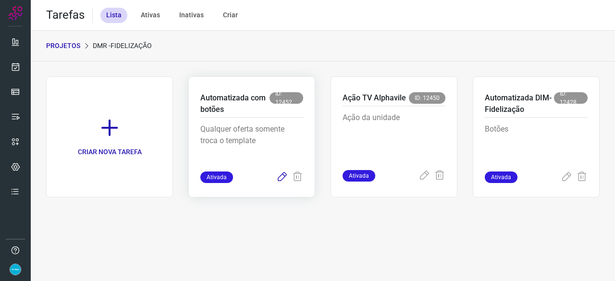
click at [284, 176] on icon at bounding box center [282, 178] width 12 height 12
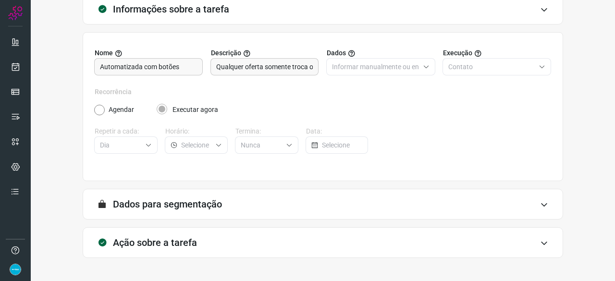
scroll to position [94, 0]
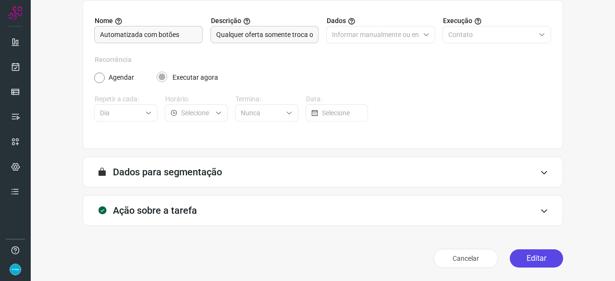
click at [528, 254] on button "Editar" at bounding box center [536, 259] width 53 height 18
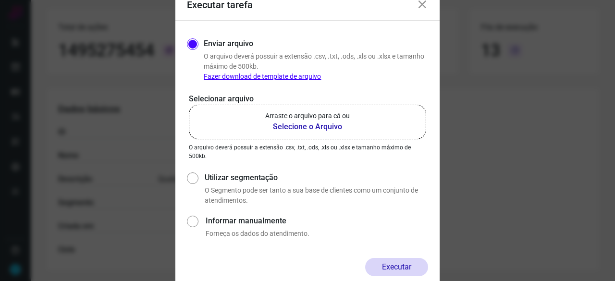
click at [297, 127] on b "Selecione o Arquivo" at bounding box center [307, 127] width 85 height 12
click at [0, 0] on input "Arraste o arquivo para cá ou Selecione o Arquivo" at bounding box center [0, 0] width 0 height 0
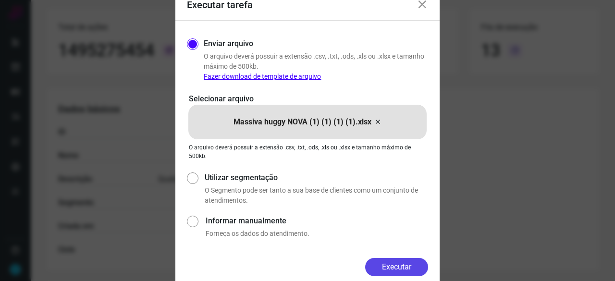
click at [390, 271] on button "Executar" at bounding box center [396, 267] width 63 height 18
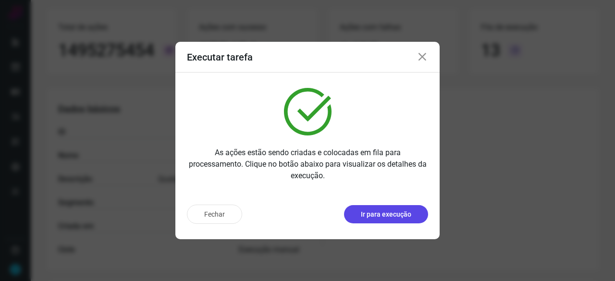
click at [389, 219] on p "Ir para execução" at bounding box center [386, 215] width 50 height 10
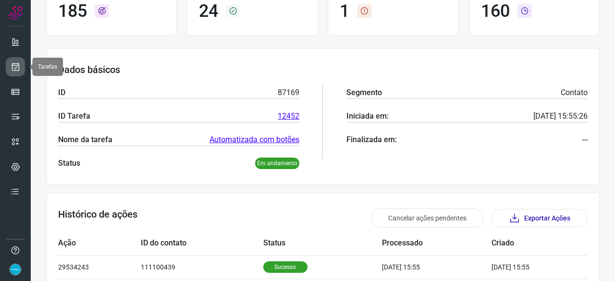
click at [21, 69] on link at bounding box center [15, 66] width 19 height 19
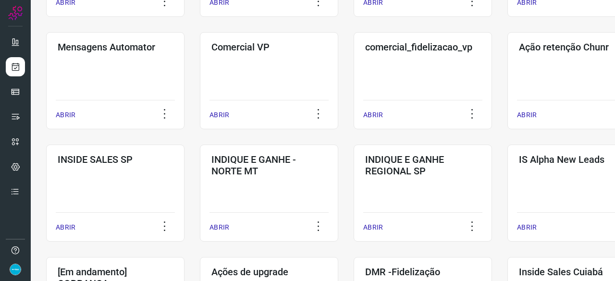
scroll to position [414, 0]
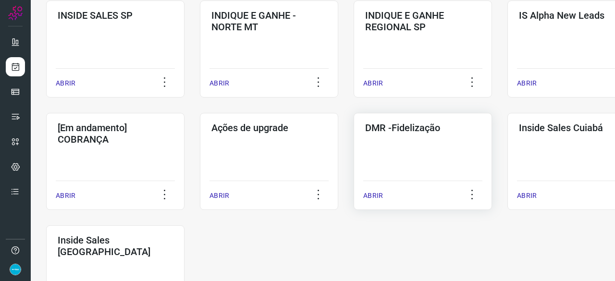
click at [378, 198] on p "ABRIR" at bounding box center [374, 196] width 20 height 10
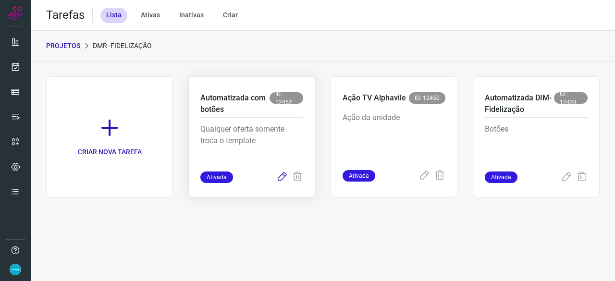
click at [282, 174] on icon at bounding box center [282, 178] width 12 height 12
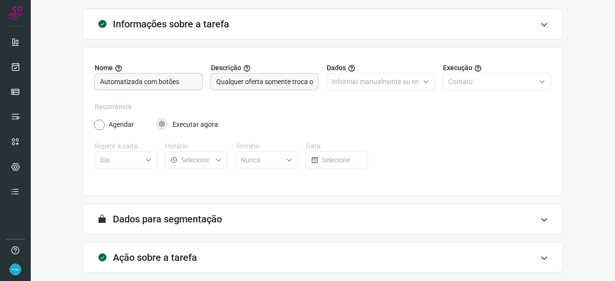
scroll to position [94, 0]
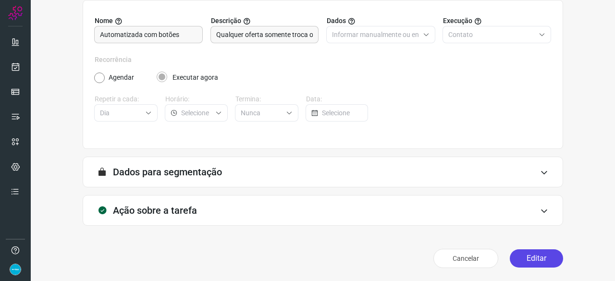
click at [521, 258] on button "Editar" at bounding box center [536, 259] width 53 height 18
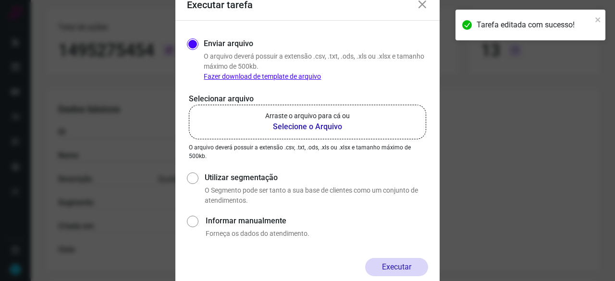
click at [298, 129] on b "Selecione o Arquivo" at bounding box center [307, 127] width 85 height 12
click at [0, 0] on input "Arraste o arquivo para cá ou Selecione o Arquivo" at bounding box center [0, 0] width 0 height 0
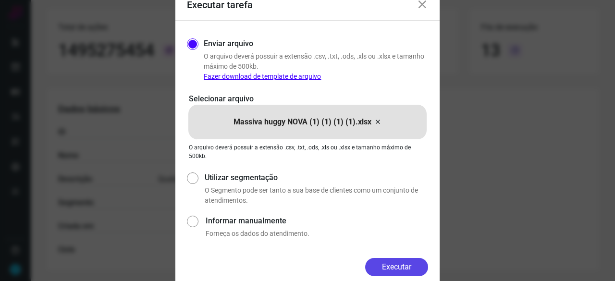
click at [411, 264] on button "Executar" at bounding box center [396, 267] width 63 height 18
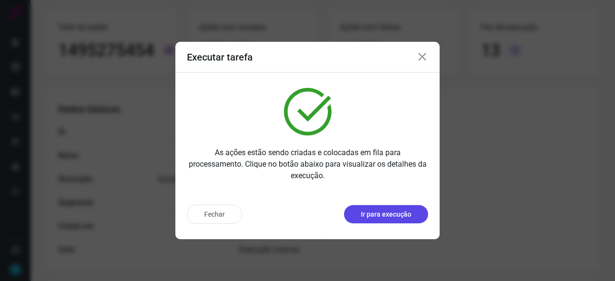
click at [390, 214] on p "Ir para execução" at bounding box center [386, 215] width 50 height 10
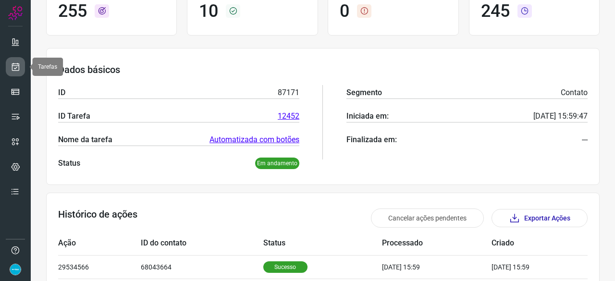
click at [14, 62] on icon at bounding box center [16, 67] width 10 height 10
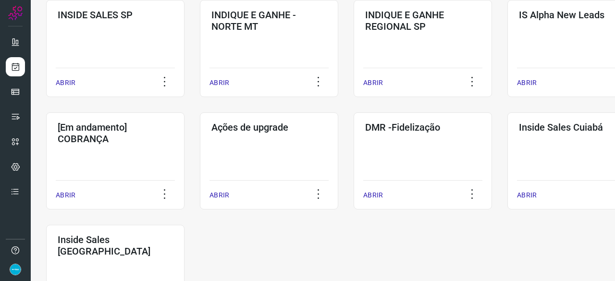
scroll to position [462, 0]
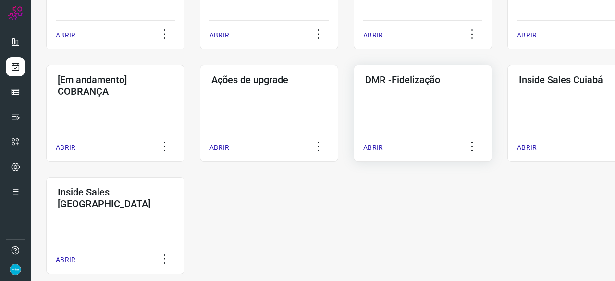
click at [379, 145] on p "ABRIR" at bounding box center [374, 148] width 20 height 10
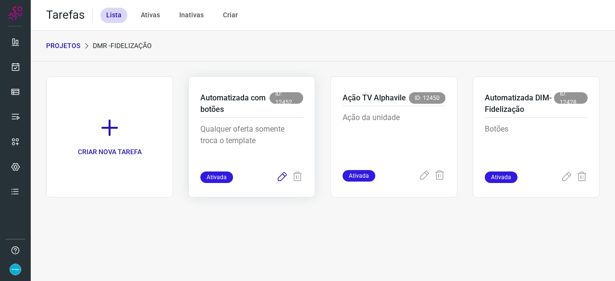
click at [284, 175] on icon at bounding box center [282, 178] width 12 height 12
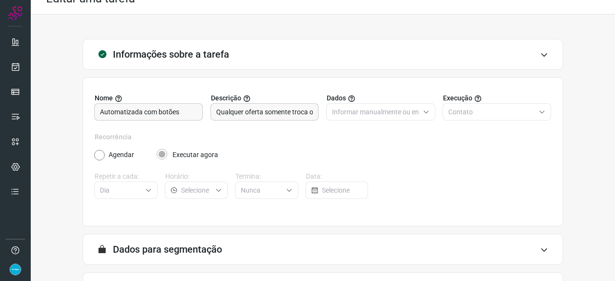
scroll to position [94, 0]
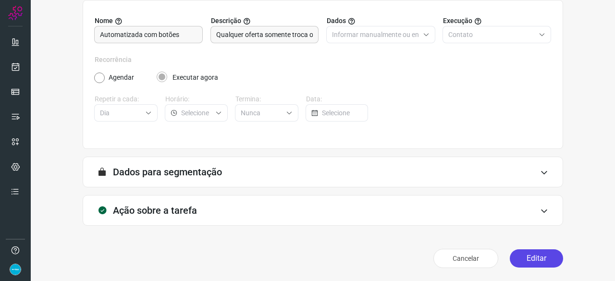
click at [529, 259] on button "Editar" at bounding box center [536, 259] width 53 height 18
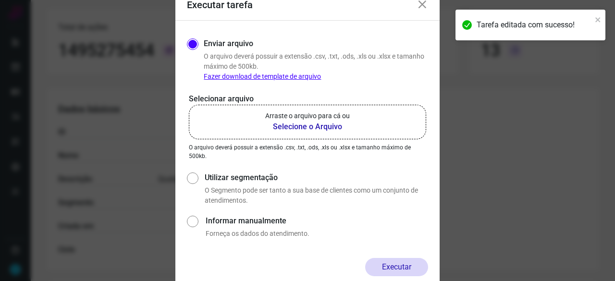
click at [287, 129] on b "Selecione o Arquivo" at bounding box center [307, 127] width 85 height 12
click at [0, 0] on input "Arraste o arquivo para cá ou Selecione o Arquivo" at bounding box center [0, 0] width 0 height 0
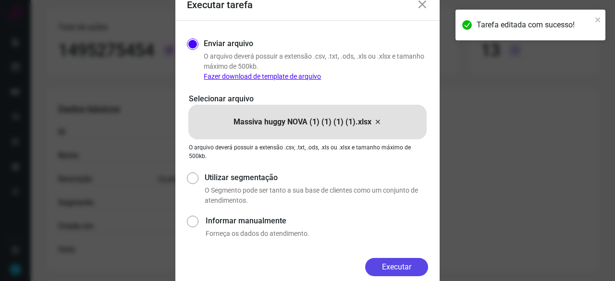
click at [385, 259] on button "Executar" at bounding box center [396, 267] width 63 height 18
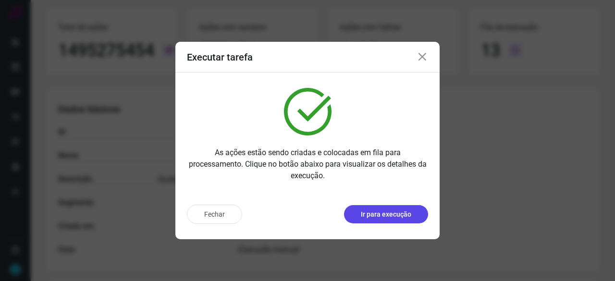
click at [405, 214] on p "Ir para execução" at bounding box center [386, 215] width 50 height 10
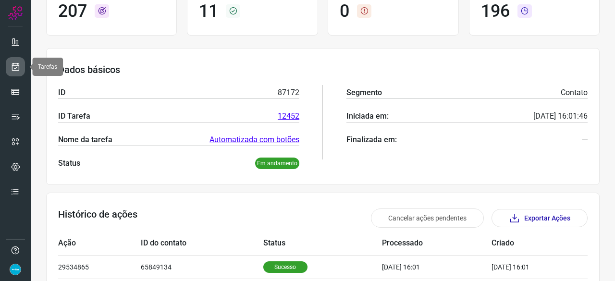
click at [22, 63] on link at bounding box center [15, 66] width 19 height 19
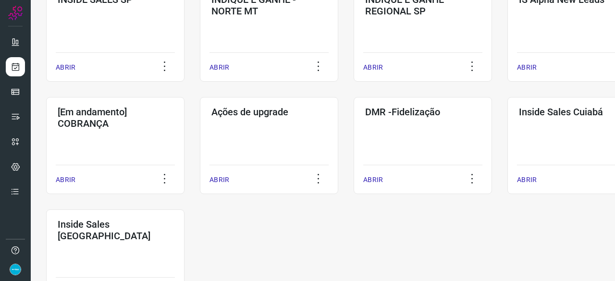
scroll to position [462, 0]
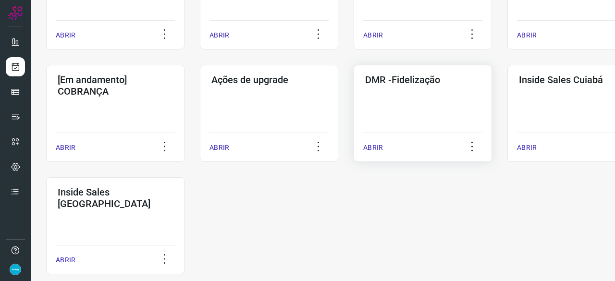
click at [370, 148] on p "ABRIR" at bounding box center [374, 148] width 20 height 10
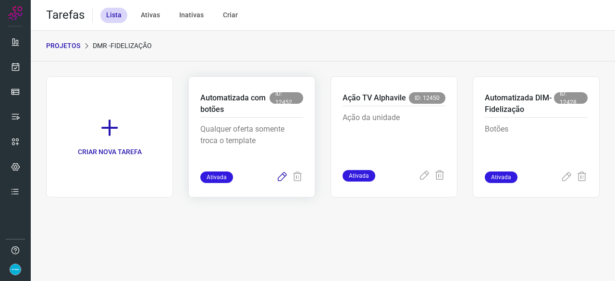
click at [283, 177] on icon at bounding box center [282, 178] width 12 height 12
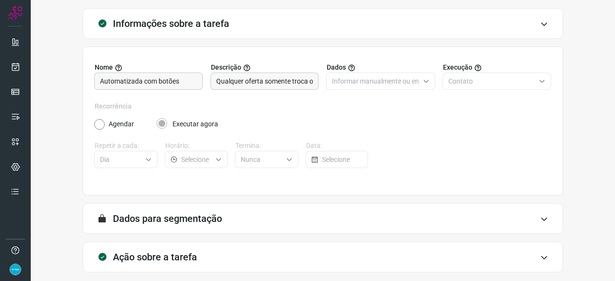
scroll to position [94, 0]
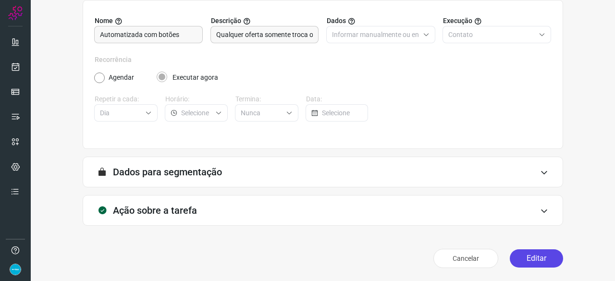
click at [545, 264] on button "Editar" at bounding box center [536, 259] width 53 height 18
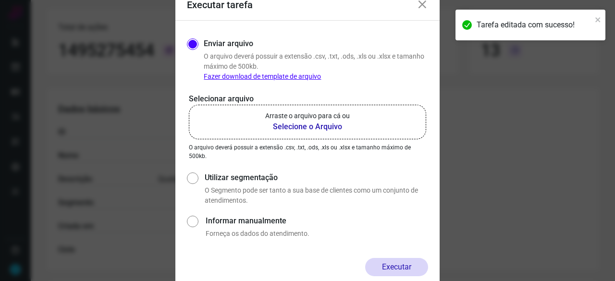
click at [302, 127] on b "Selecione o Arquivo" at bounding box center [307, 127] width 85 height 12
click at [0, 0] on input "Arraste o arquivo para cá ou Selecione o Arquivo" at bounding box center [0, 0] width 0 height 0
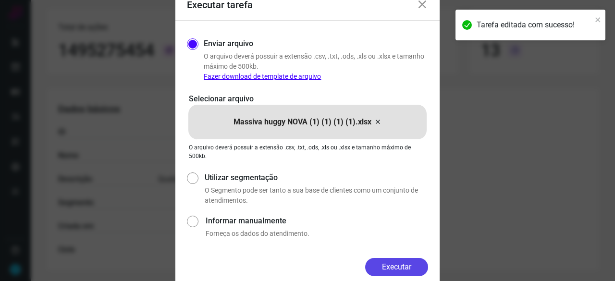
click at [383, 266] on button "Executar" at bounding box center [396, 267] width 63 height 18
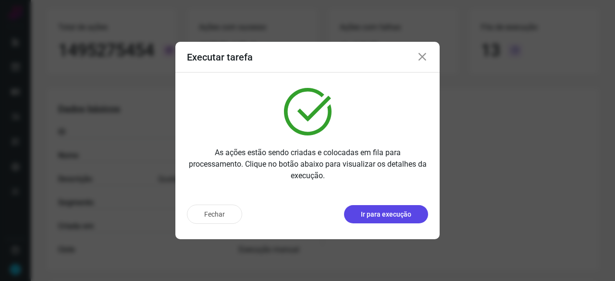
click at [381, 218] on p "Ir para execução" at bounding box center [386, 215] width 50 height 10
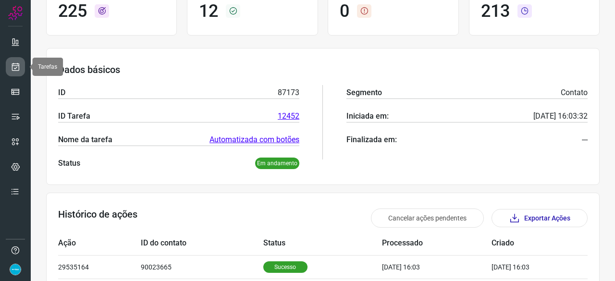
click at [13, 68] on icon at bounding box center [16, 67] width 10 height 10
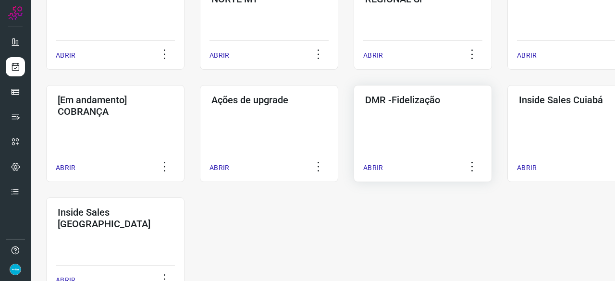
scroll to position [462, 0]
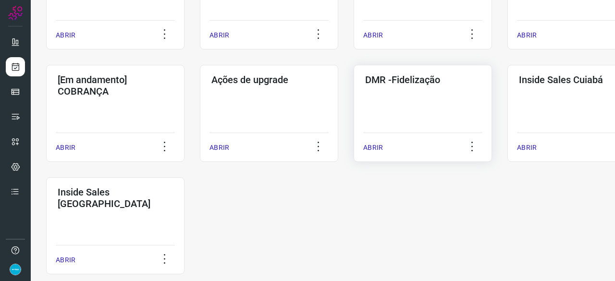
click at [369, 149] on p "ABRIR" at bounding box center [374, 148] width 20 height 10
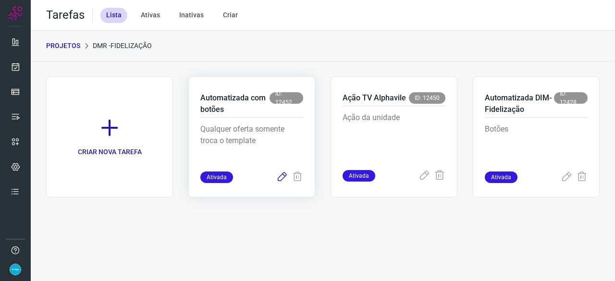
click at [281, 176] on icon at bounding box center [282, 178] width 12 height 12
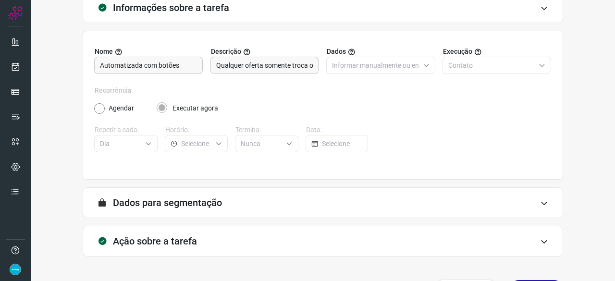
scroll to position [94, 0]
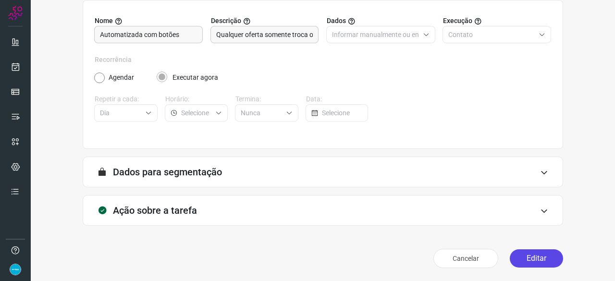
click at [526, 259] on button "Editar" at bounding box center [536, 259] width 53 height 18
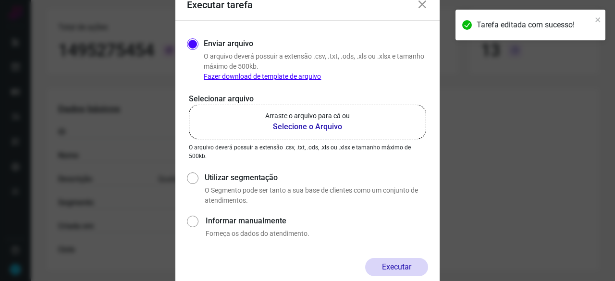
click at [298, 128] on b "Selecione o Arquivo" at bounding box center [307, 127] width 85 height 12
click at [0, 0] on input "Arraste o arquivo para cá ou Selecione o Arquivo" at bounding box center [0, 0] width 0 height 0
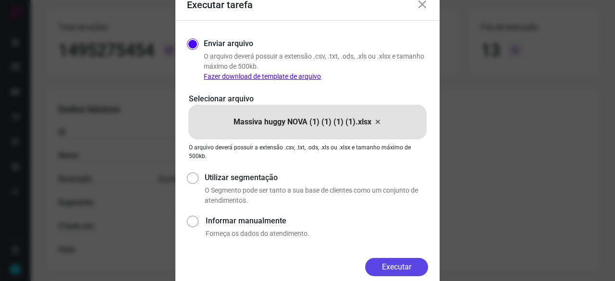
click at [405, 261] on button "Executar" at bounding box center [396, 267] width 63 height 18
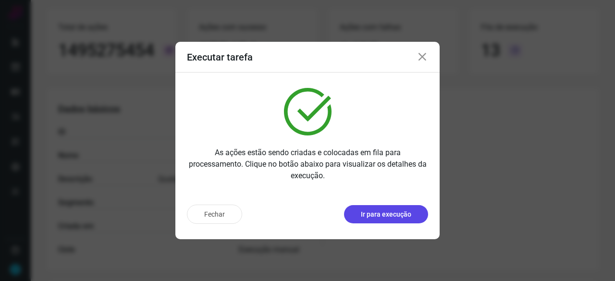
click at [393, 215] on p "Ir para execução" at bounding box center [386, 215] width 50 height 10
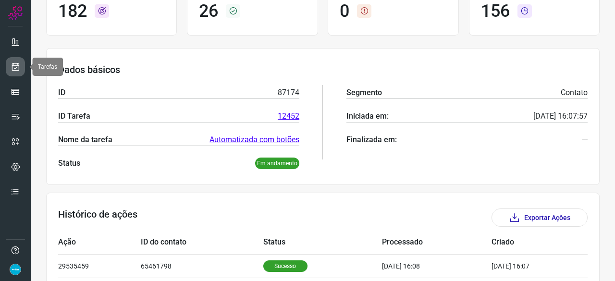
click at [16, 66] on icon at bounding box center [16, 67] width 10 height 10
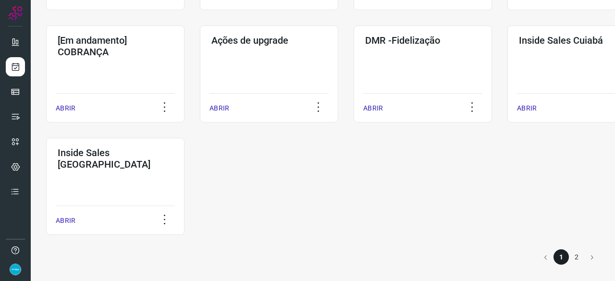
scroll to position [502, 0]
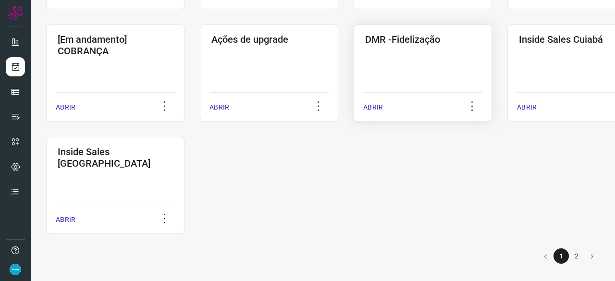
click at [378, 109] on p "ABRIR" at bounding box center [374, 107] width 20 height 10
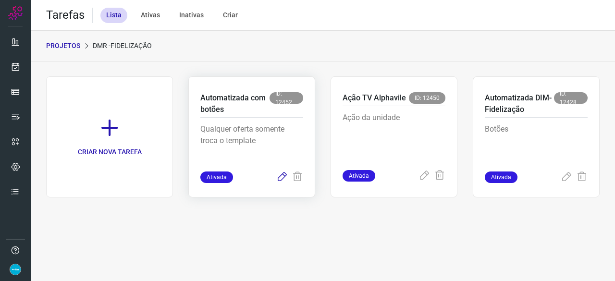
click at [278, 179] on icon at bounding box center [282, 178] width 12 height 12
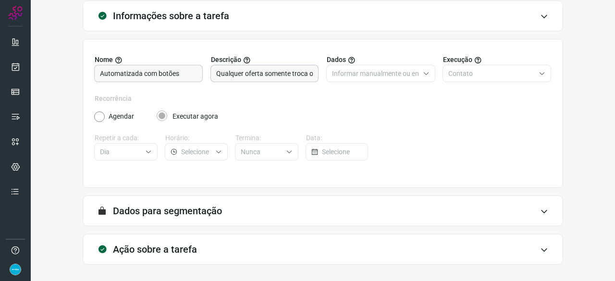
scroll to position [46, 0]
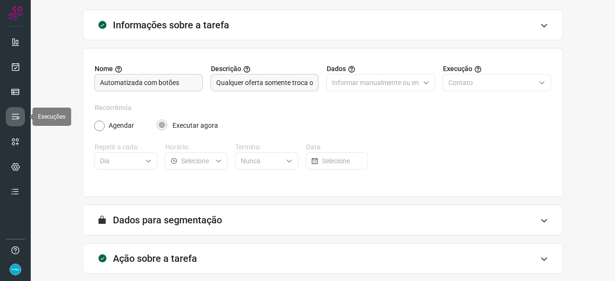
click at [15, 117] on icon at bounding box center [16, 117] width 10 height 10
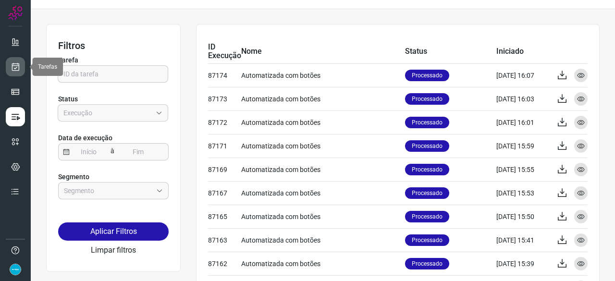
click at [15, 63] on icon at bounding box center [16, 67] width 10 height 10
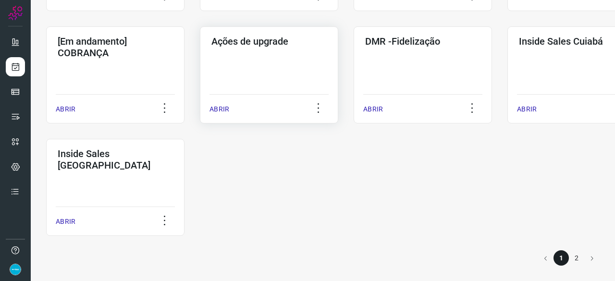
scroll to position [502, 0]
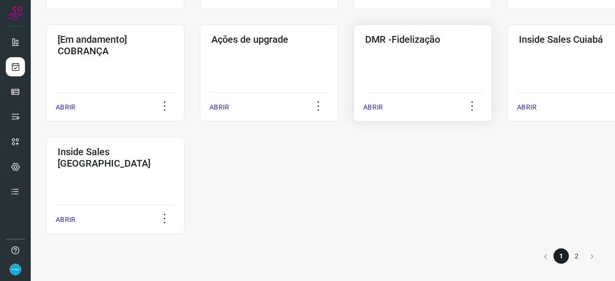
click at [378, 108] on p "ABRIR" at bounding box center [374, 107] width 20 height 10
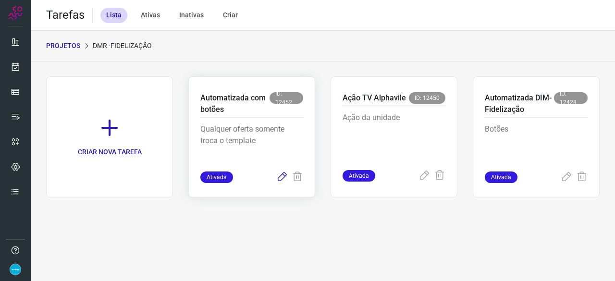
click at [281, 178] on icon at bounding box center [282, 178] width 12 height 12
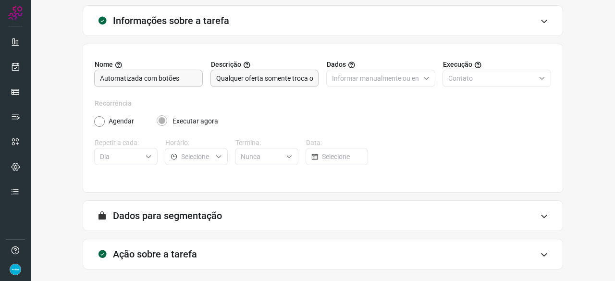
scroll to position [94, 0]
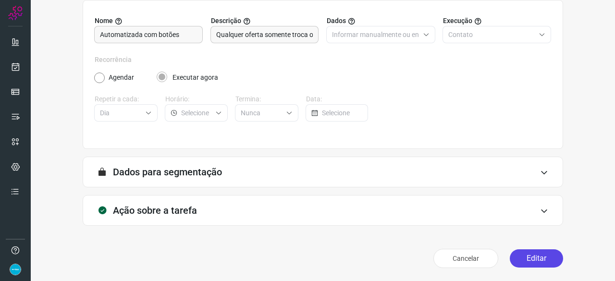
click at [530, 252] on button "Editar" at bounding box center [536, 259] width 53 height 18
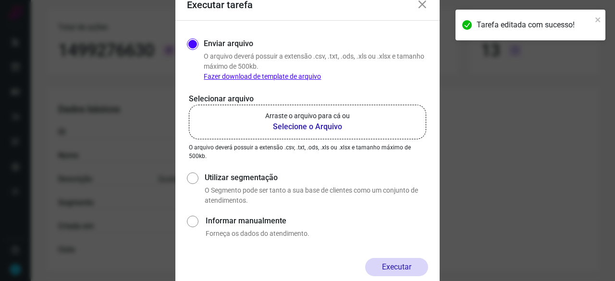
click at [315, 126] on b "Selecione o Arquivo" at bounding box center [307, 127] width 85 height 12
click at [0, 0] on input "Arraste o arquivo para cá ou Selecione o Arquivo" at bounding box center [0, 0] width 0 height 0
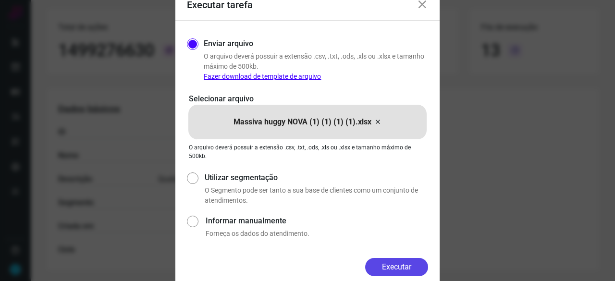
click at [396, 270] on button "Executar" at bounding box center [396, 267] width 63 height 18
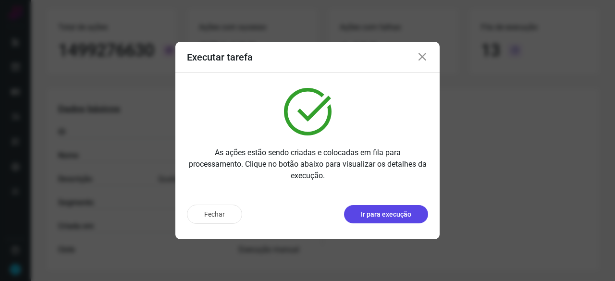
click at [383, 217] on p "Ir para execução" at bounding box center [386, 215] width 50 height 10
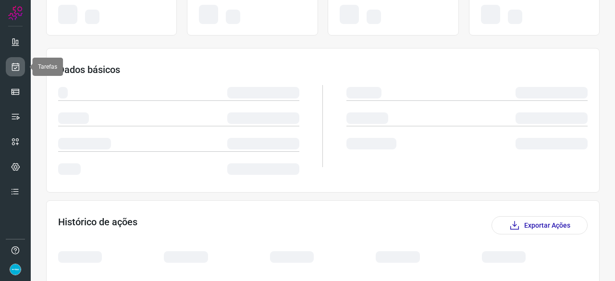
click at [17, 63] on icon at bounding box center [16, 67] width 10 height 10
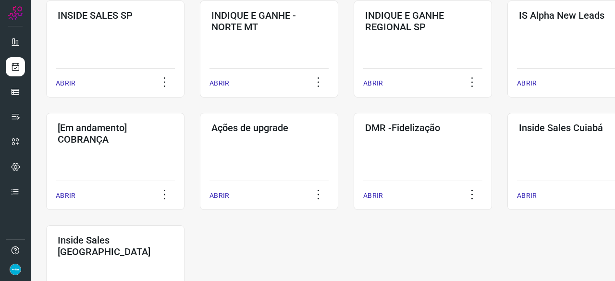
scroll to position [502, 0]
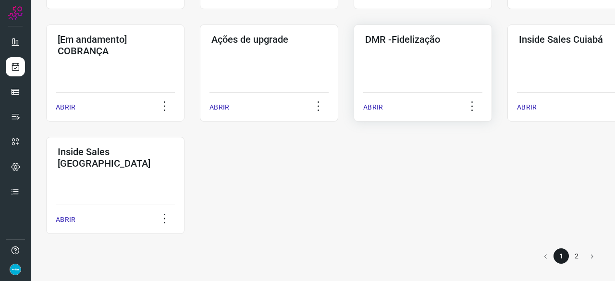
click at [377, 105] on p "ABRIR" at bounding box center [374, 107] width 20 height 10
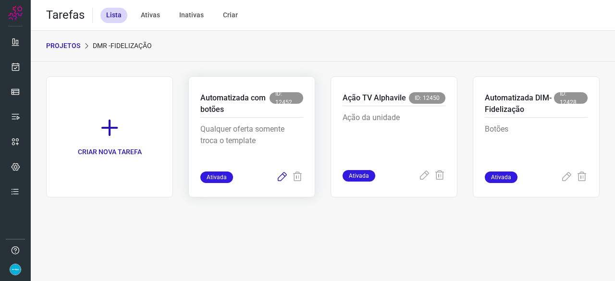
click at [278, 177] on icon at bounding box center [282, 178] width 12 height 12
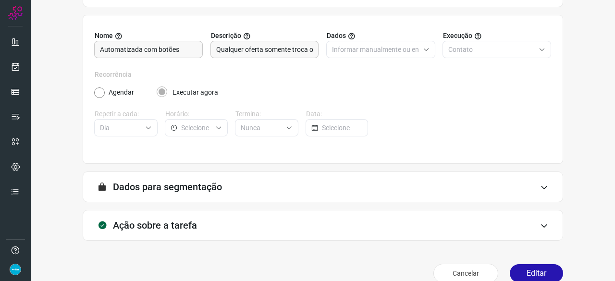
scroll to position [94, 0]
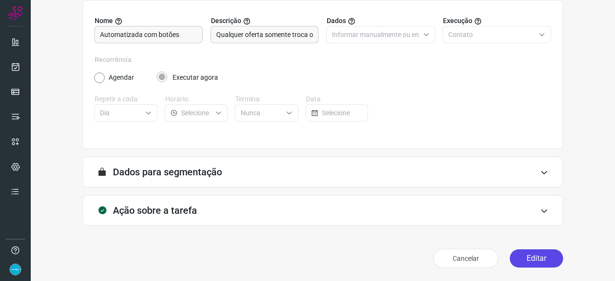
click at [537, 255] on button "Editar" at bounding box center [536, 259] width 53 height 18
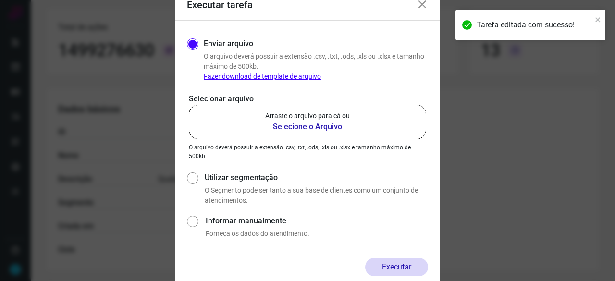
click at [282, 124] on b "Selecione o Arquivo" at bounding box center [307, 127] width 85 height 12
click at [0, 0] on input "Arraste o arquivo para cá ou Selecione o Arquivo" at bounding box center [0, 0] width 0 height 0
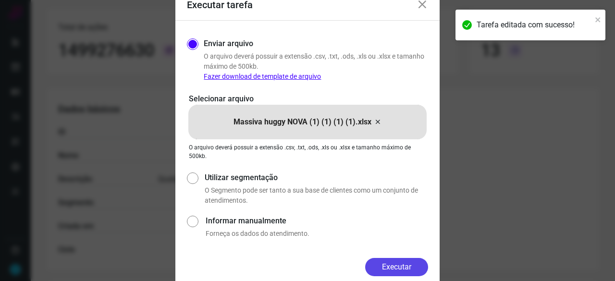
click at [413, 268] on button "Executar" at bounding box center [396, 267] width 63 height 18
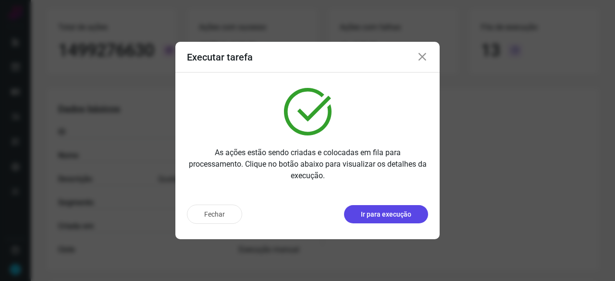
click at [398, 213] on p "Ir para execução" at bounding box center [386, 215] width 50 height 10
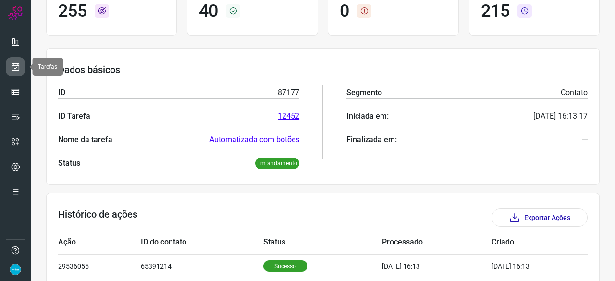
click at [16, 63] on icon at bounding box center [16, 67] width 10 height 10
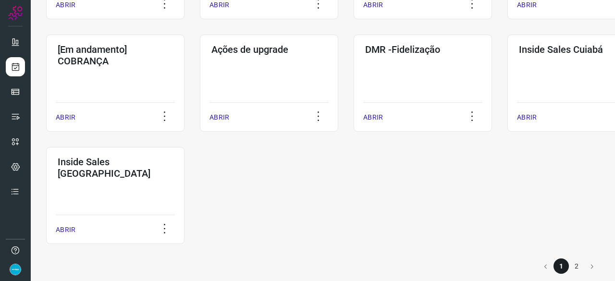
scroll to position [502, 0]
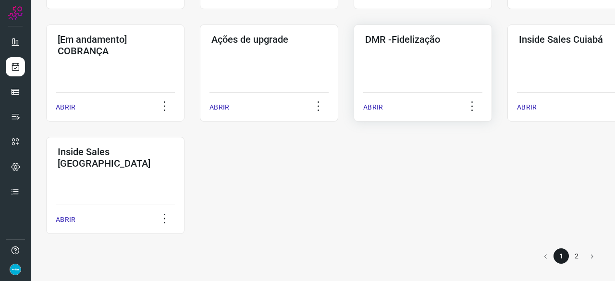
click at [383, 105] on div "ABRIR" at bounding box center [423, 104] width 119 height 24
click at [373, 106] on p "ABRIR" at bounding box center [374, 107] width 20 height 10
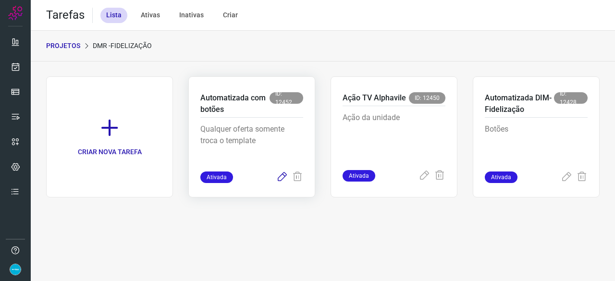
click at [280, 176] on icon at bounding box center [282, 178] width 12 height 12
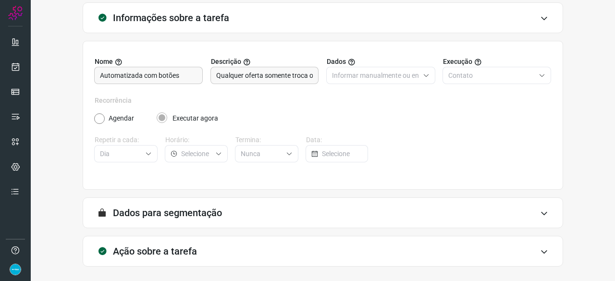
scroll to position [94, 0]
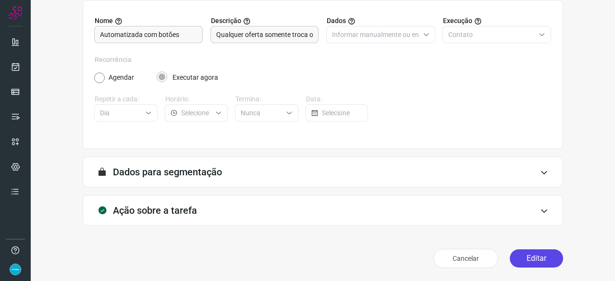
click at [530, 258] on button "Editar" at bounding box center [536, 259] width 53 height 18
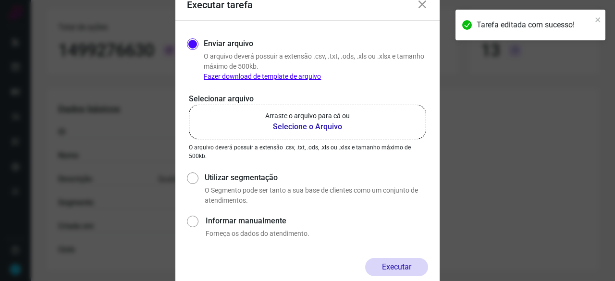
click at [314, 126] on b "Selecione o Arquivo" at bounding box center [307, 127] width 85 height 12
click at [0, 0] on input "Arraste o arquivo para cá ou Selecione o Arquivo" at bounding box center [0, 0] width 0 height 0
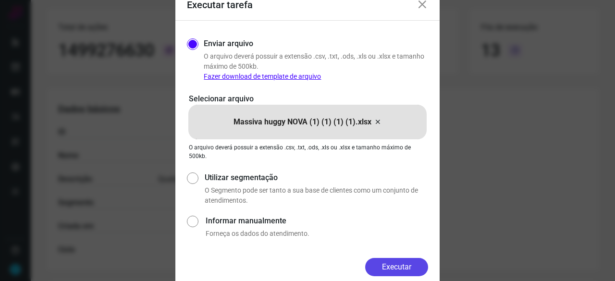
click at [389, 263] on button "Executar" at bounding box center [396, 267] width 63 height 18
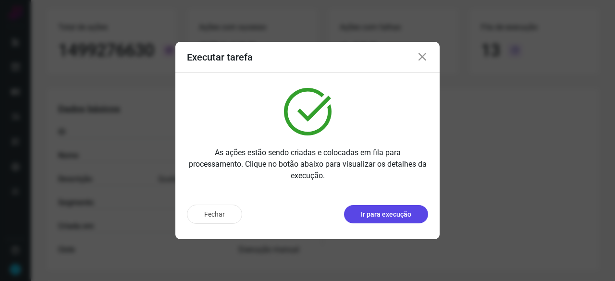
click at [387, 217] on p "Ir para execução" at bounding box center [386, 215] width 50 height 10
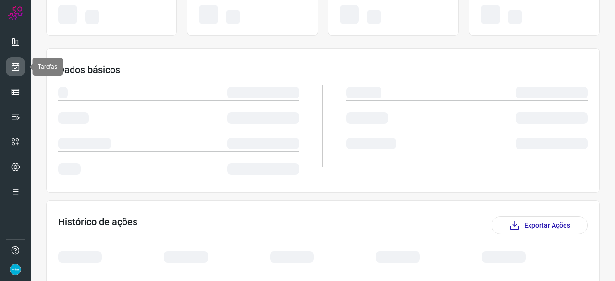
click at [18, 60] on link at bounding box center [15, 66] width 19 height 19
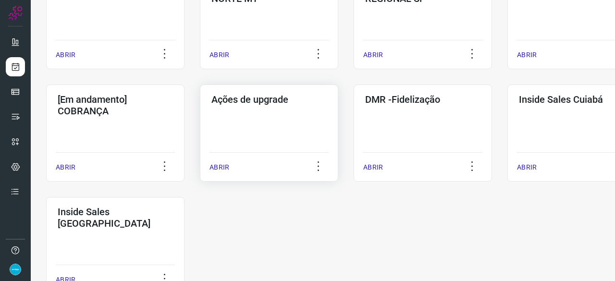
scroll to position [462, 0]
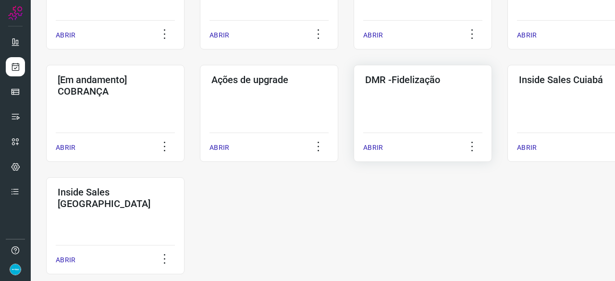
click at [384, 147] on div "ABRIR" at bounding box center [423, 145] width 119 height 24
click at [374, 147] on p "ABRIR" at bounding box center [374, 148] width 20 height 10
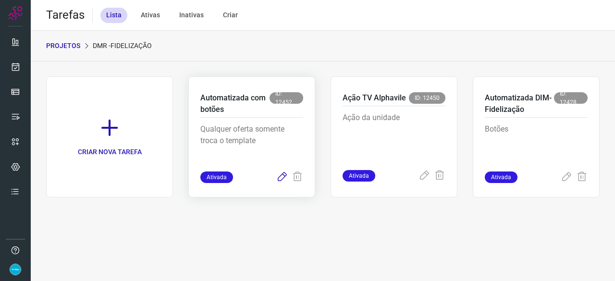
click at [281, 175] on icon at bounding box center [282, 178] width 12 height 12
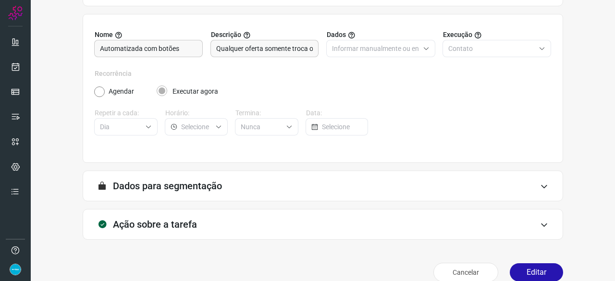
scroll to position [94, 0]
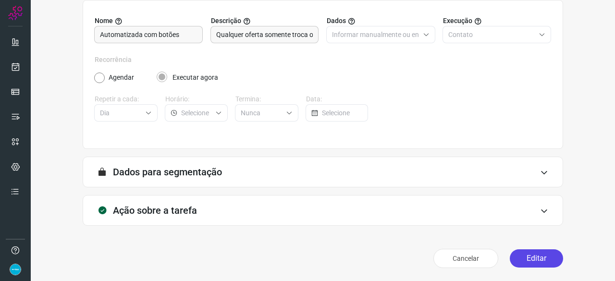
click at [536, 259] on button "Editar" at bounding box center [536, 259] width 53 height 18
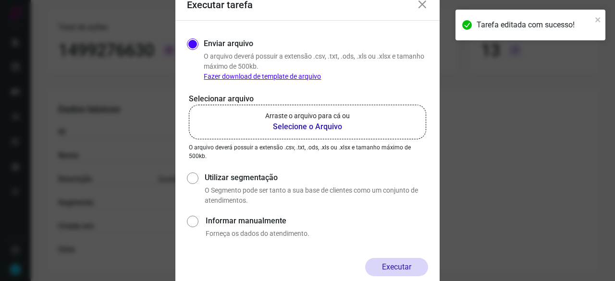
click at [300, 125] on b "Selecione o Arquivo" at bounding box center [307, 127] width 85 height 12
click at [0, 0] on input "Arraste o arquivo para cá ou Selecione o Arquivo" at bounding box center [0, 0] width 0 height 0
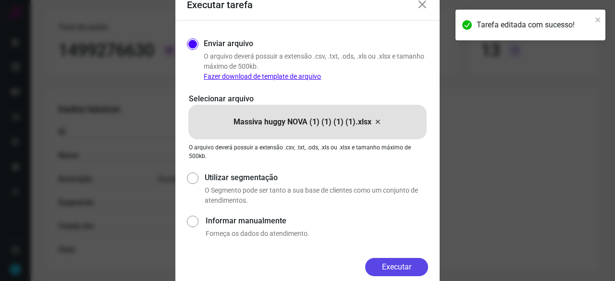
click at [399, 270] on button "Executar" at bounding box center [396, 267] width 63 height 18
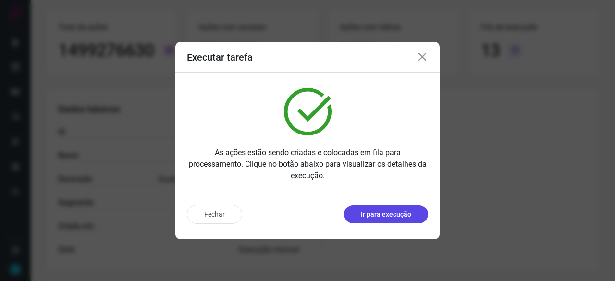
click at [389, 218] on p "Ir para execução" at bounding box center [386, 215] width 50 height 10
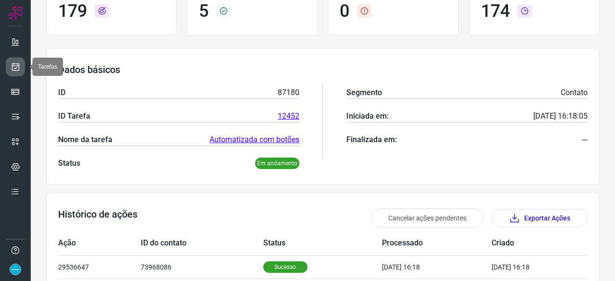
click at [15, 67] on icon at bounding box center [16, 67] width 10 height 10
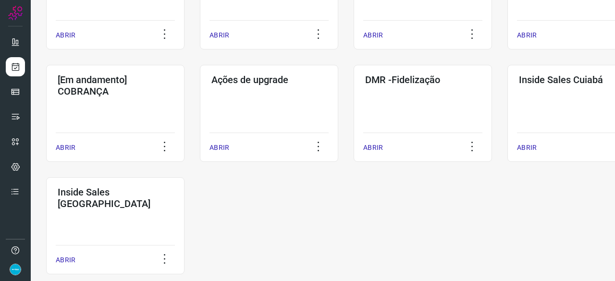
scroll to position [502, 0]
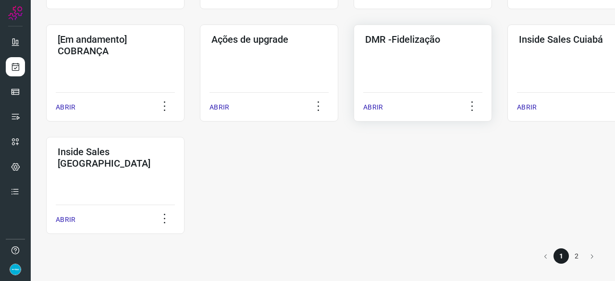
click at [372, 105] on p "ABRIR" at bounding box center [374, 107] width 20 height 10
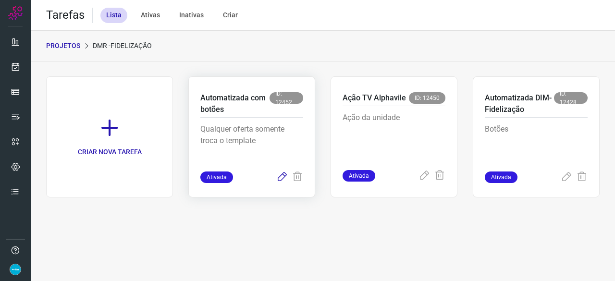
click at [282, 176] on icon at bounding box center [282, 178] width 12 height 12
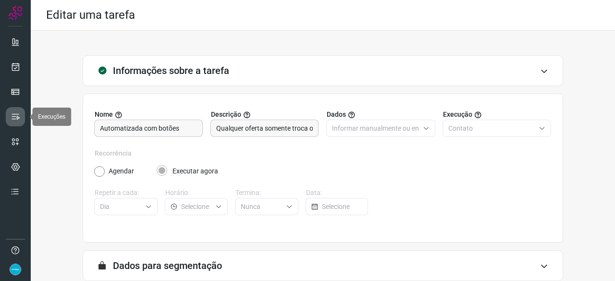
click at [14, 122] on link at bounding box center [15, 116] width 19 height 19
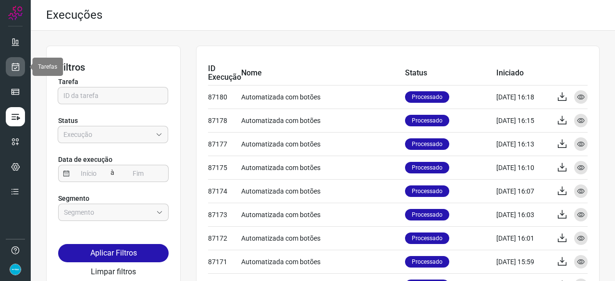
click at [18, 67] on icon at bounding box center [16, 67] width 10 height 10
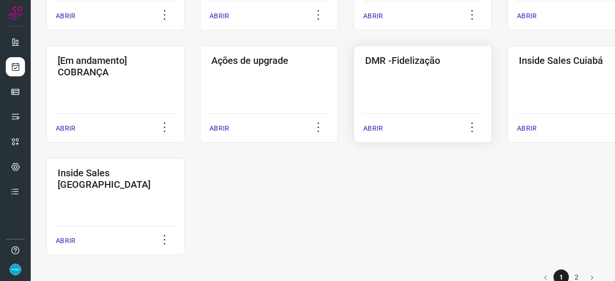
click at [368, 127] on p "ABRIR" at bounding box center [374, 129] width 20 height 10
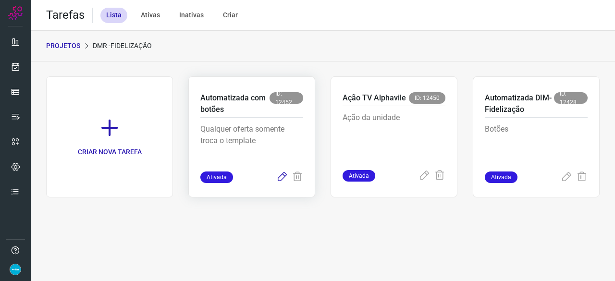
click at [279, 178] on icon at bounding box center [282, 178] width 12 height 12
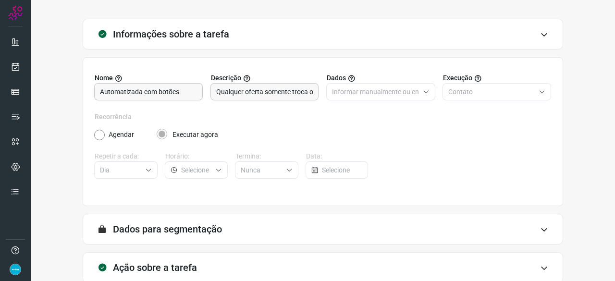
scroll to position [94, 0]
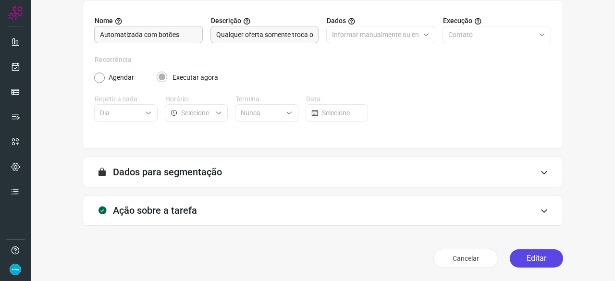
click at [547, 256] on button "Editar" at bounding box center [536, 259] width 53 height 18
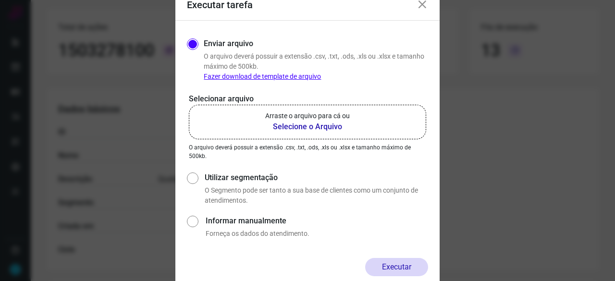
click at [305, 126] on b "Selecione o Arquivo" at bounding box center [307, 127] width 85 height 12
click at [0, 0] on input "Arraste o arquivo para cá ou Selecione o Arquivo" at bounding box center [0, 0] width 0 height 0
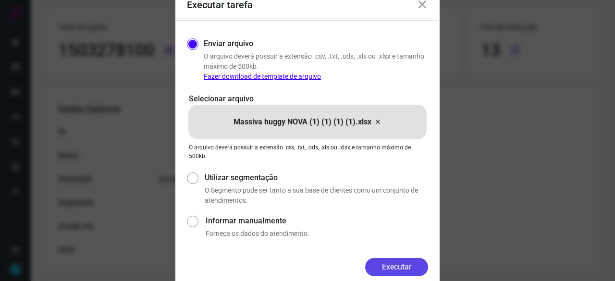
click at [398, 264] on button "Executar" at bounding box center [396, 267] width 63 height 18
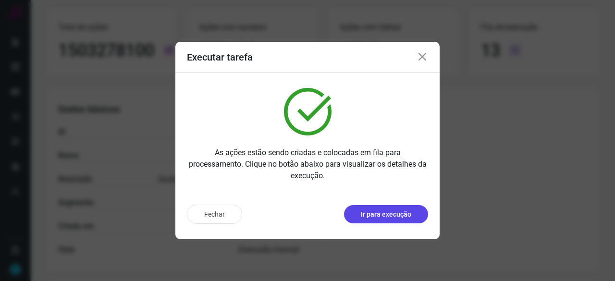
click at [376, 215] on p "Ir para execução" at bounding box center [386, 215] width 50 height 10
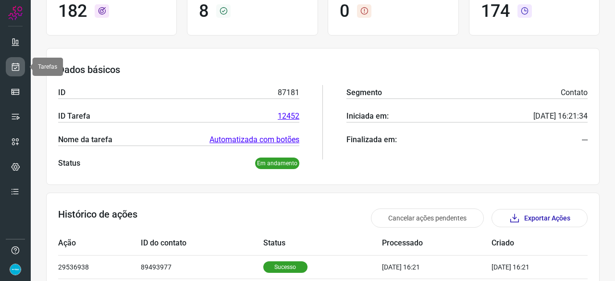
click at [17, 63] on icon at bounding box center [16, 67] width 10 height 10
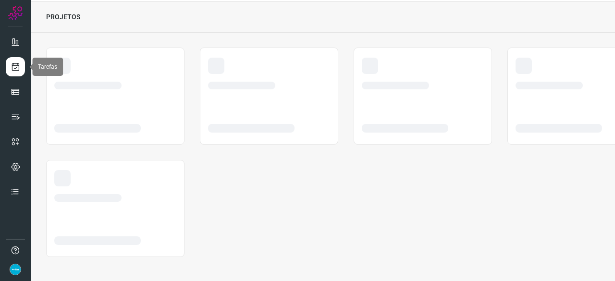
scroll to position [29, 0]
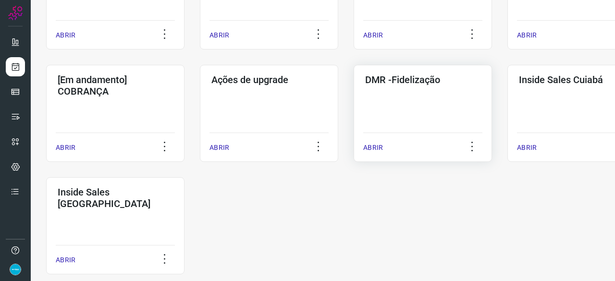
click at [370, 149] on p "ABRIR" at bounding box center [374, 148] width 20 height 10
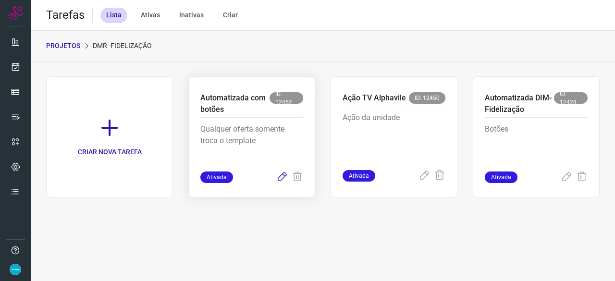
click at [285, 176] on icon at bounding box center [282, 178] width 12 height 12
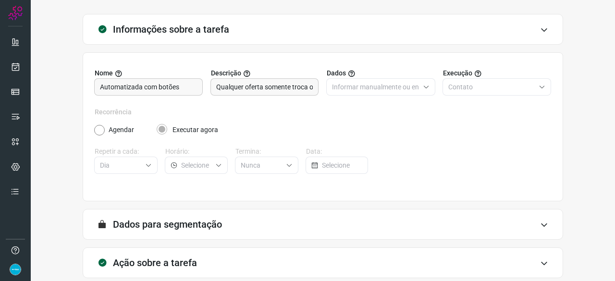
scroll to position [94, 0]
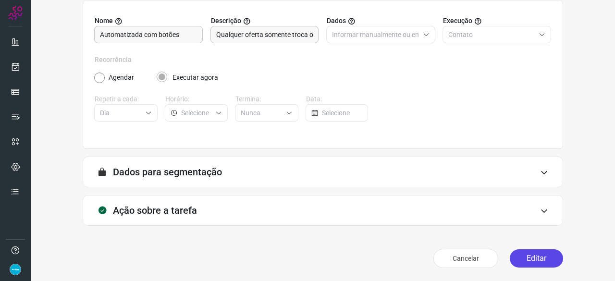
click at [536, 259] on button "Editar" at bounding box center [536, 259] width 53 height 18
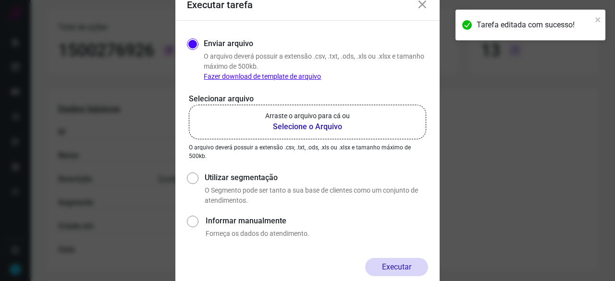
click at [299, 125] on b "Selecione o Arquivo" at bounding box center [307, 127] width 85 height 12
click at [0, 0] on input "Arraste o arquivo para cá ou Selecione o Arquivo" at bounding box center [0, 0] width 0 height 0
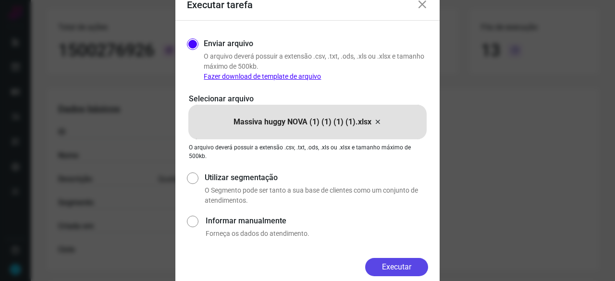
click at [402, 268] on button "Executar" at bounding box center [396, 267] width 63 height 18
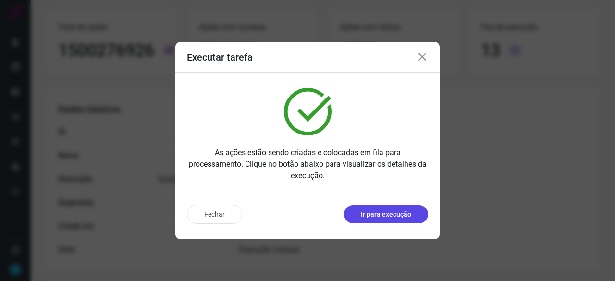
click at [393, 215] on p "Ir para execução" at bounding box center [386, 215] width 50 height 10
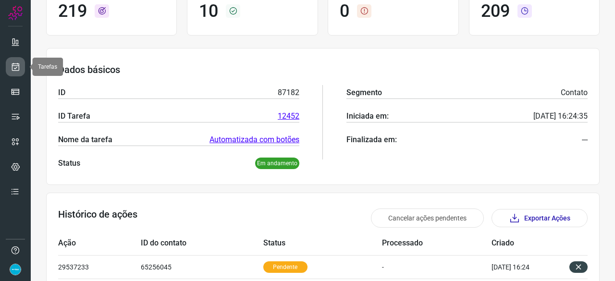
click at [17, 64] on icon at bounding box center [16, 67] width 10 height 10
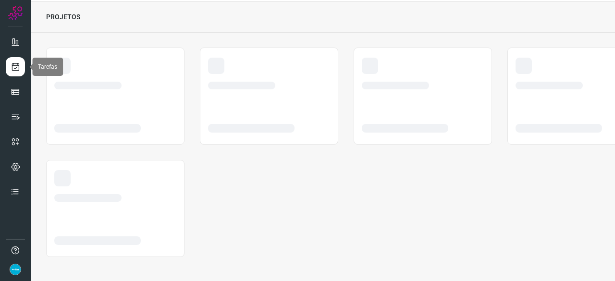
scroll to position [29, 0]
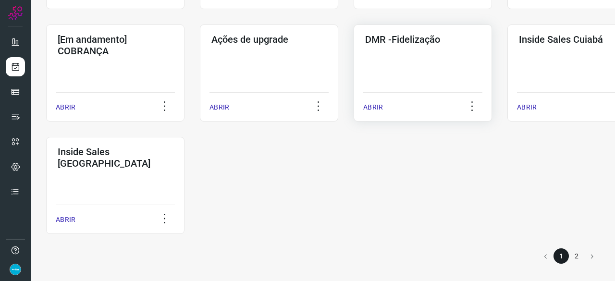
click at [376, 104] on p "ABRIR" at bounding box center [374, 107] width 20 height 10
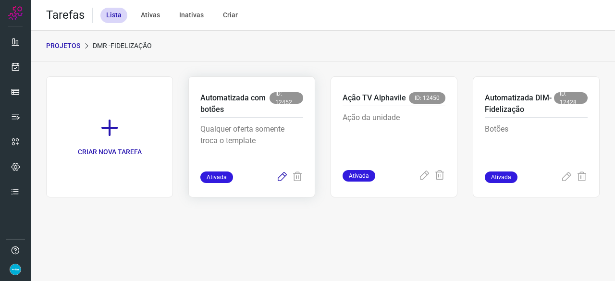
click at [280, 177] on icon at bounding box center [282, 178] width 12 height 12
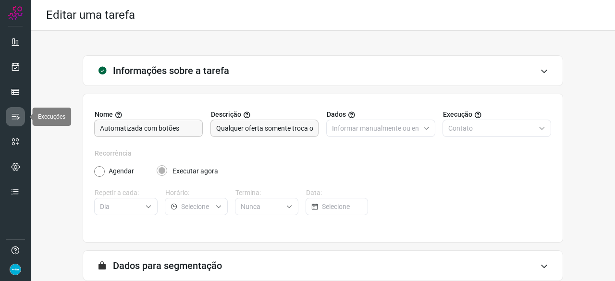
click at [18, 111] on link at bounding box center [15, 116] width 19 height 19
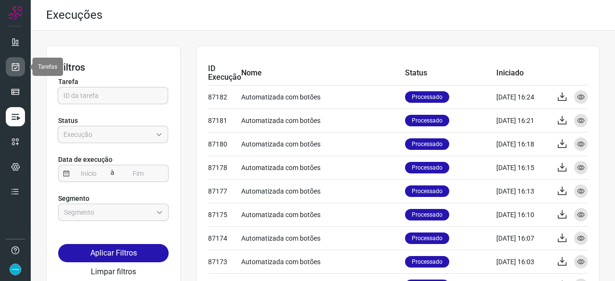
click at [18, 66] on icon at bounding box center [16, 67] width 10 height 10
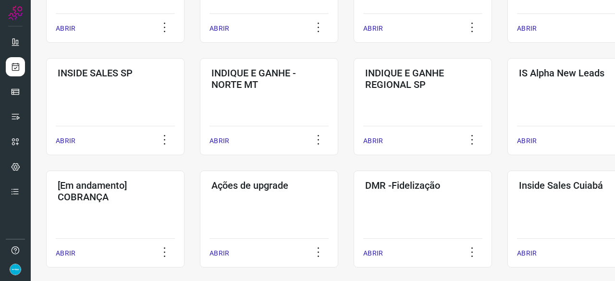
scroll to position [433, 0]
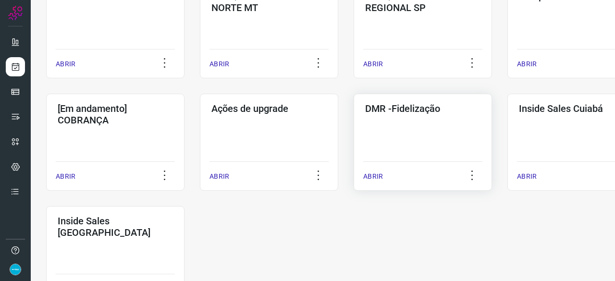
click at [374, 176] on p "ABRIR" at bounding box center [374, 177] width 20 height 10
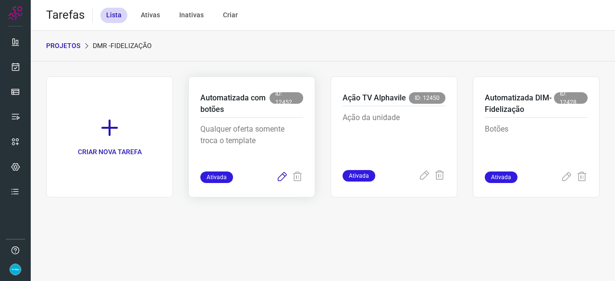
click at [281, 176] on icon at bounding box center [282, 178] width 12 height 12
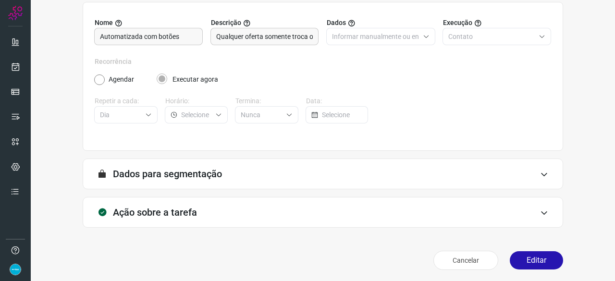
scroll to position [94, 0]
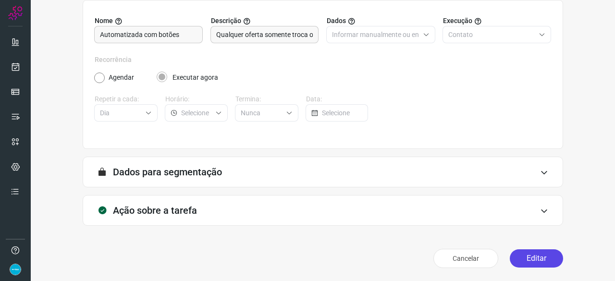
click at [538, 259] on button "Editar" at bounding box center [536, 259] width 53 height 18
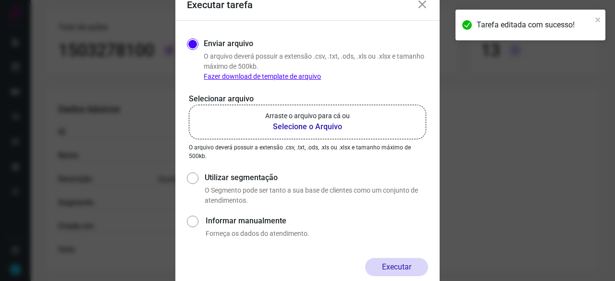
click at [289, 127] on b "Selecione o Arquivo" at bounding box center [307, 127] width 85 height 12
click at [0, 0] on input "Arraste o arquivo para cá ou Selecione o Arquivo" at bounding box center [0, 0] width 0 height 0
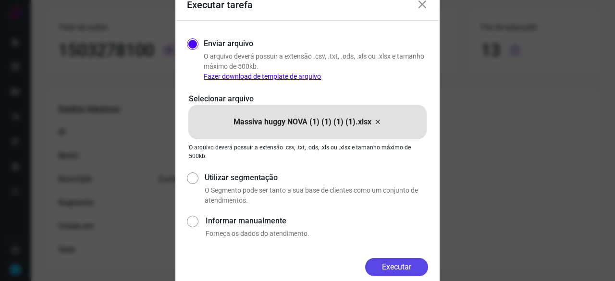
click at [402, 268] on button "Executar" at bounding box center [396, 267] width 63 height 18
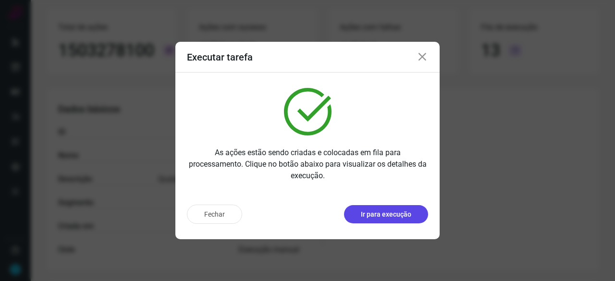
click at [402, 213] on p "Ir para execução" at bounding box center [386, 215] width 50 height 10
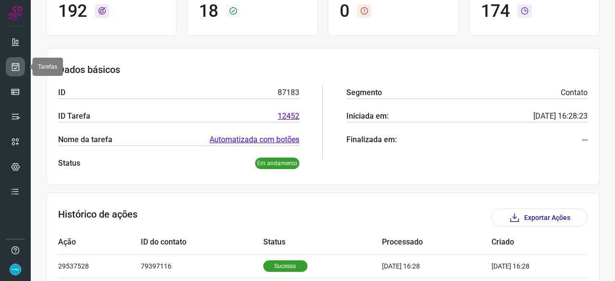
click at [15, 66] on icon at bounding box center [16, 67] width 10 height 10
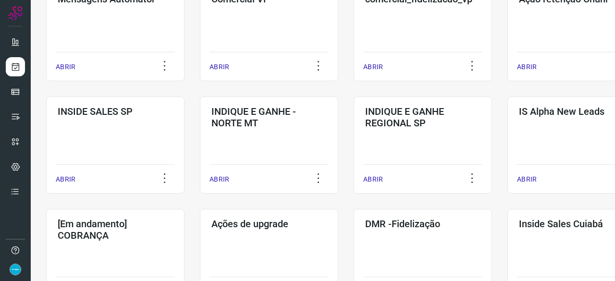
scroll to position [414, 0]
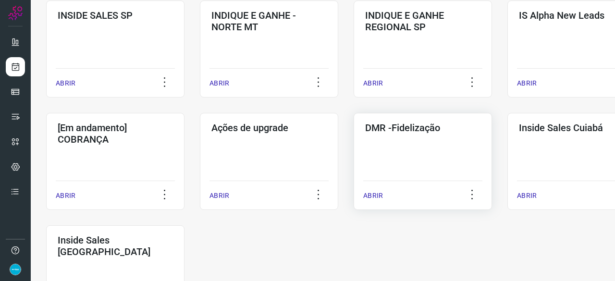
click at [378, 195] on p "ABRIR" at bounding box center [374, 196] width 20 height 10
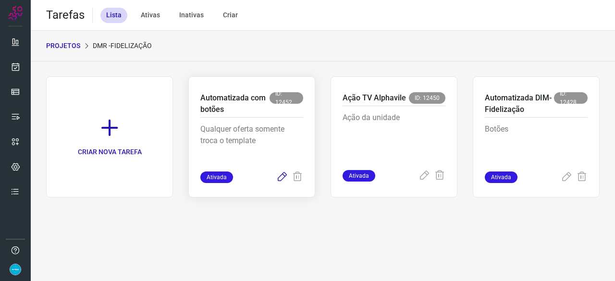
click at [282, 177] on icon at bounding box center [282, 178] width 12 height 12
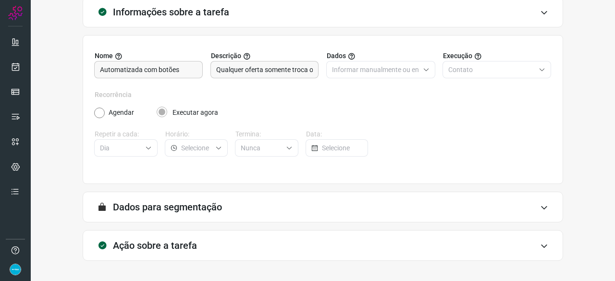
scroll to position [94, 0]
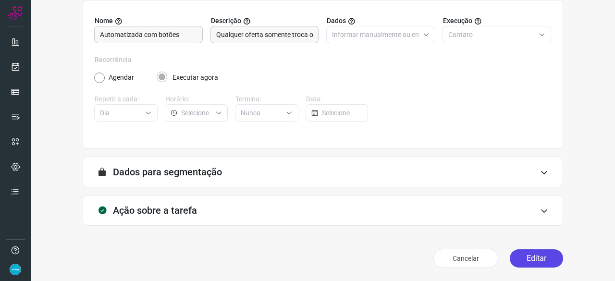
click at [530, 256] on button "Editar" at bounding box center [536, 259] width 53 height 18
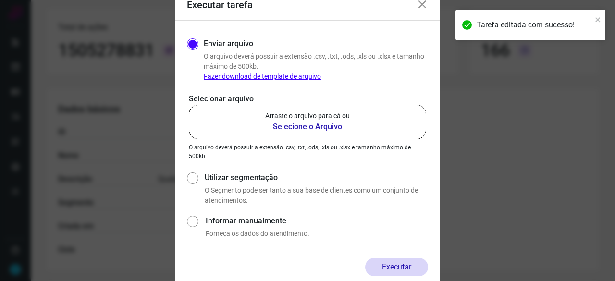
click at [319, 125] on b "Selecione o Arquivo" at bounding box center [307, 127] width 85 height 12
click at [0, 0] on input "Arraste o arquivo para cá ou Selecione o Arquivo" at bounding box center [0, 0] width 0 height 0
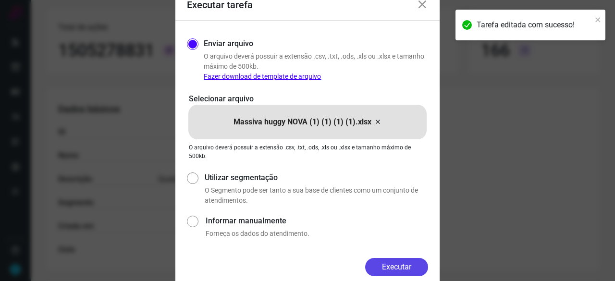
click at [412, 264] on button "Executar" at bounding box center [396, 267] width 63 height 18
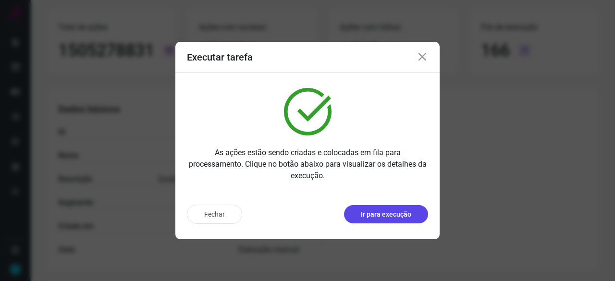
click at [406, 214] on p "Ir para execução" at bounding box center [386, 215] width 50 height 10
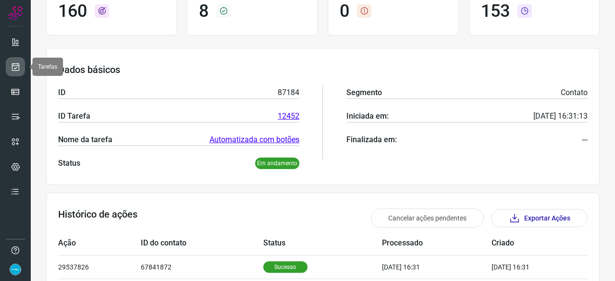
click at [17, 63] on icon at bounding box center [16, 67] width 10 height 10
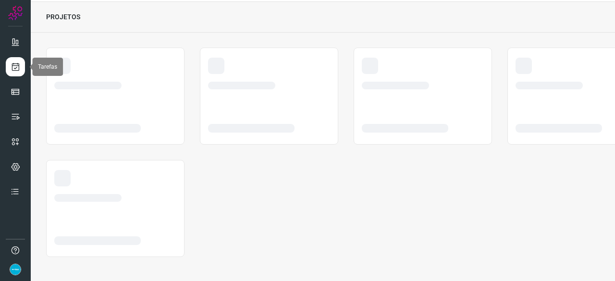
scroll to position [29, 0]
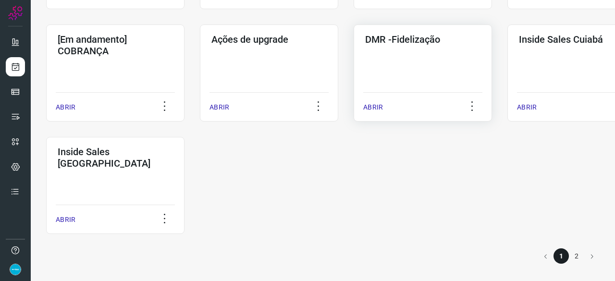
click at [377, 105] on p "ABRIR" at bounding box center [374, 107] width 20 height 10
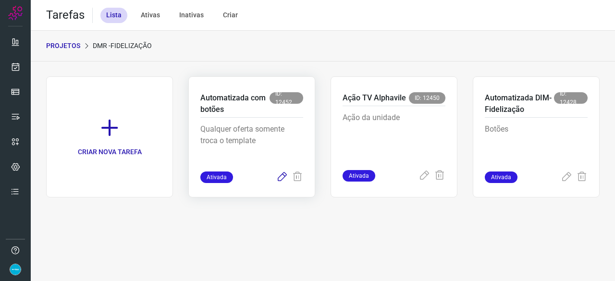
click at [284, 175] on icon at bounding box center [282, 178] width 12 height 12
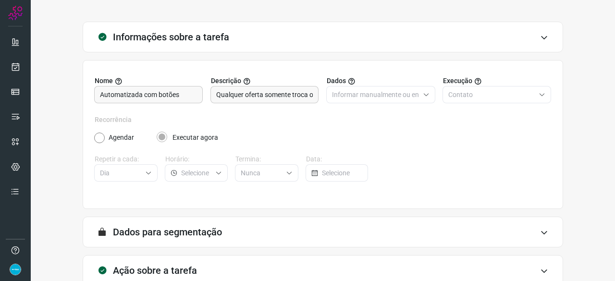
scroll to position [94, 0]
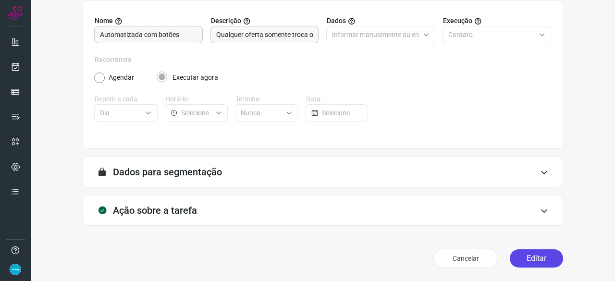
click at [540, 255] on button "Editar" at bounding box center [536, 259] width 53 height 18
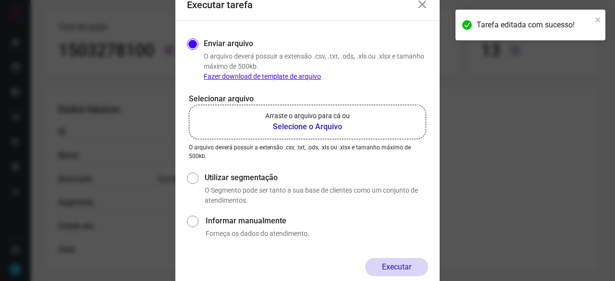
click at [277, 126] on b "Selecione o Arquivo" at bounding box center [307, 127] width 85 height 12
click at [0, 0] on input "Arraste o arquivo para cá ou Selecione o Arquivo" at bounding box center [0, 0] width 0 height 0
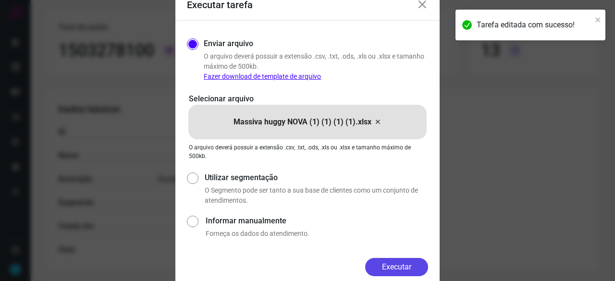
click at [411, 271] on button "Executar" at bounding box center [396, 267] width 63 height 18
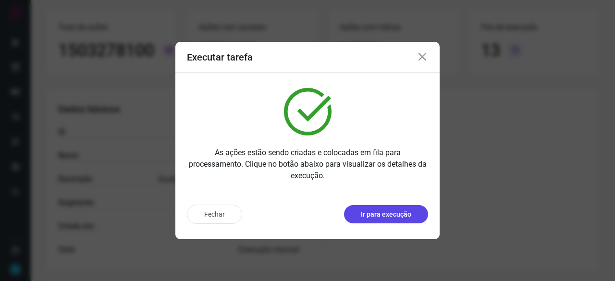
click at [385, 211] on p "Ir para execução" at bounding box center [386, 215] width 50 height 10
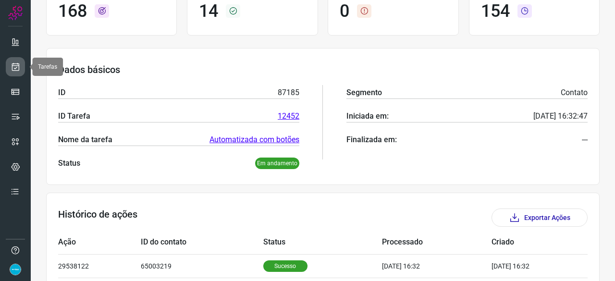
click at [13, 63] on icon at bounding box center [16, 67] width 10 height 10
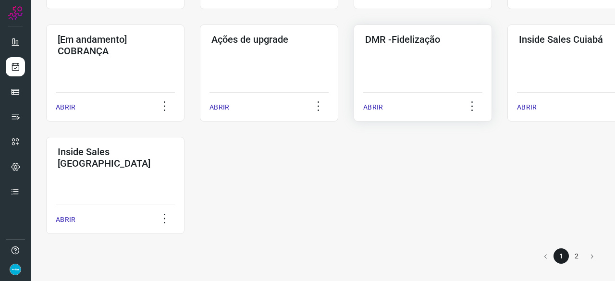
click at [379, 105] on p "ABRIR" at bounding box center [374, 107] width 20 height 10
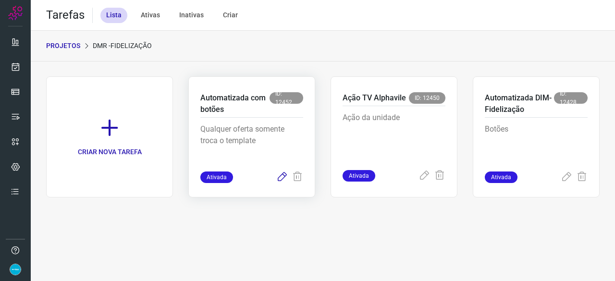
click at [280, 177] on icon at bounding box center [282, 178] width 12 height 12
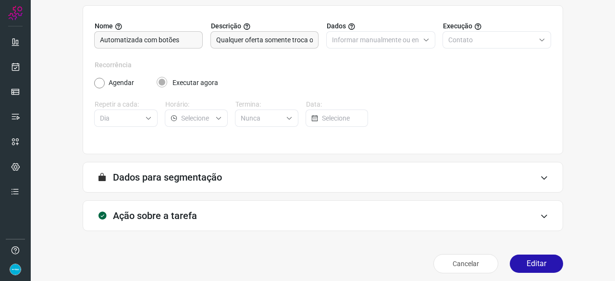
scroll to position [94, 0]
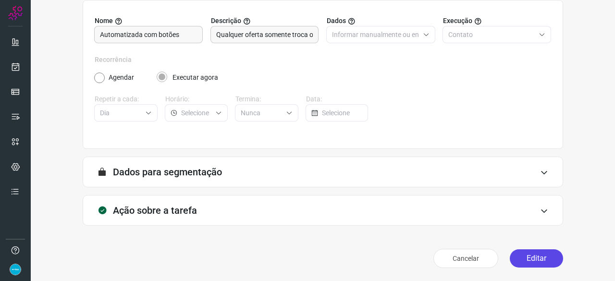
click at [529, 255] on button "Editar" at bounding box center [536, 259] width 53 height 18
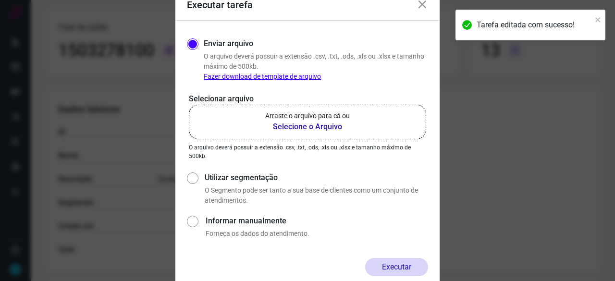
click at [282, 126] on b "Selecione o Arquivo" at bounding box center [307, 127] width 85 height 12
click at [0, 0] on input "Arraste o arquivo para cá ou Selecione o Arquivo" at bounding box center [0, 0] width 0 height 0
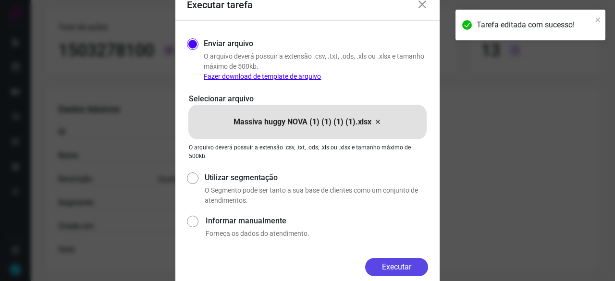
click at [409, 261] on button "Executar" at bounding box center [396, 267] width 63 height 18
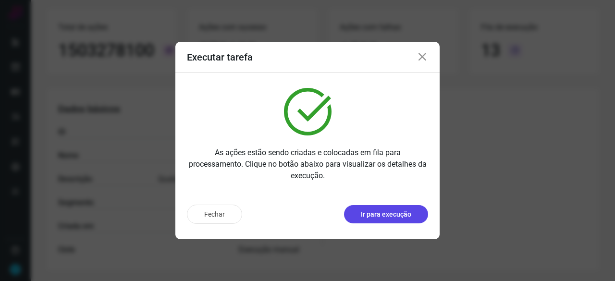
click at [377, 213] on p "Ir para execução" at bounding box center [386, 215] width 50 height 10
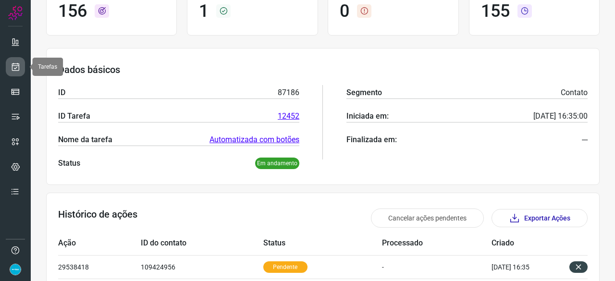
click at [16, 66] on icon at bounding box center [16, 67] width 10 height 10
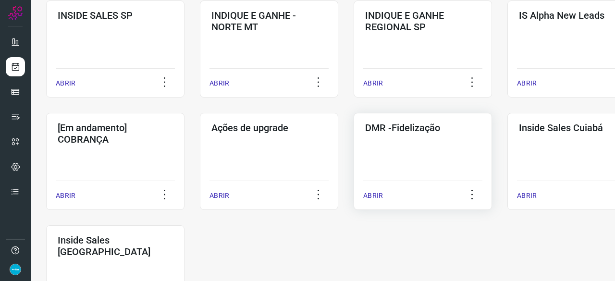
click at [375, 194] on p "ABRIR" at bounding box center [374, 196] width 20 height 10
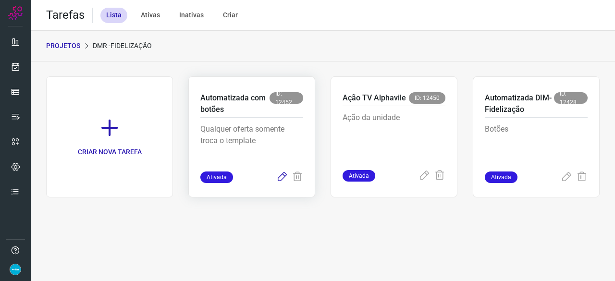
click at [280, 176] on icon at bounding box center [282, 178] width 12 height 12
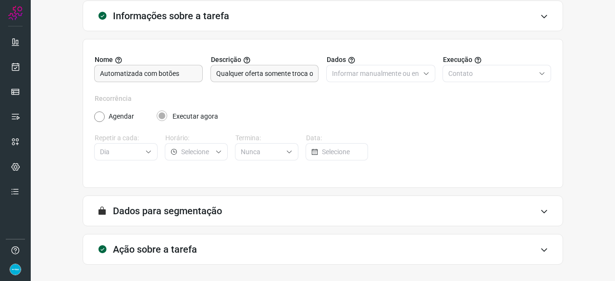
scroll to position [94, 0]
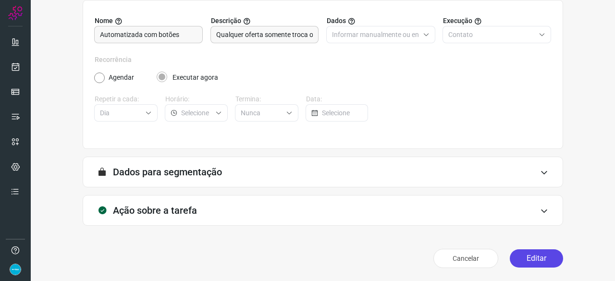
click at [535, 256] on button "Editar" at bounding box center [536, 259] width 53 height 18
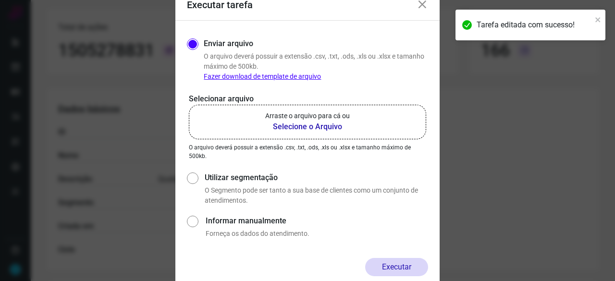
click at [295, 126] on b "Selecione o Arquivo" at bounding box center [307, 127] width 85 height 12
click at [0, 0] on input "Arraste o arquivo para cá ou Selecione o Arquivo" at bounding box center [0, 0] width 0 height 0
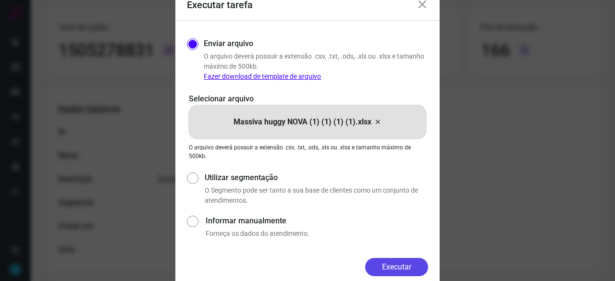
click at [417, 268] on button "Executar" at bounding box center [396, 267] width 63 height 18
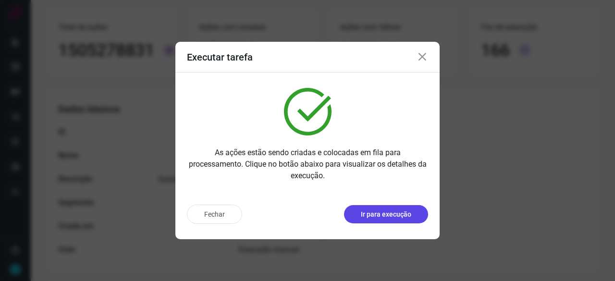
click at [378, 214] on p "Ir para execução" at bounding box center [386, 215] width 50 height 10
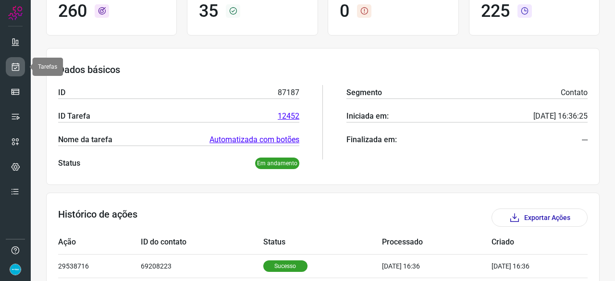
click at [21, 66] on link at bounding box center [15, 66] width 19 height 19
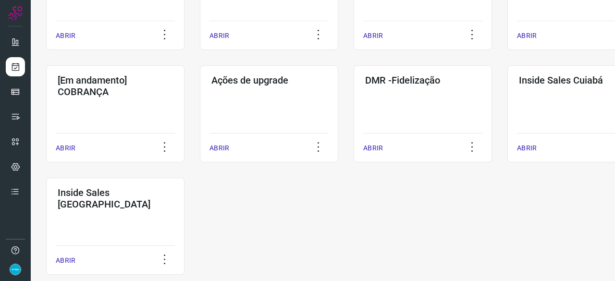
scroll to position [462, 0]
click at [383, 147] on div "ABRIR" at bounding box center [423, 145] width 119 height 24
click at [372, 145] on p "ABRIR" at bounding box center [374, 148] width 20 height 10
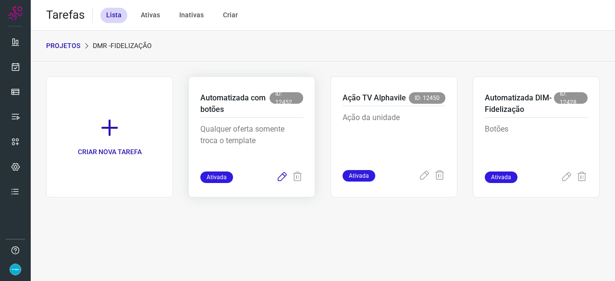
click at [281, 179] on icon at bounding box center [282, 178] width 12 height 12
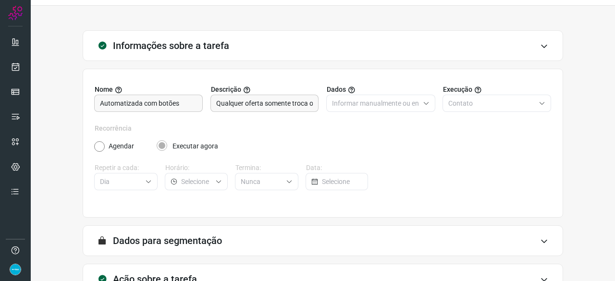
scroll to position [94, 0]
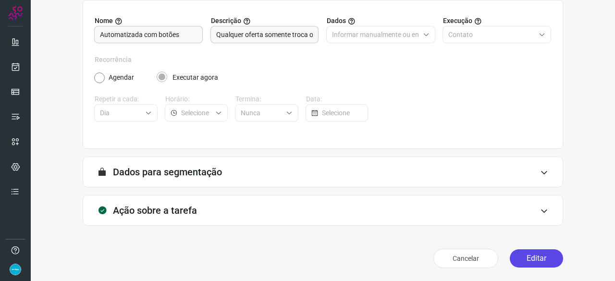
click at [523, 260] on button "Editar" at bounding box center [536, 259] width 53 height 18
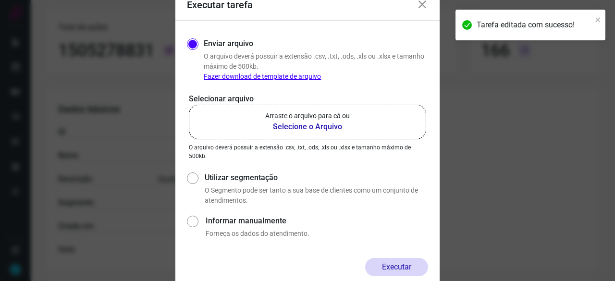
click at [282, 127] on b "Selecione o Arquivo" at bounding box center [307, 127] width 85 height 12
click at [0, 0] on input "Arraste o arquivo para cá ou Selecione o Arquivo" at bounding box center [0, 0] width 0 height 0
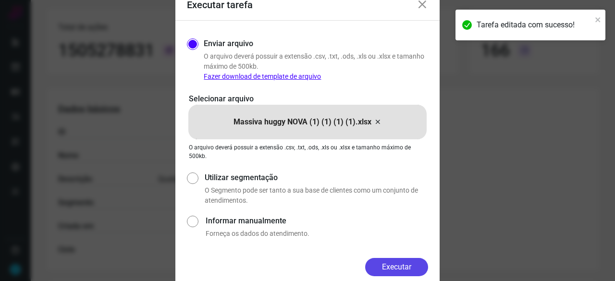
click at [407, 267] on button "Executar" at bounding box center [396, 267] width 63 height 18
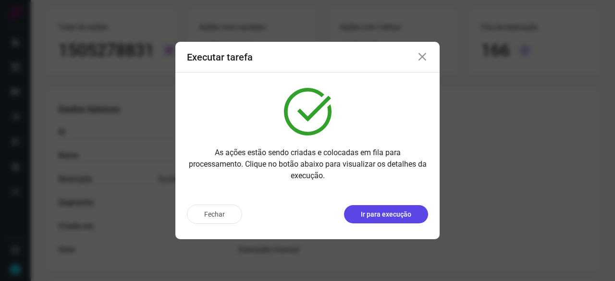
click at [378, 214] on p "Ir para execução" at bounding box center [386, 215] width 50 height 10
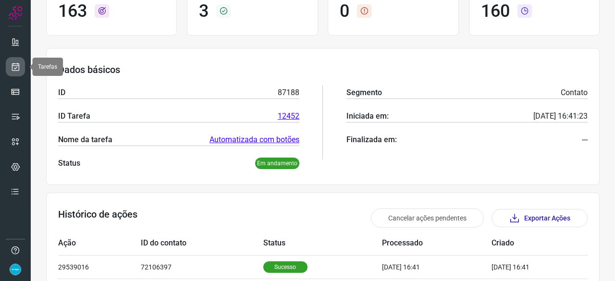
click at [17, 65] on icon at bounding box center [16, 67] width 10 height 10
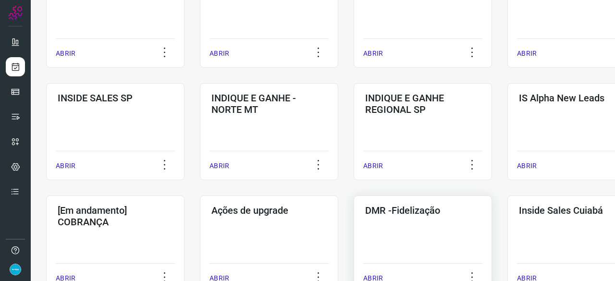
scroll to position [365, 0]
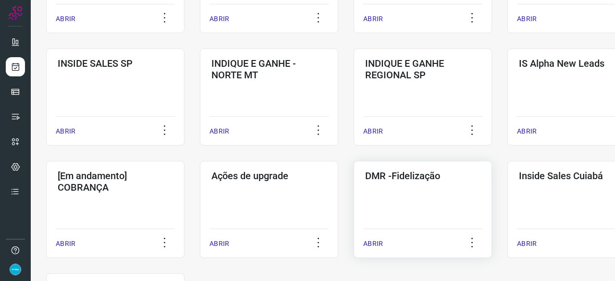
click at [378, 243] on p "ABRIR" at bounding box center [374, 244] width 20 height 10
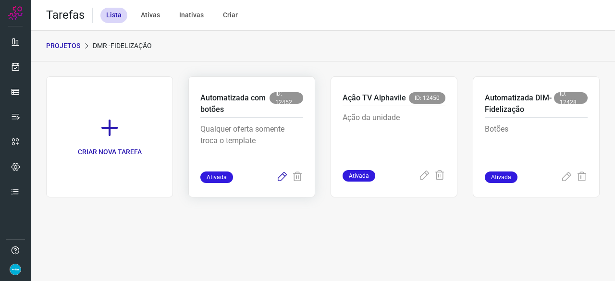
click at [280, 177] on icon at bounding box center [282, 178] width 12 height 12
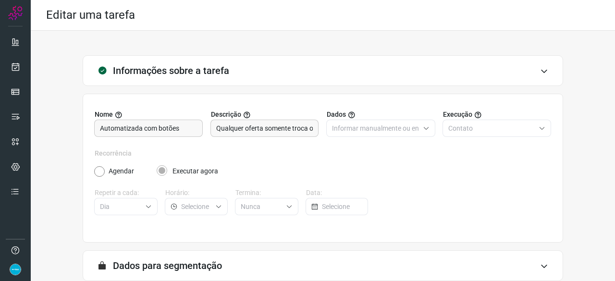
scroll to position [94, 0]
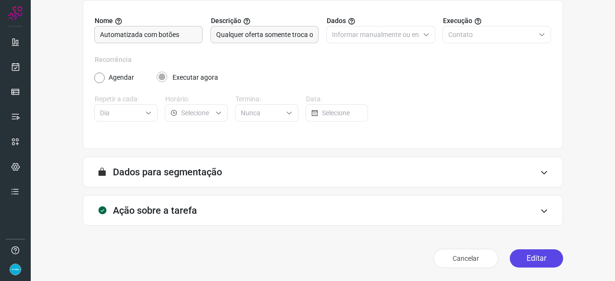
click at [529, 257] on button "Editar" at bounding box center [536, 259] width 53 height 18
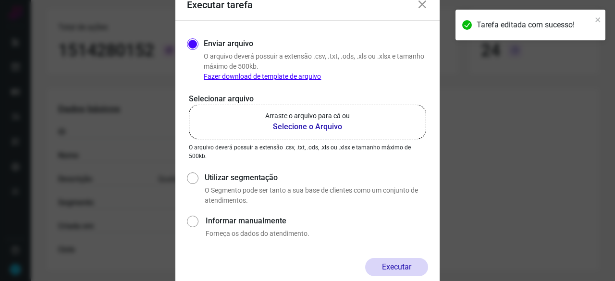
click at [290, 125] on b "Selecione o Arquivo" at bounding box center [307, 127] width 85 height 12
click at [0, 0] on input "Arraste o arquivo para cá ou Selecione o Arquivo" at bounding box center [0, 0] width 0 height 0
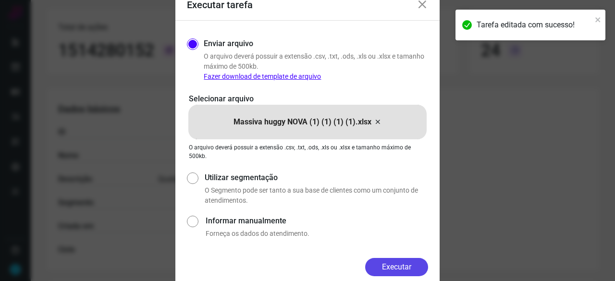
click at [395, 263] on button "Executar" at bounding box center [396, 267] width 63 height 18
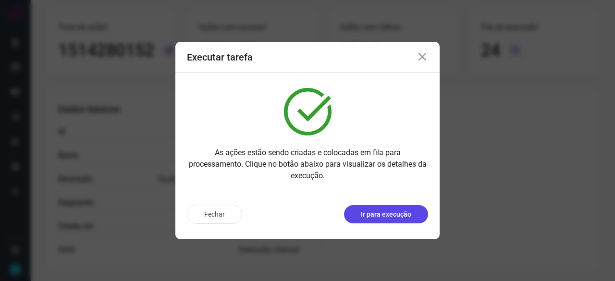
click at [368, 215] on p "Ir para execução" at bounding box center [386, 215] width 50 height 10
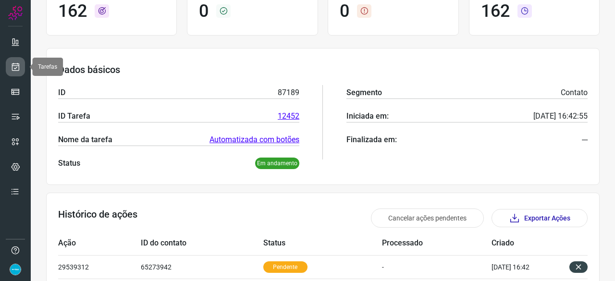
click at [17, 64] on icon at bounding box center [16, 67] width 10 height 10
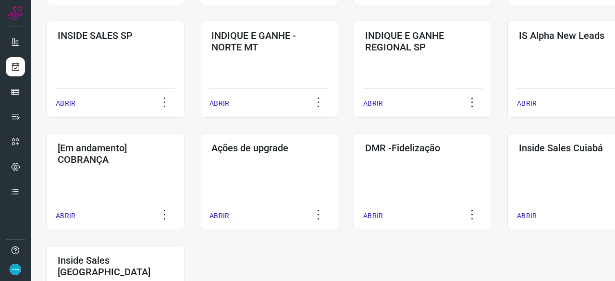
scroll to position [462, 0]
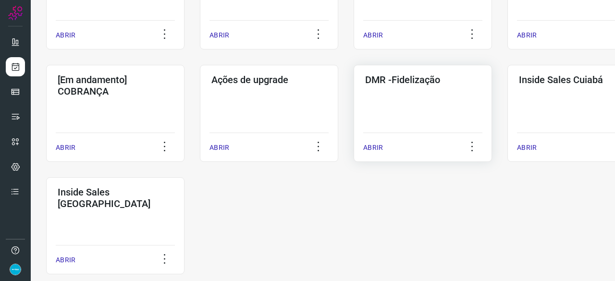
click at [372, 145] on p "ABRIR" at bounding box center [374, 148] width 20 height 10
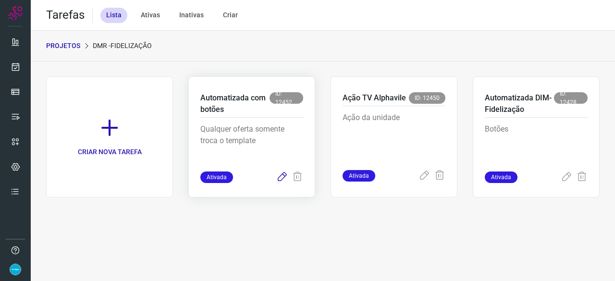
click at [288, 176] on icon at bounding box center [282, 178] width 12 height 12
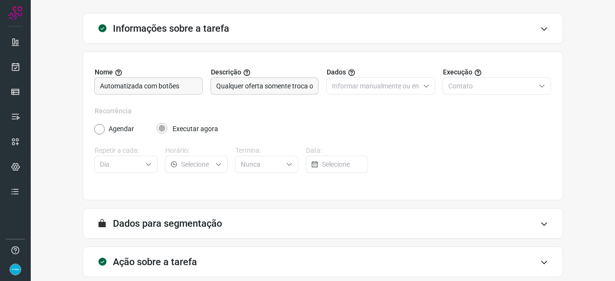
scroll to position [94, 0]
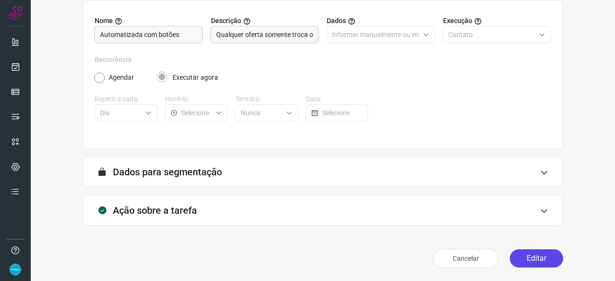
click at [526, 257] on button "Editar" at bounding box center [536, 259] width 53 height 18
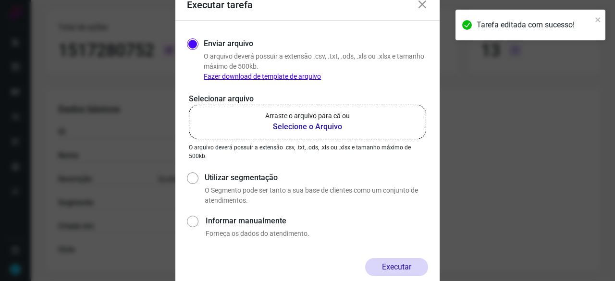
click at [282, 125] on b "Selecione o Arquivo" at bounding box center [307, 127] width 85 height 12
click at [0, 0] on input "Arraste o arquivo para cá ou Selecione o Arquivo" at bounding box center [0, 0] width 0 height 0
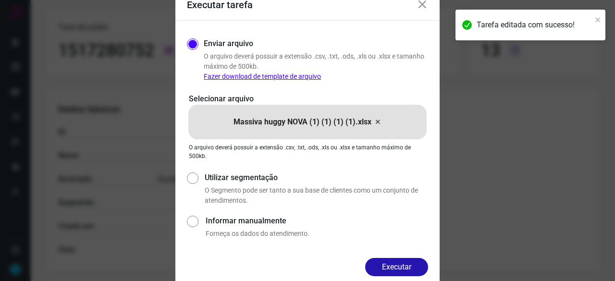
click at [402, 263] on button "Executar" at bounding box center [396, 267] width 63 height 18
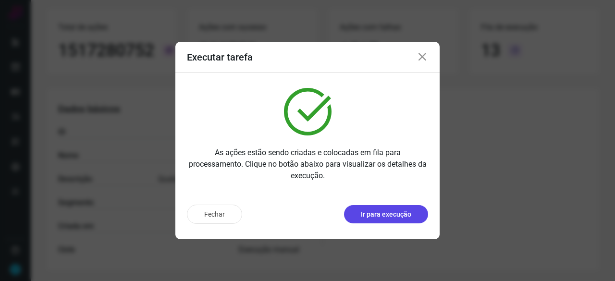
click at [386, 211] on p "Ir para execução" at bounding box center [386, 215] width 50 height 10
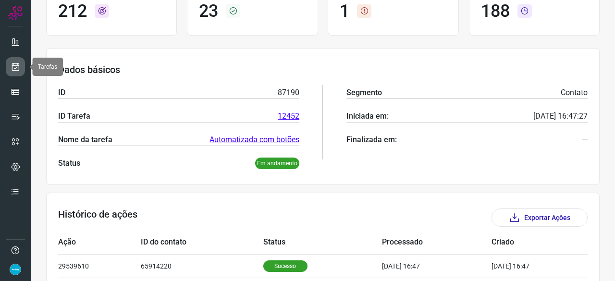
click at [18, 59] on link at bounding box center [15, 66] width 19 height 19
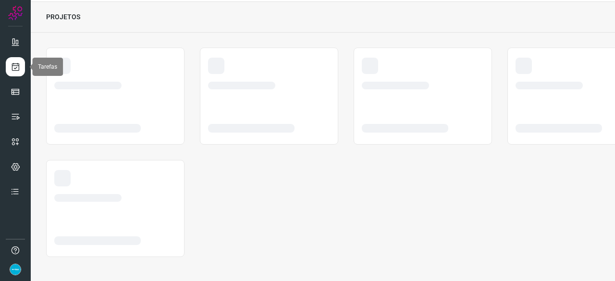
scroll to position [29, 0]
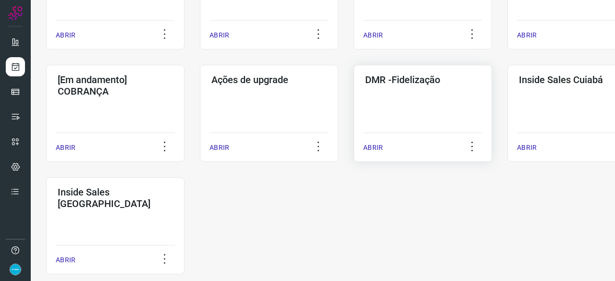
click at [376, 148] on p "ABRIR" at bounding box center [374, 148] width 20 height 10
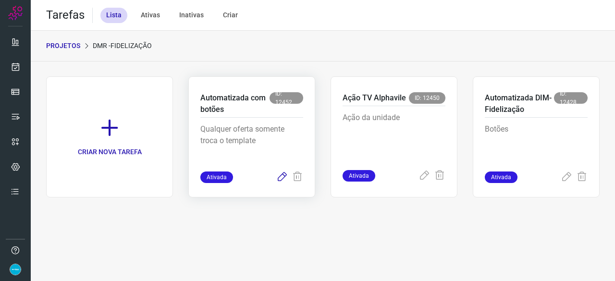
click at [278, 176] on icon at bounding box center [282, 178] width 12 height 12
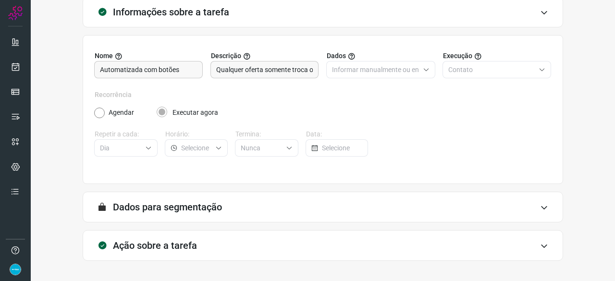
scroll to position [94, 0]
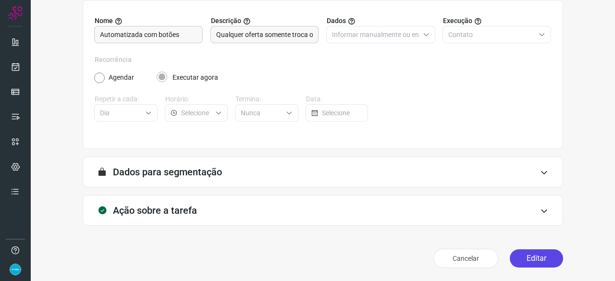
click at [541, 259] on button "Editar" at bounding box center [536, 259] width 53 height 18
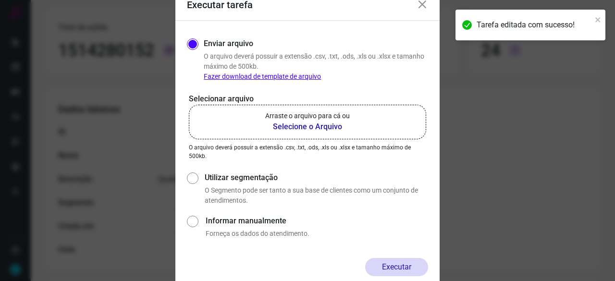
click at [297, 128] on b "Selecione o Arquivo" at bounding box center [307, 127] width 85 height 12
click at [0, 0] on input "Arraste o arquivo para cá ou Selecione o Arquivo" at bounding box center [0, 0] width 0 height 0
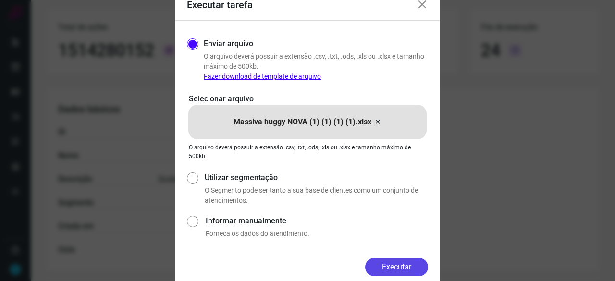
click at [412, 265] on button "Executar" at bounding box center [396, 267] width 63 height 18
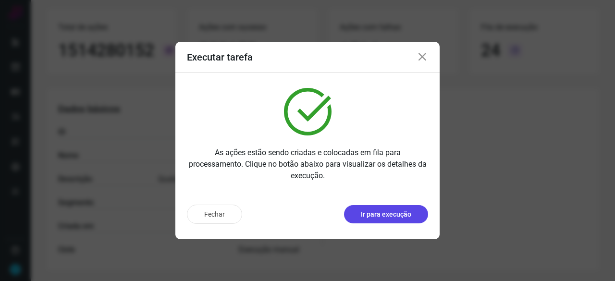
click at [393, 216] on p "Ir para execução" at bounding box center [386, 215] width 50 height 10
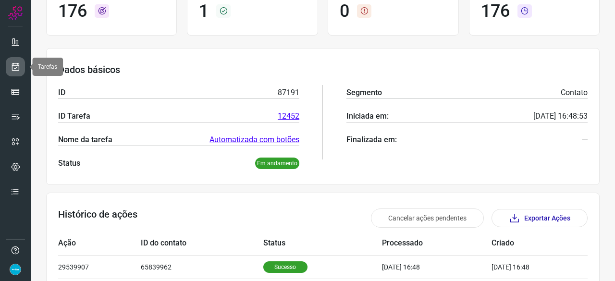
click at [17, 64] on icon at bounding box center [16, 67] width 10 height 10
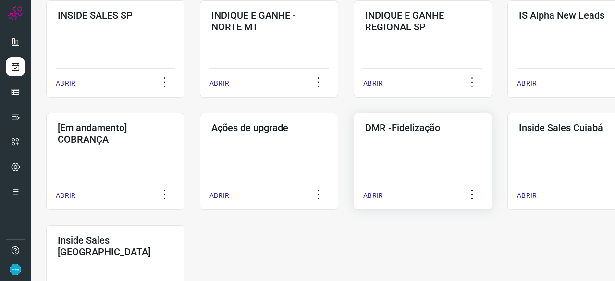
click at [376, 198] on p "ABRIR" at bounding box center [374, 196] width 20 height 10
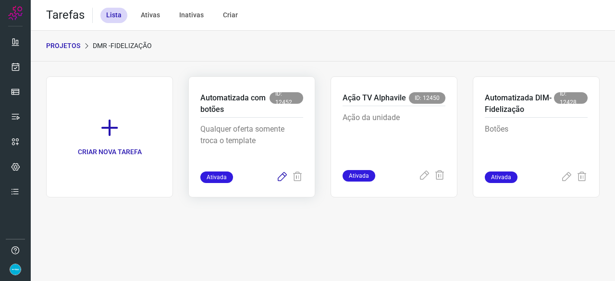
click at [283, 176] on icon at bounding box center [282, 178] width 12 height 12
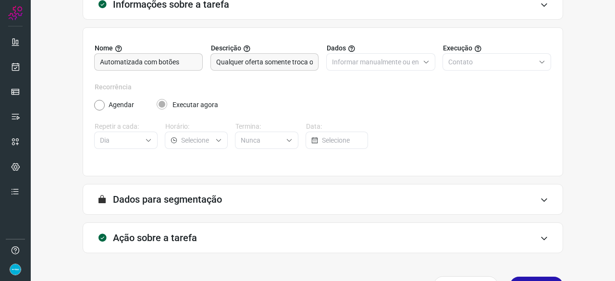
scroll to position [94, 0]
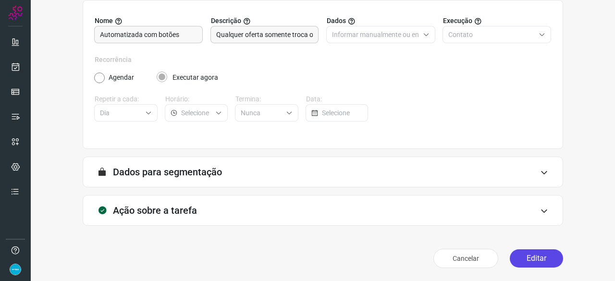
drag, startPoint x: 527, startPoint y: 258, endPoint x: 513, endPoint y: 258, distance: 13.5
click at [527, 258] on button "Editar" at bounding box center [536, 259] width 53 height 18
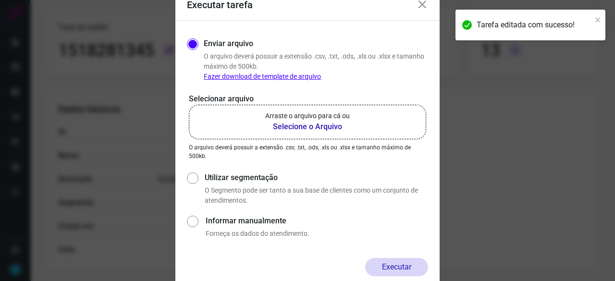
click at [312, 126] on b "Selecione o Arquivo" at bounding box center [307, 127] width 85 height 12
click at [0, 0] on input "Arraste o arquivo para cá ou Selecione o Arquivo" at bounding box center [0, 0] width 0 height 0
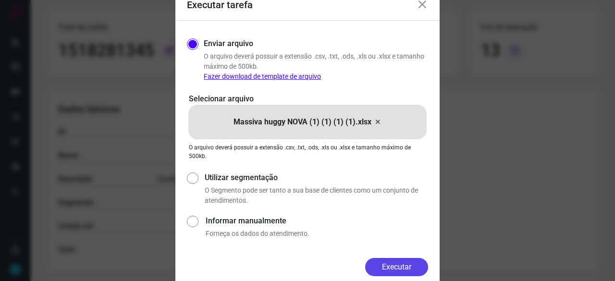
click at [404, 265] on button "Executar" at bounding box center [396, 267] width 63 height 18
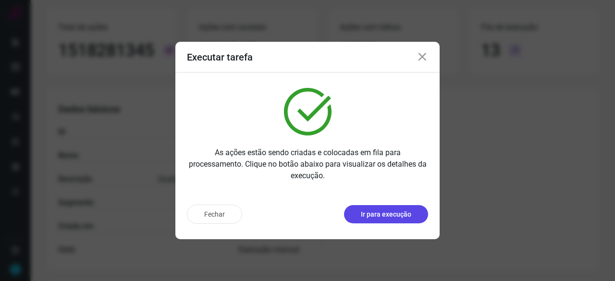
click at [376, 220] on button "Ir para execução" at bounding box center [386, 214] width 84 height 18
